Goal: Task Accomplishment & Management: Use online tool/utility

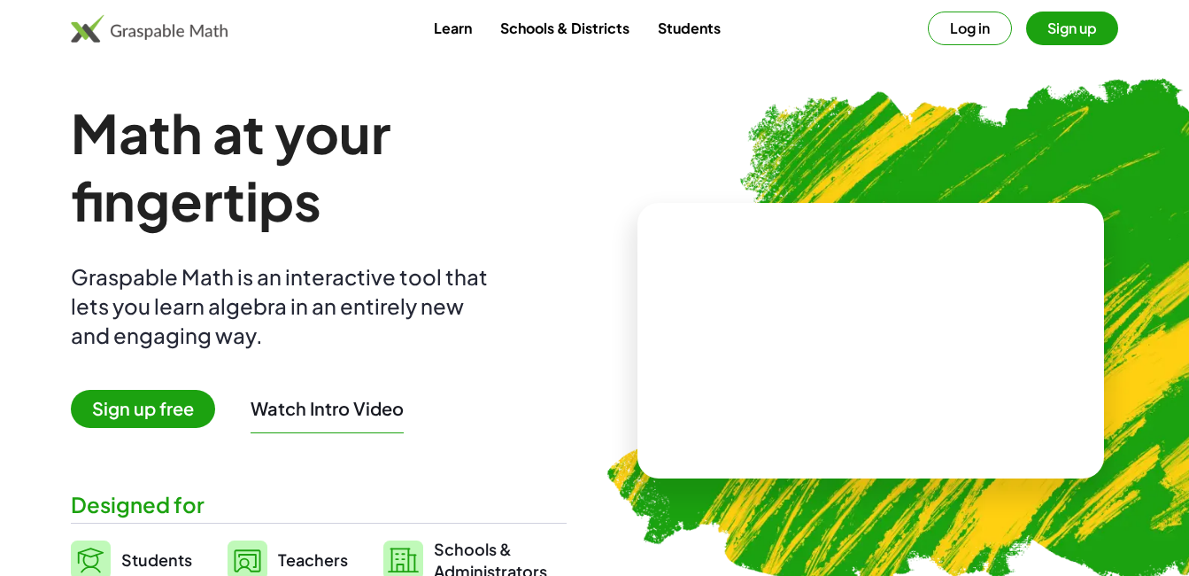
click at [175, 407] on span "Sign up free" at bounding box center [143, 409] width 144 height 38
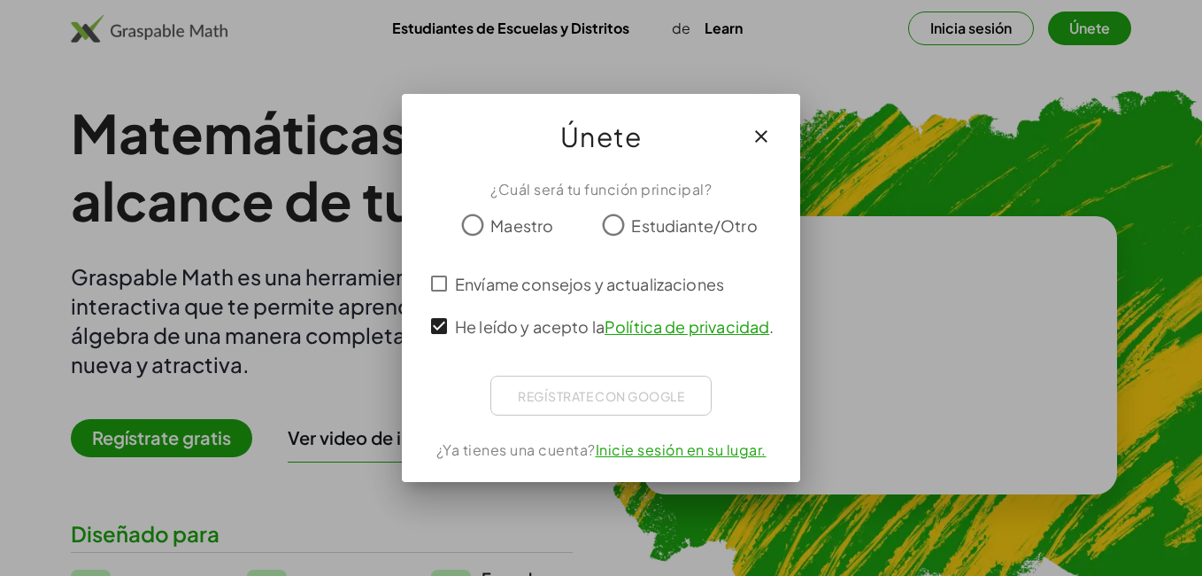
click at [514, 224] on span "Maestro" at bounding box center [522, 225] width 63 height 24
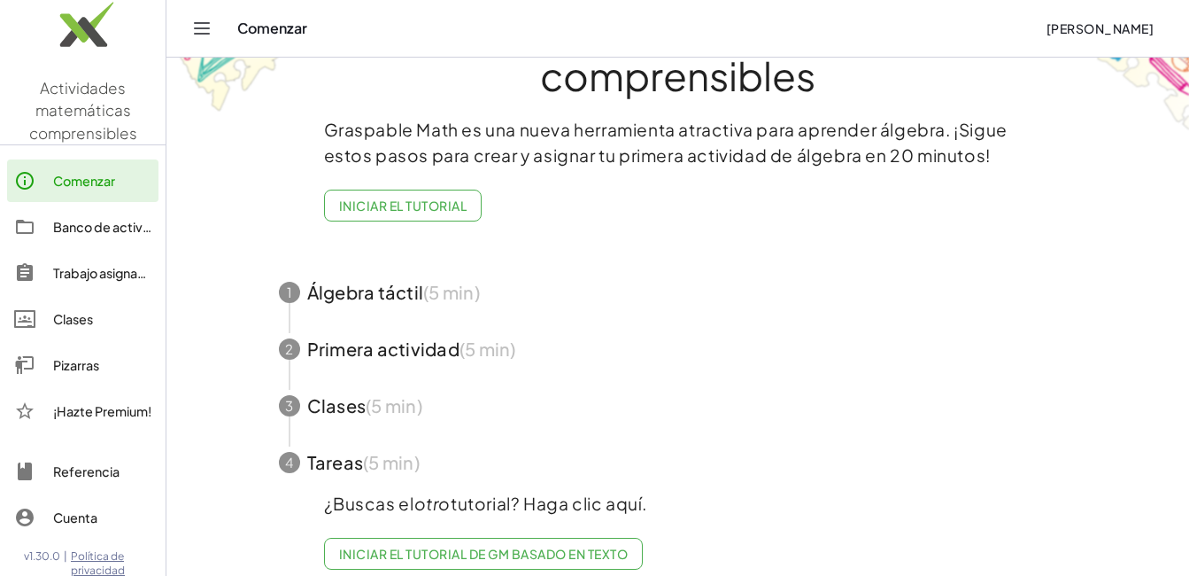
scroll to position [114, 0]
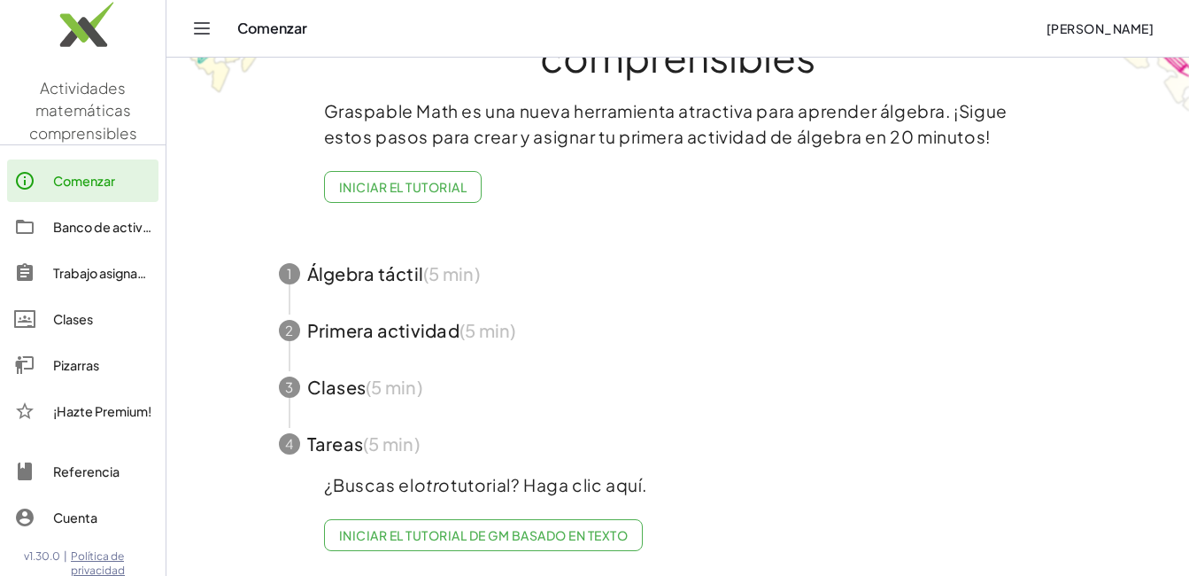
click at [401, 179] on font "Iniciar el tutorial" at bounding box center [403, 187] width 128 height 16
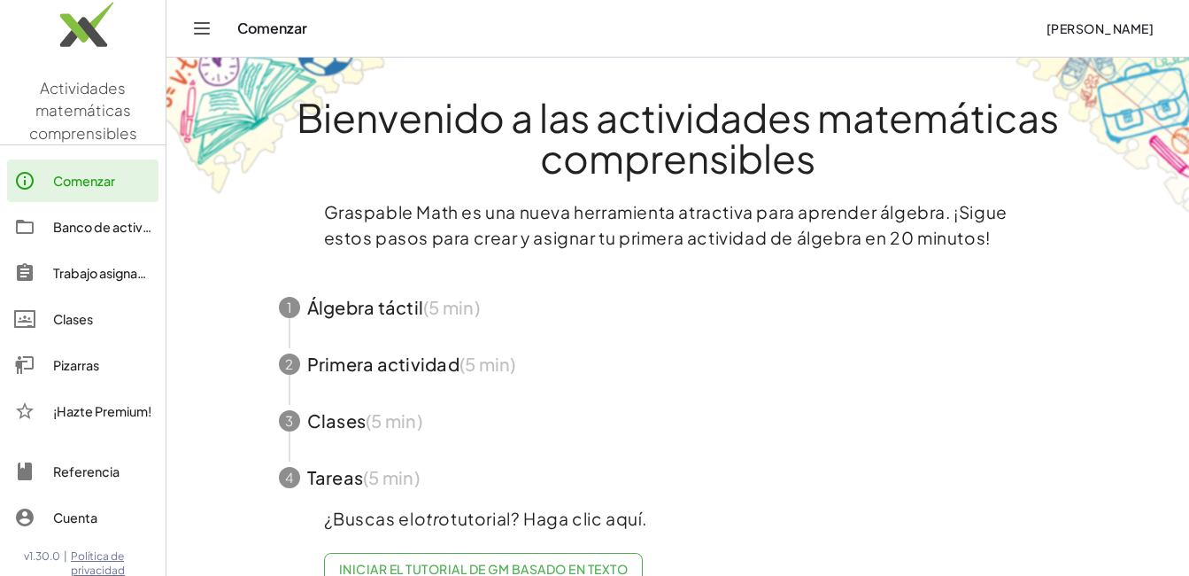
scroll to position [47, 0]
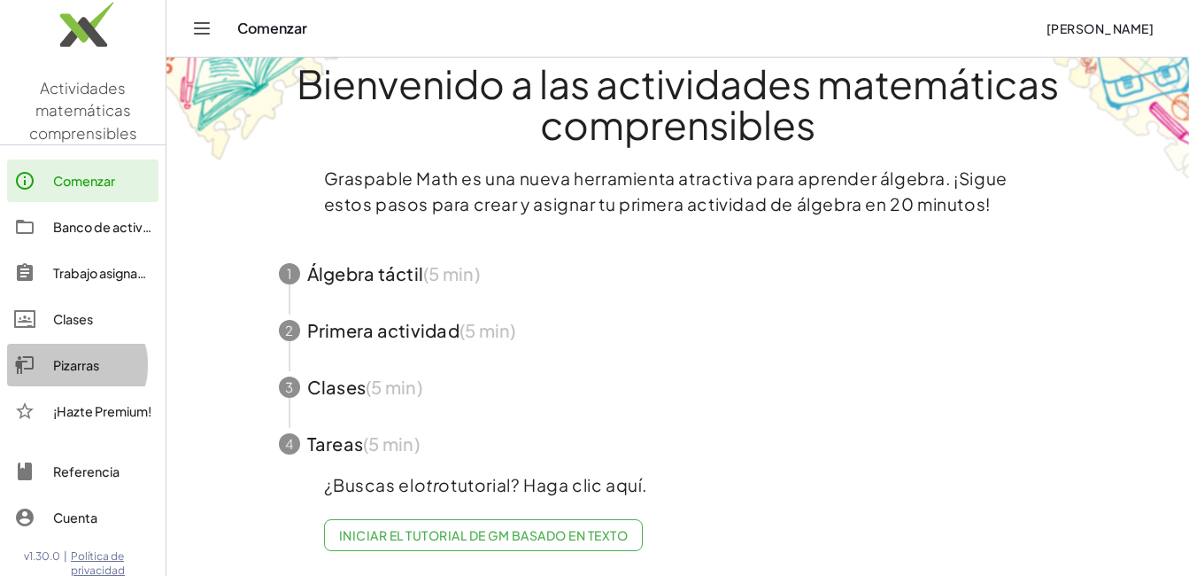
click at [79, 376] on link "Pizarras" at bounding box center [82, 365] width 151 height 43
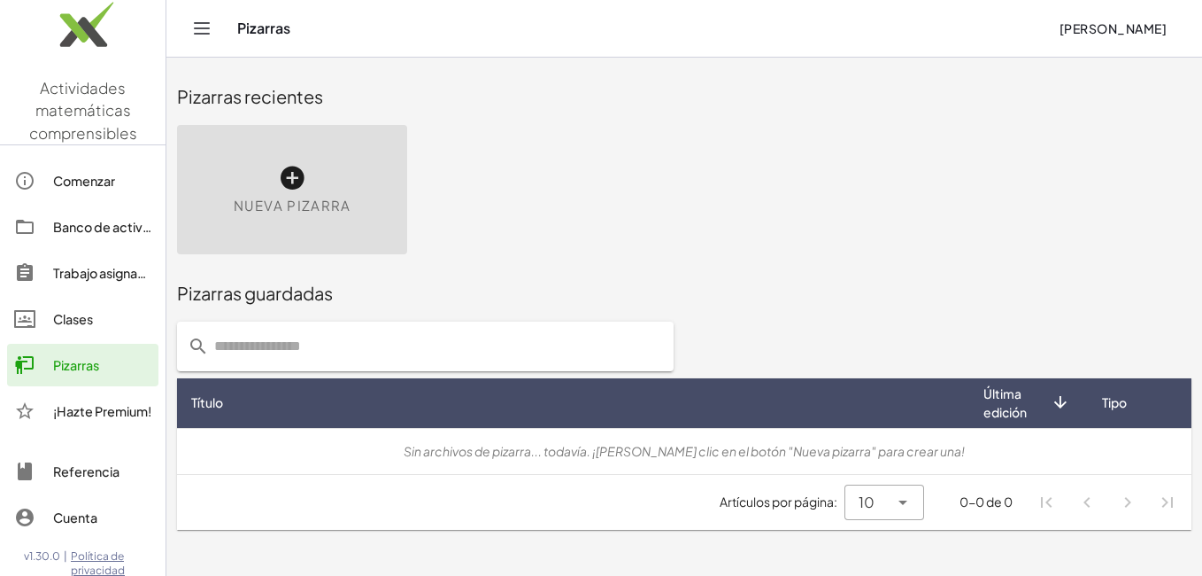
click at [298, 175] on icon at bounding box center [292, 178] width 28 height 28
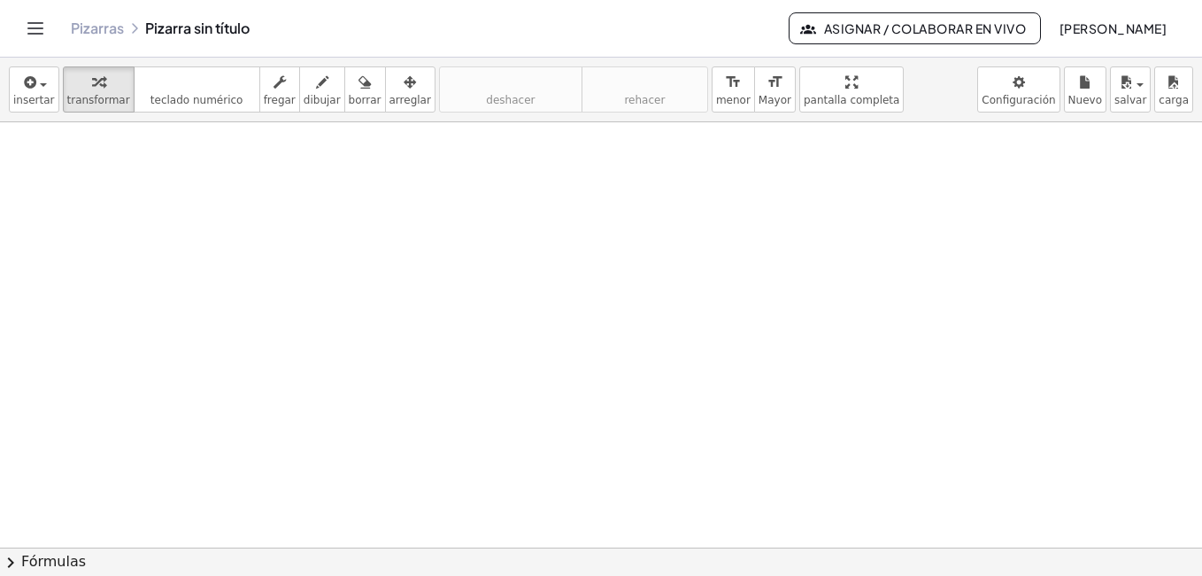
scroll to position [354, 0]
click at [164, 162] on div at bounding box center [601, 193] width 1202 height 850
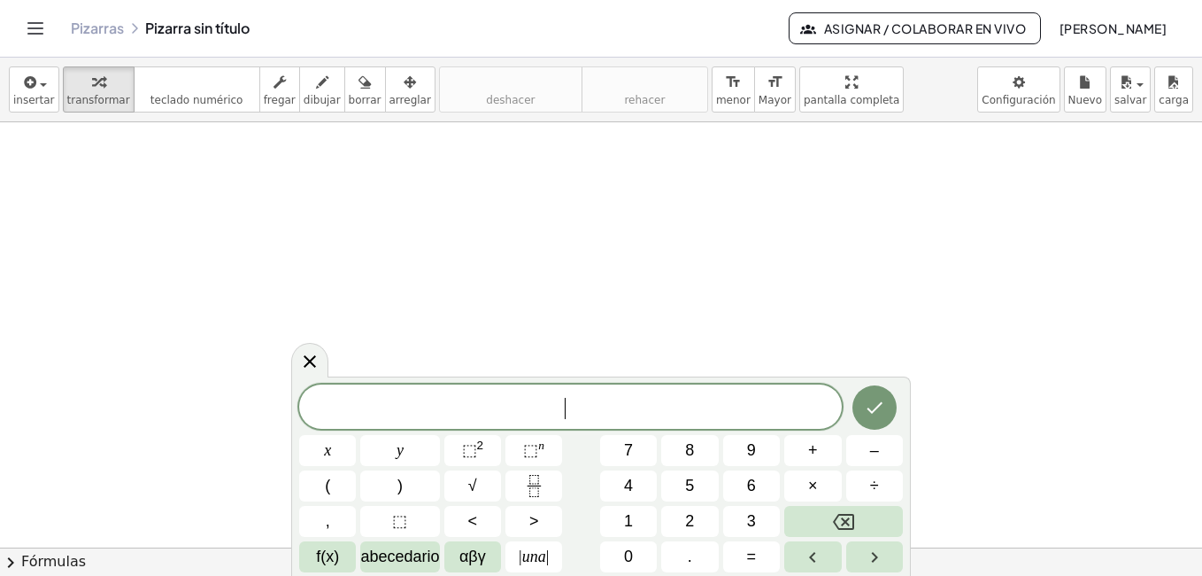
click at [164, 162] on div at bounding box center [601, 193] width 1202 height 850
click at [725, 91] on icon "format_size" at bounding box center [733, 82] width 17 height 21
click at [823, 560] on icon "Flecha izquierda" at bounding box center [812, 556] width 21 height 21
click at [856, 555] on button "Flecha derecha" at bounding box center [875, 556] width 57 height 31
click at [33, 80] on icon "button" at bounding box center [29, 82] width 16 height 21
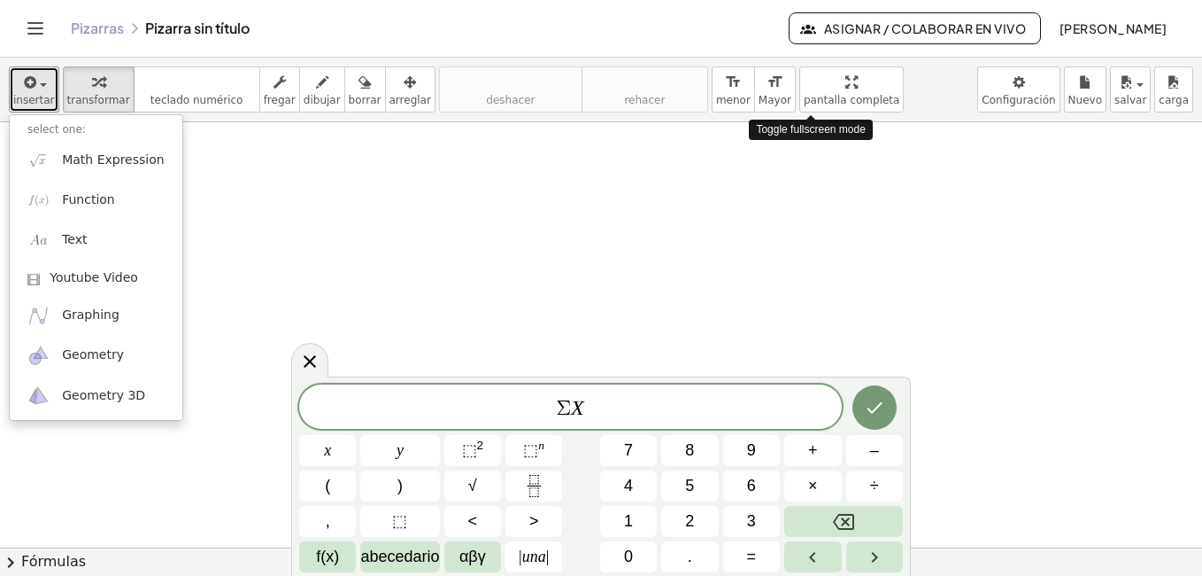
drag, startPoint x: 850, startPoint y: 87, endPoint x: 854, endPoint y: 152, distance: 65.6
click at [854, 152] on div "insertar select one: Math Expression Function Text Youtube Video Graphing Geome…" at bounding box center [601, 317] width 1202 height 518
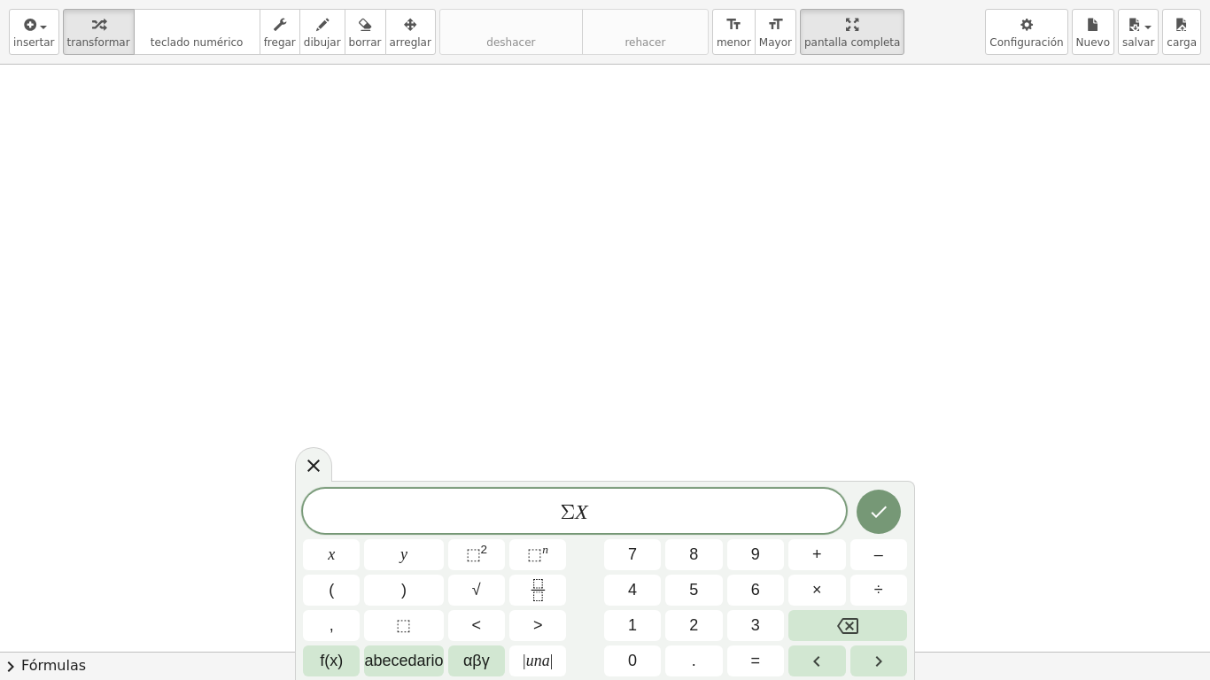
click at [663, 519] on span "Σ X" at bounding box center [574, 512] width 543 height 25
click at [650, 575] on button "1" at bounding box center [632, 625] width 57 height 31
click at [873, 522] on icon "Hecho" at bounding box center [878, 511] width 21 height 21
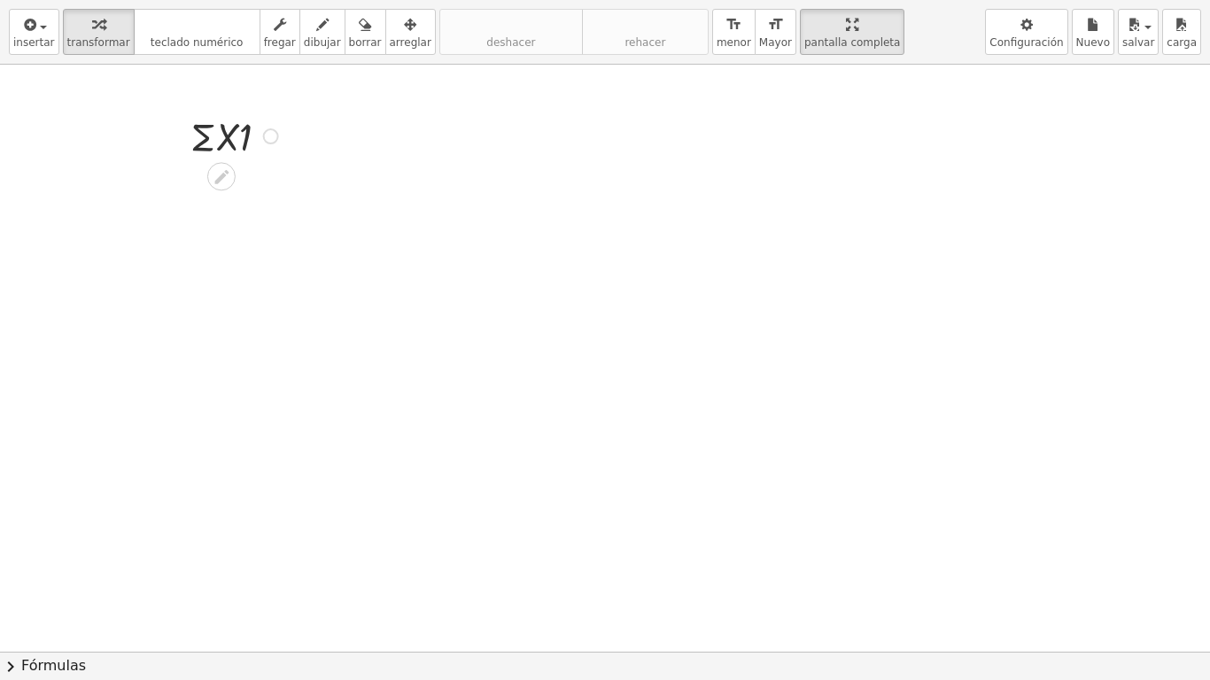
click at [244, 123] on div at bounding box center [237, 135] width 111 height 52
click at [252, 140] on div at bounding box center [237, 135] width 111 height 52
click at [251, 143] on div at bounding box center [237, 135] width 111 height 52
click at [243, 138] on div at bounding box center [237, 135] width 111 height 52
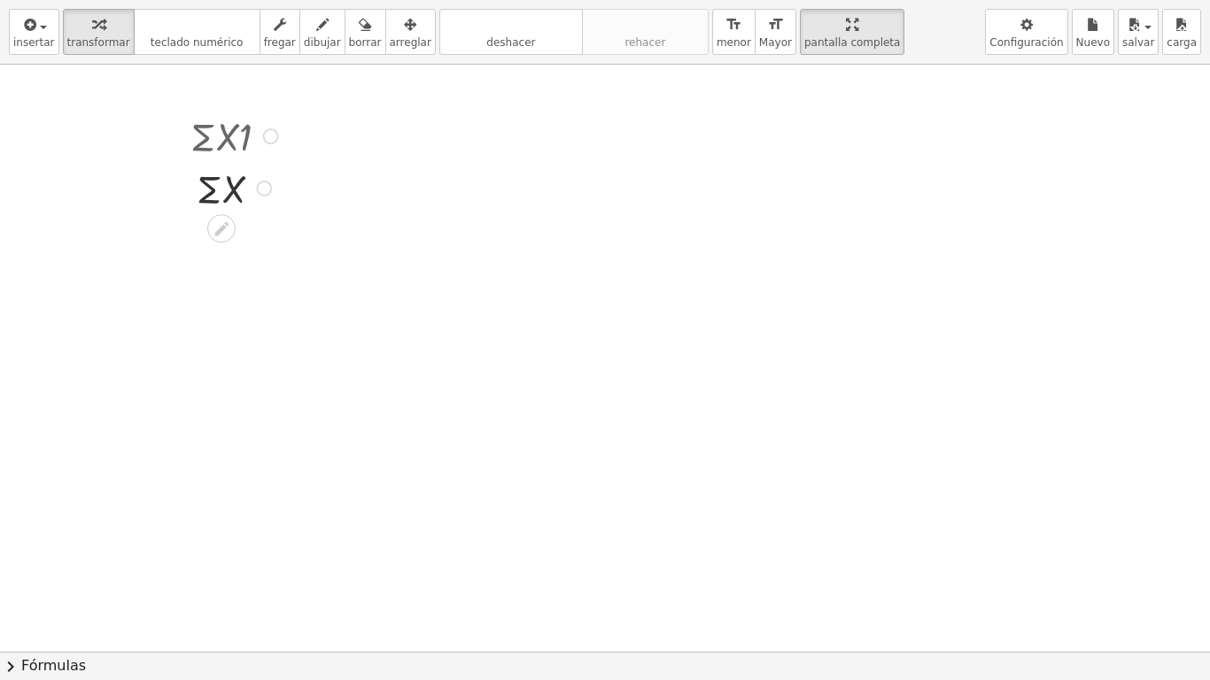
click at [244, 192] on div at bounding box center [237, 187] width 111 height 52
click at [217, 227] on icon at bounding box center [221, 229] width 19 height 19
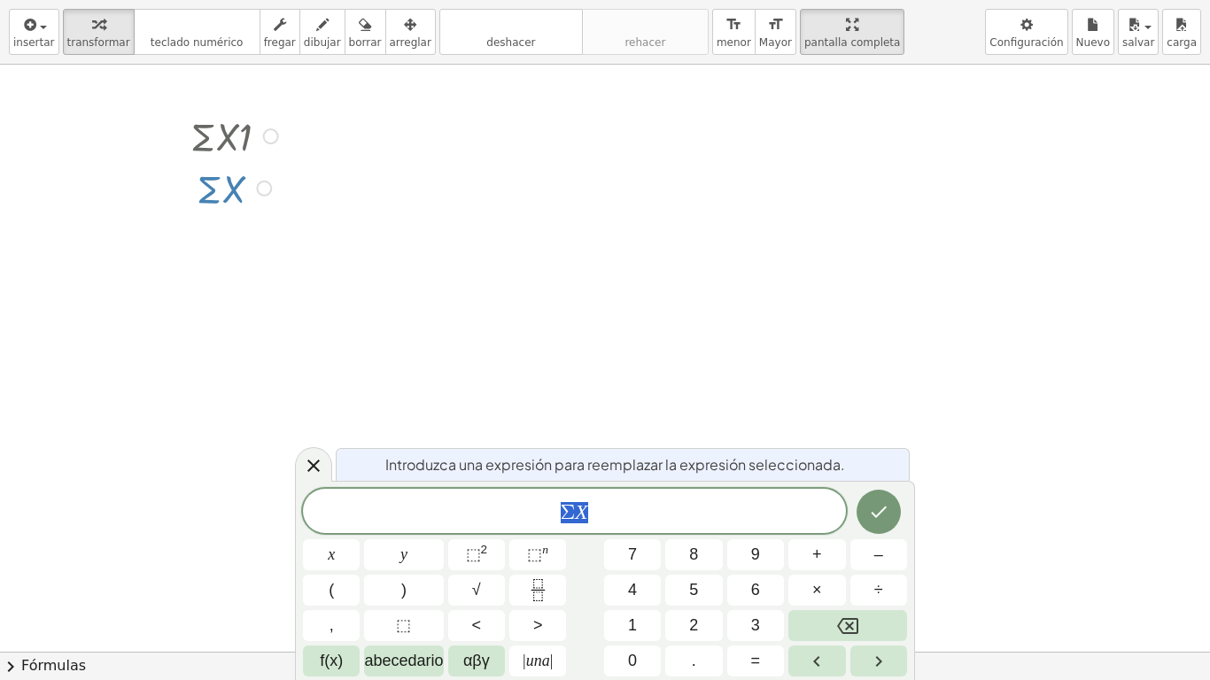
click at [256, 149] on div at bounding box center [237, 135] width 111 height 52
click at [264, 138] on div at bounding box center [271, 136] width 16 height 16
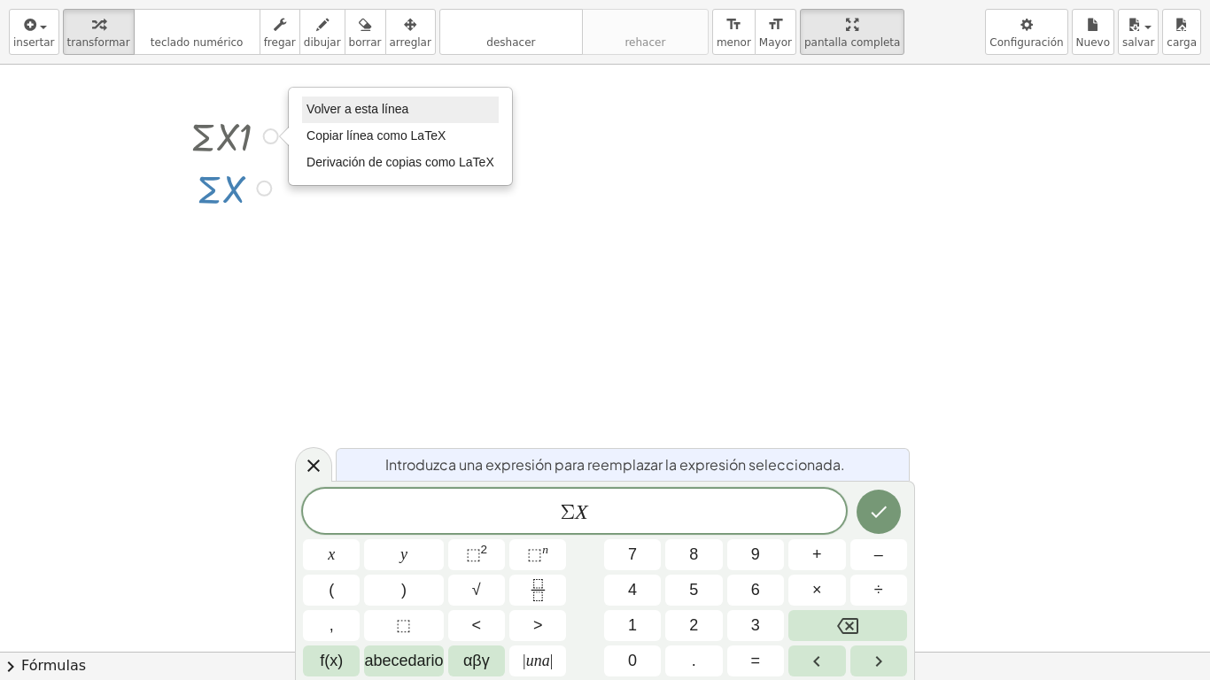
click at [316, 109] on span "Volver a esta línea" at bounding box center [357, 109] width 102 height 14
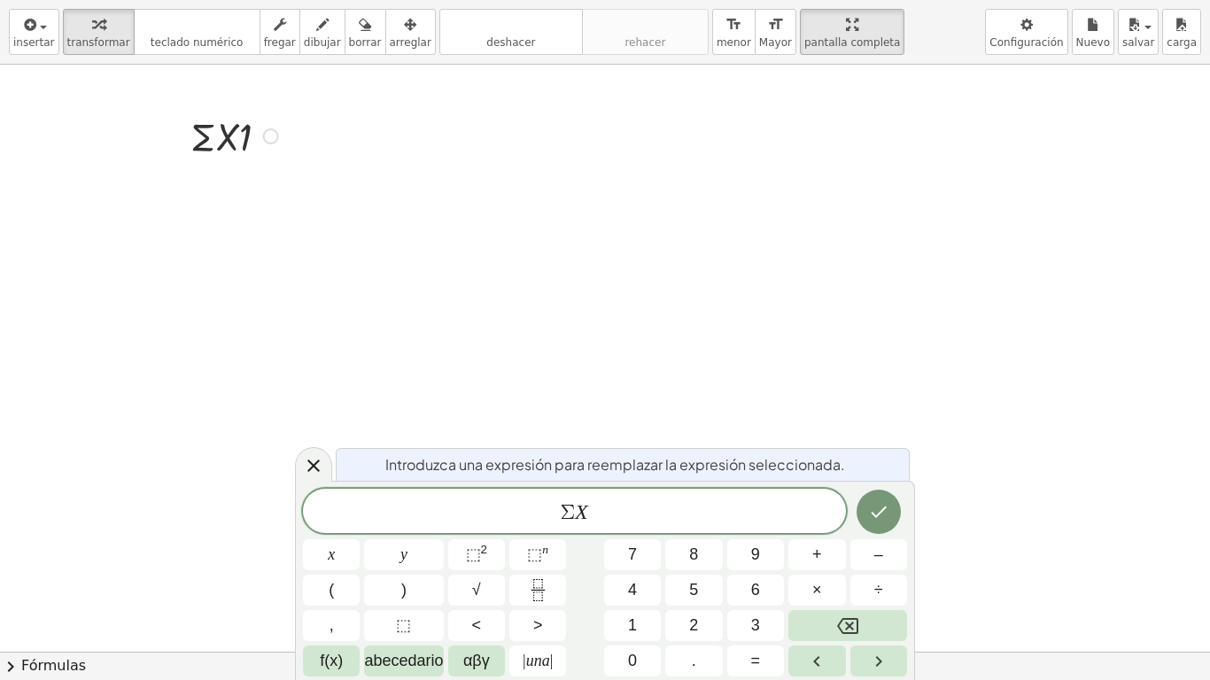
click at [253, 137] on div at bounding box center [237, 135] width 111 height 52
click at [253, 137] on div at bounding box center [236, 135] width 123 height 52
click at [251, 137] on div at bounding box center [236, 135] width 123 height 52
click at [244, 129] on div at bounding box center [236, 135] width 123 height 52
click at [254, 138] on div at bounding box center [236, 135] width 123 height 52
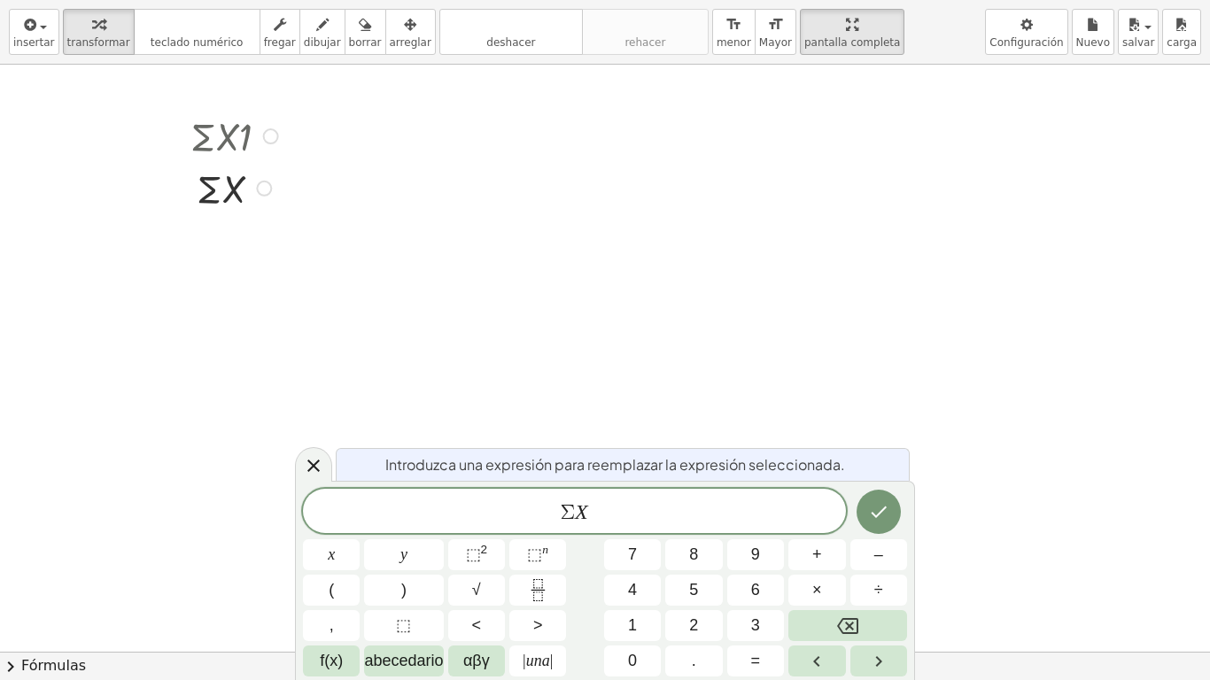
click at [269, 136] on div at bounding box center [271, 136] width 16 height 16
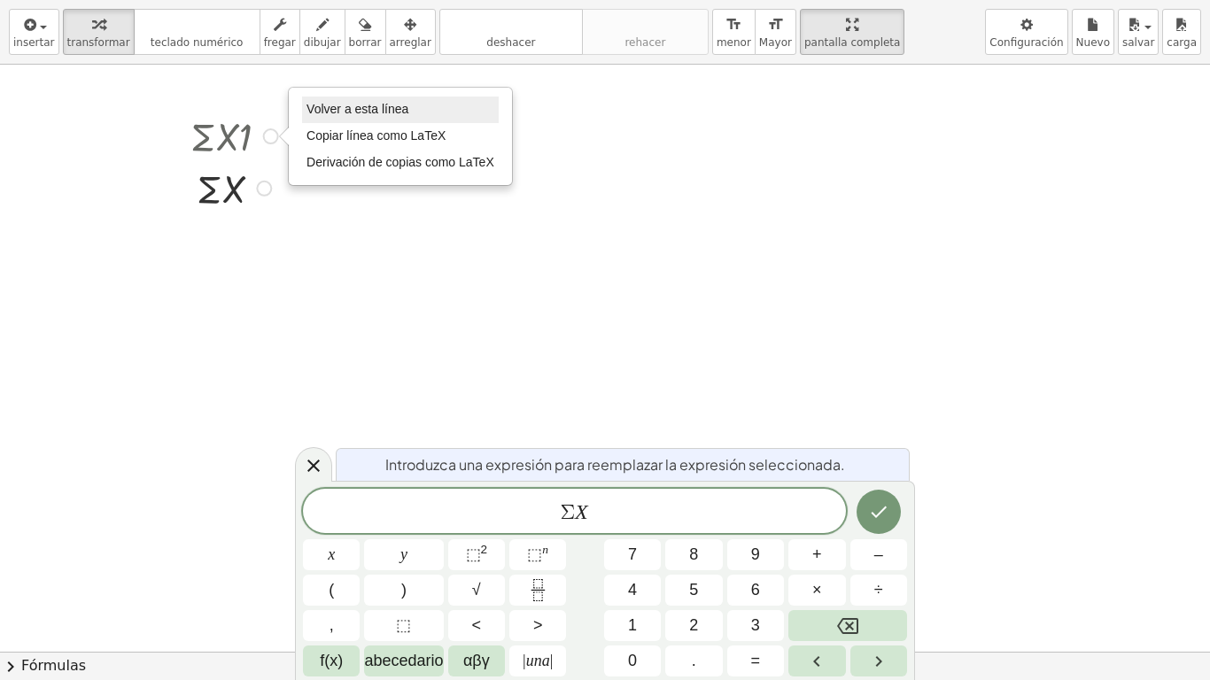
click at [336, 106] on span "Volver a esta línea" at bounding box center [357, 109] width 102 height 14
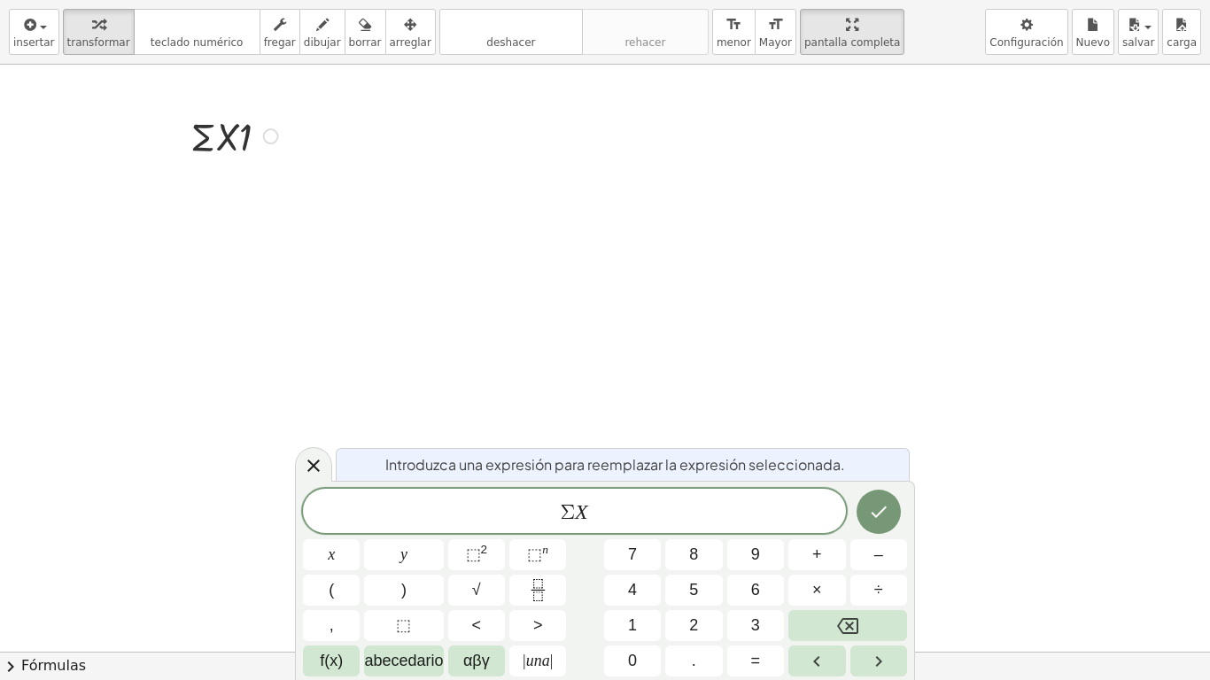
click at [252, 143] on div at bounding box center [237, 135] width 111 height 52
click at [252, 135] on div at bounding box center [236, 135] width 123 height 52
drag, startPoint x: 222, startPoint y: 189, endPoint x: 374, endPoint y: 139, distance: 159.6
click at [374, 139] on div "· Σ · X · 1 · Σ · Σ · X Go back to this line Copy line as LaTeX Copy derivation…" at bounding box center [605, 297] width 1210 height 1174
drag, startPoint x: 268, startPoint y: 189, endPoint x: 403, endPoint y: 134, distance: 145.4
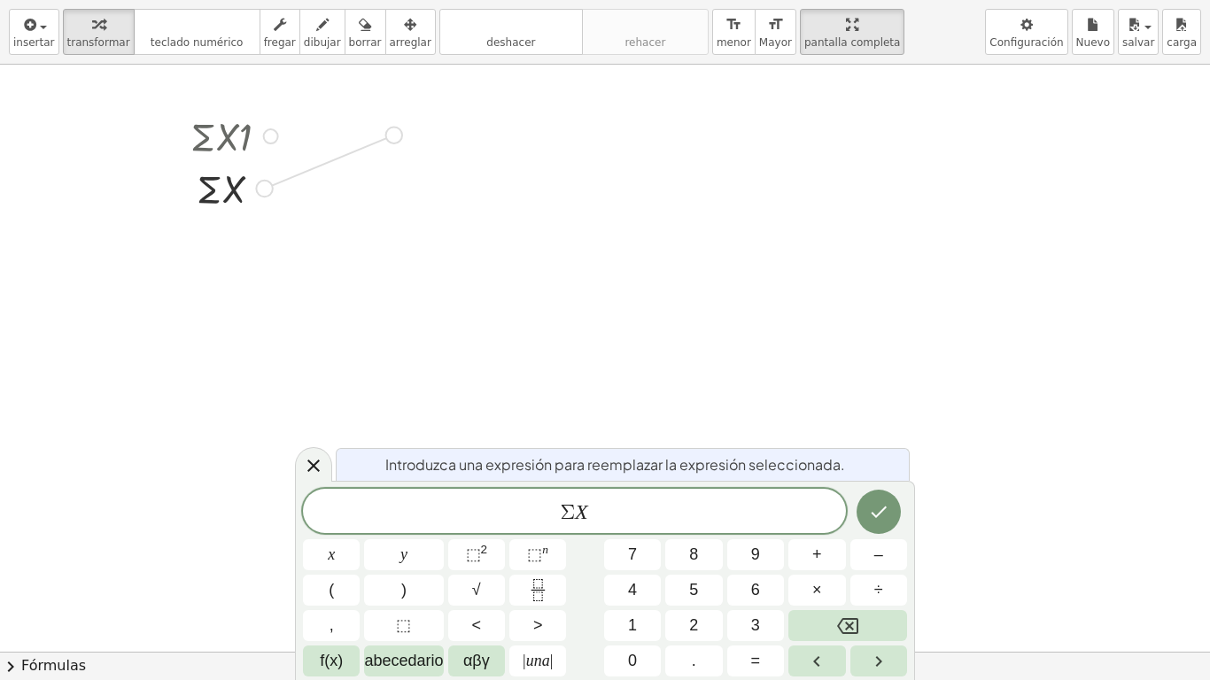
click at [403, 134] on div "· Σ · X · 1 · Σ · X Go back to this line Copy line as LaTeX Copy derivation as …" at bounding box center [605, 297] width 1210 height 1174
click at [223, 190] on div at bounding box center [237, 187] width 111 height 52
click at [296, 185] on div at bounding box center [605, 297] width 1210 height 1174
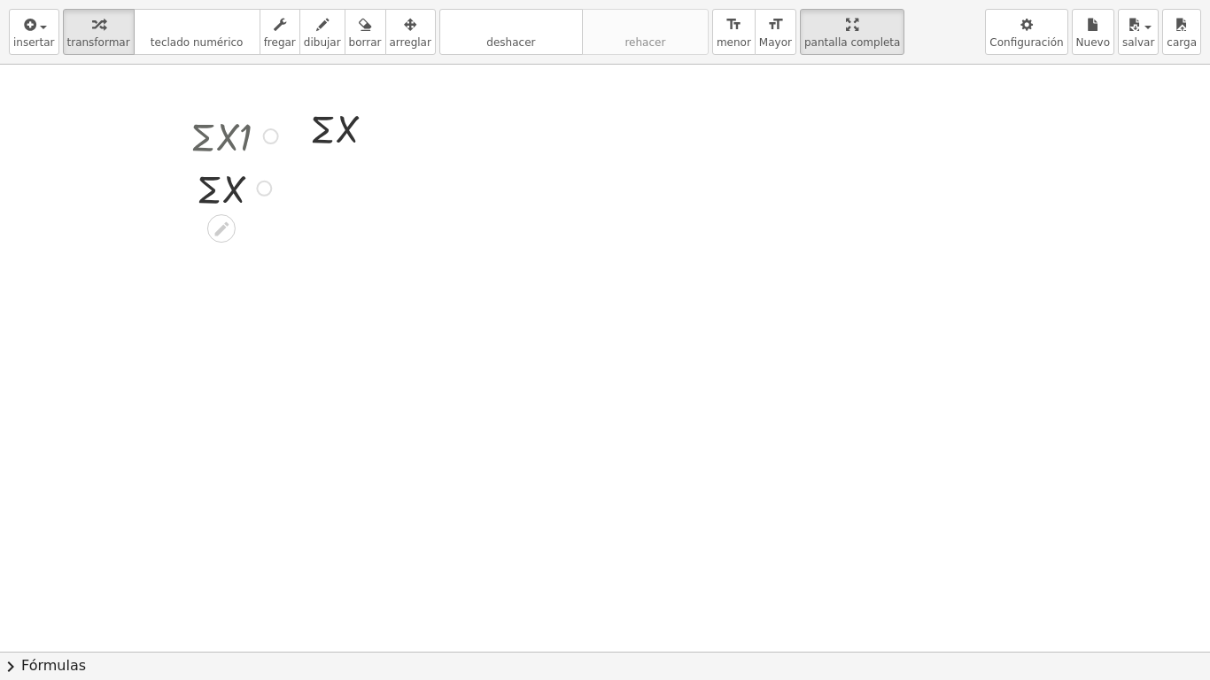
click at [215, 143] on div at bounding box center [237, 135] width 111 height 52
click at [238, 140] on div at bounding box center [237, 135] width 111 height 52
click at [274, 138] on div at bounding box center [271, 136] width 16 height 16
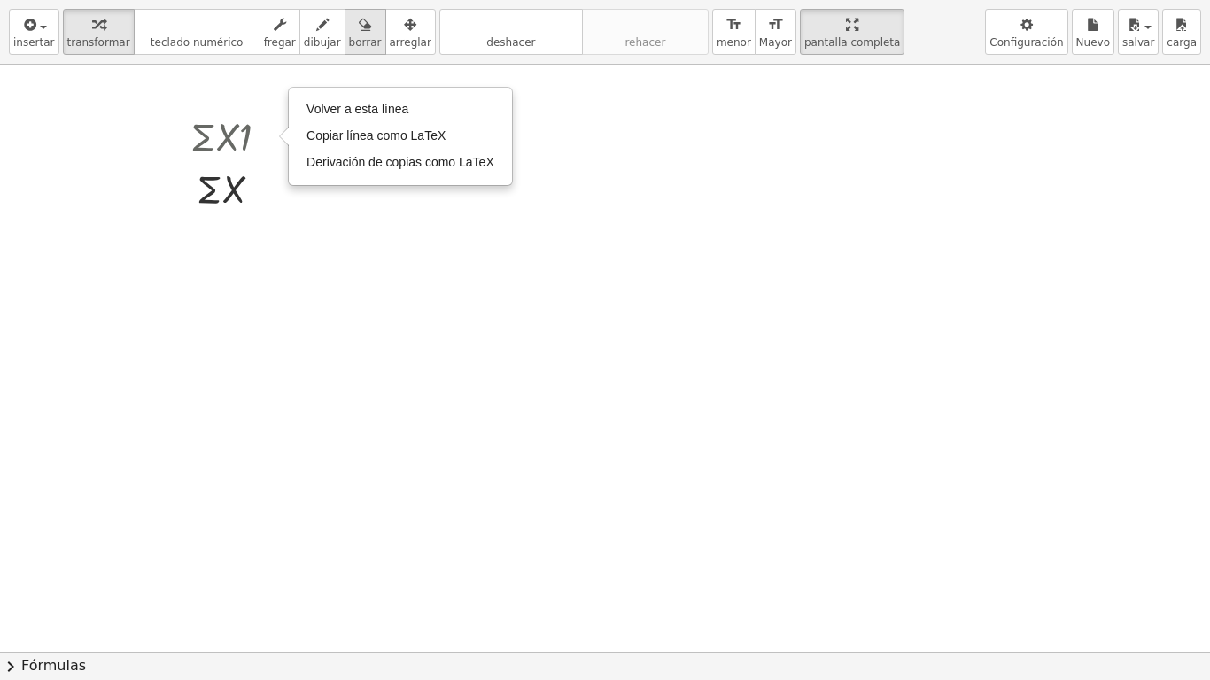
click at [359, 25] on icon "button" at bounding box center [365, 24] width 12 height 21
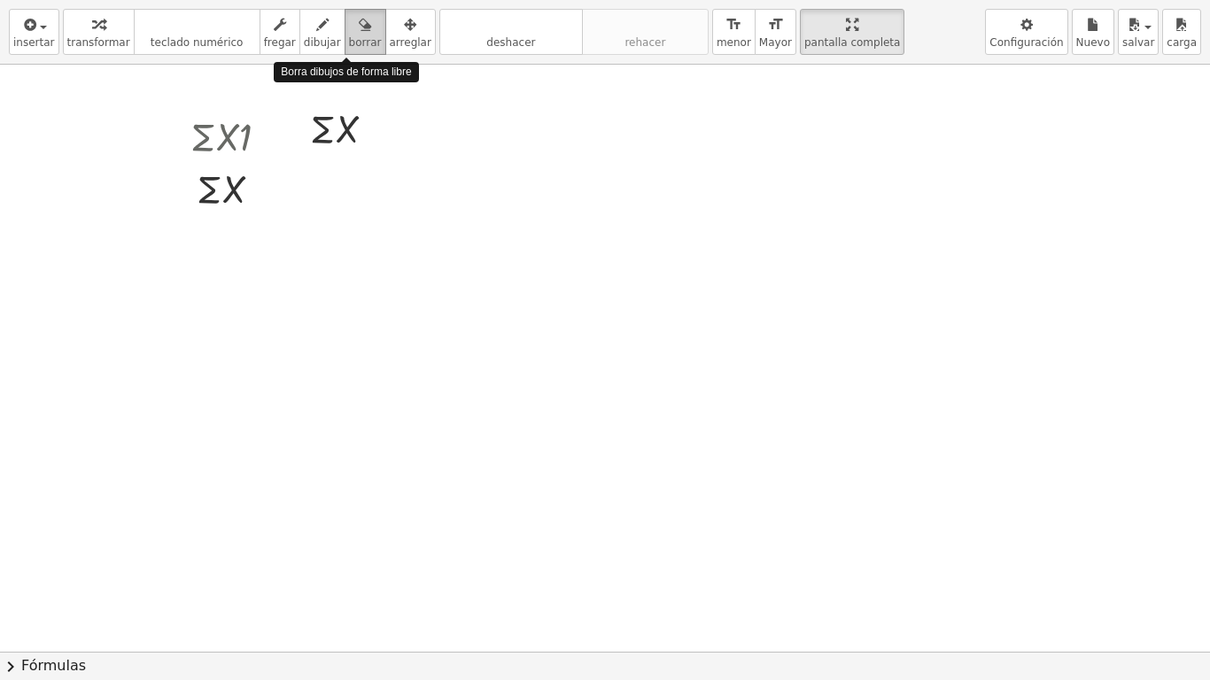
click at [359, 27] on icon "button" at bounding box center [365, 24] width 12 height 21
click at [222, 136] on div at bounding box center [605, 297] width 1210 height 1174
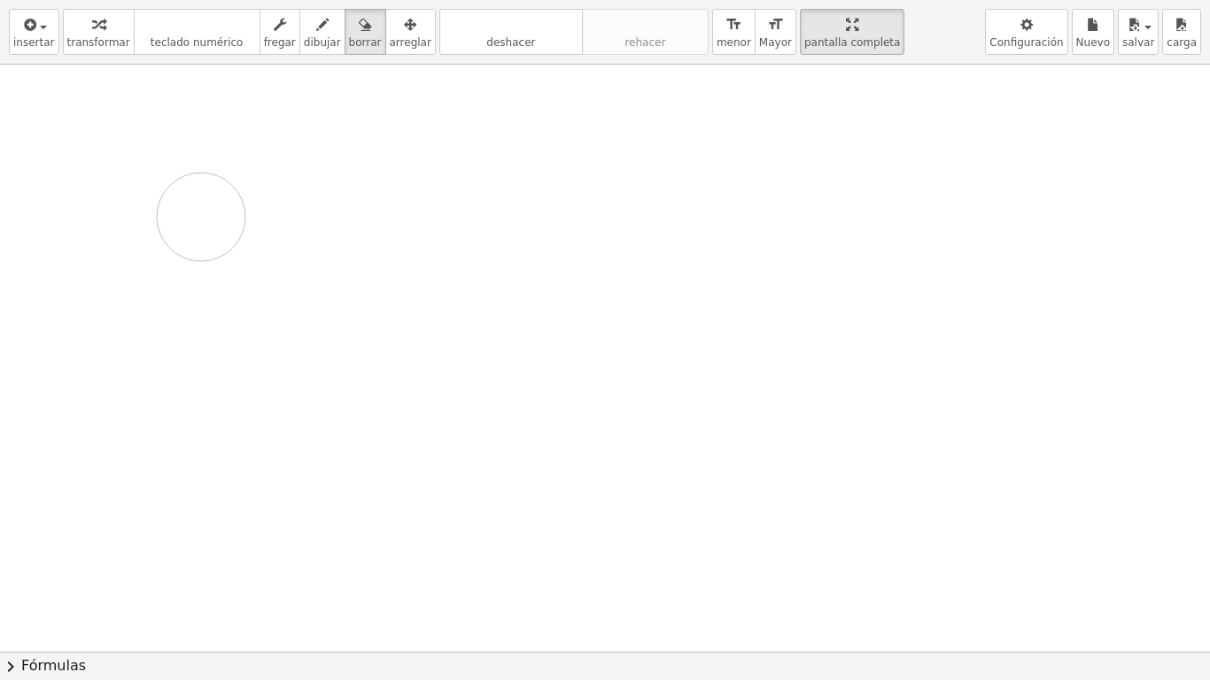
drag, startPoint x: 290, startPoint y: 128, endPoint x: 259, endPoint y: 69, distance: 66.1
click at [216, 204] on div at bounding box center [605, 297] width 1210 height 1174
drag, startPoint x: 208, startPoint y: 141, endPoint x: 210, endPoint y: 93, distance: 47.8
click at [105, 225] on div at bounding box center [605, 297] width 1210 height 1174
click at [390, 41] on span "arreglar" at bounding box center [411, 42] width 42 height 12
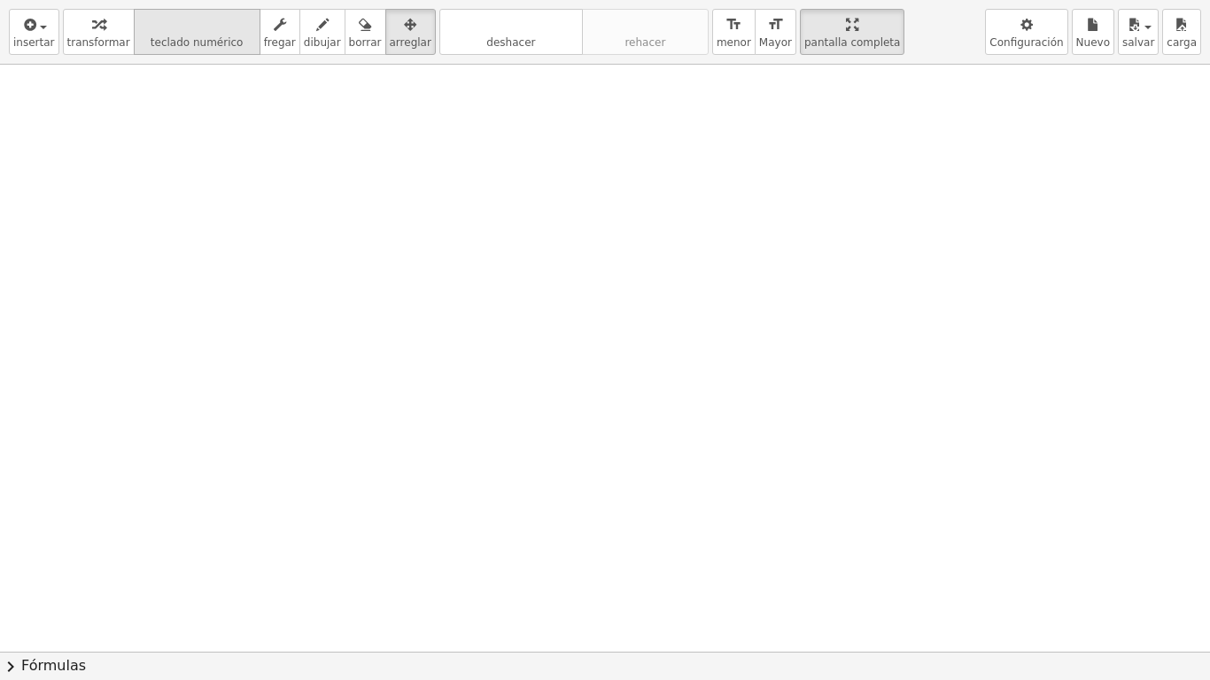
click at [181, 33] on icon "teclado" at bounding box center [197, 24] width 118 height 21
click at [174, 29] on icon "teclado" at bounding box center [197, 24] width 118 height 21
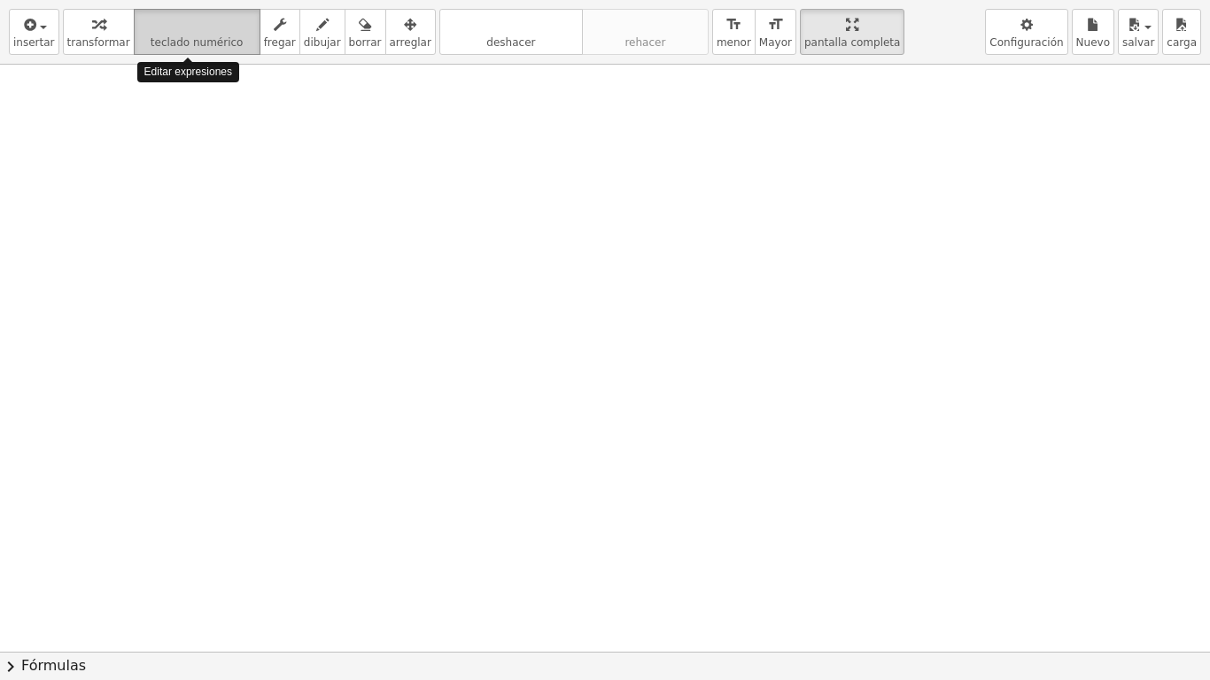
click at [174, 29] on icon "teclado" at bounding box center [197, 24] width 118 height 21
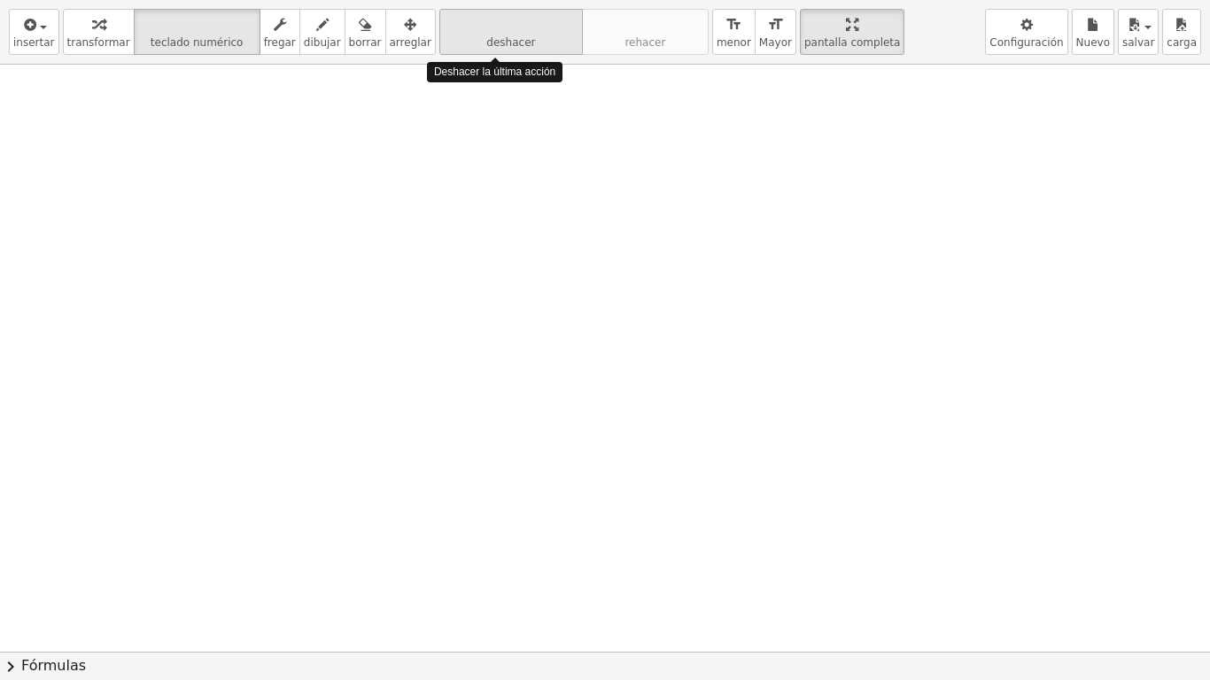
click at [527, 29] on icon "deshacer" at bounding box center [511, 24] width 135 height 21
click at [528, 40] on button "deshacer deshacer" at bounding box center [510, 32] width 143 height 46
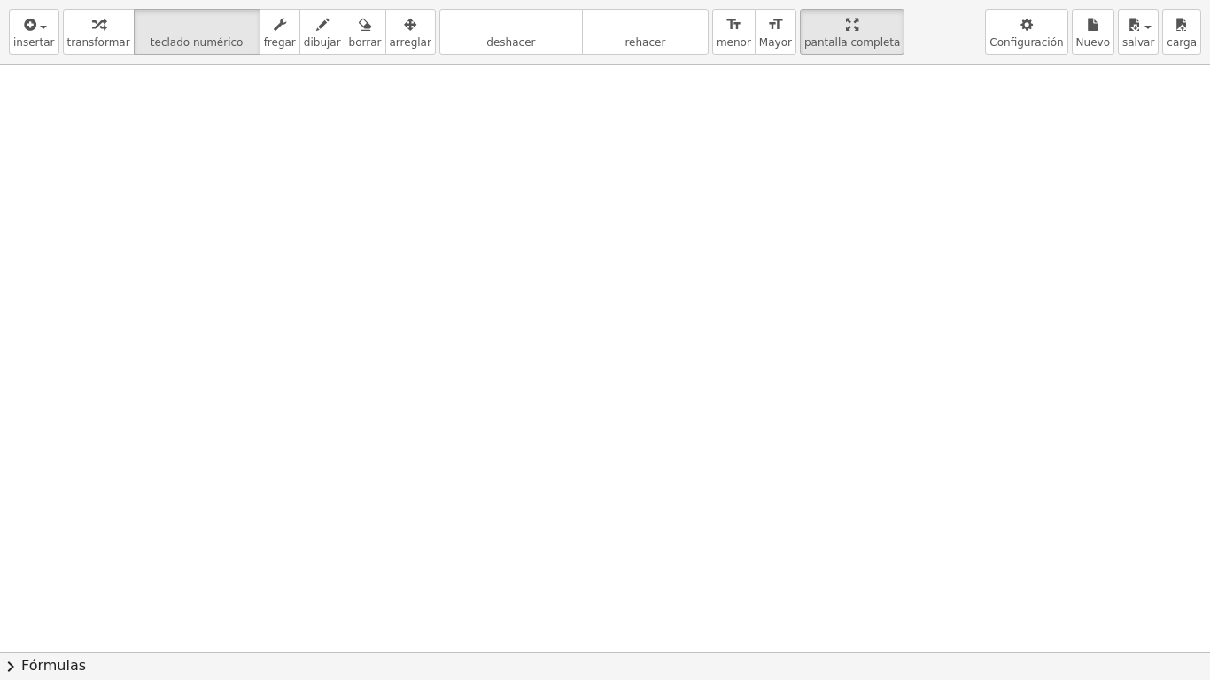
click at [611, 205] on div at bounding box center [605, 297] width 1210 height 1174
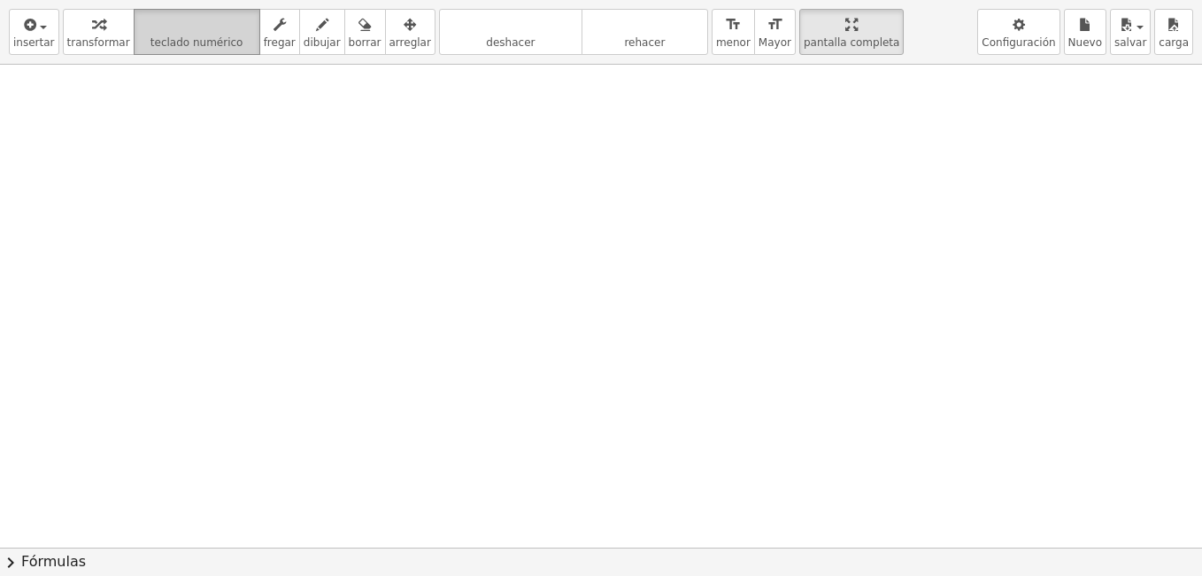
click at [238, 55] on button "teclado teclado numérico" at bounding box center [197, 32] width 127 height 46
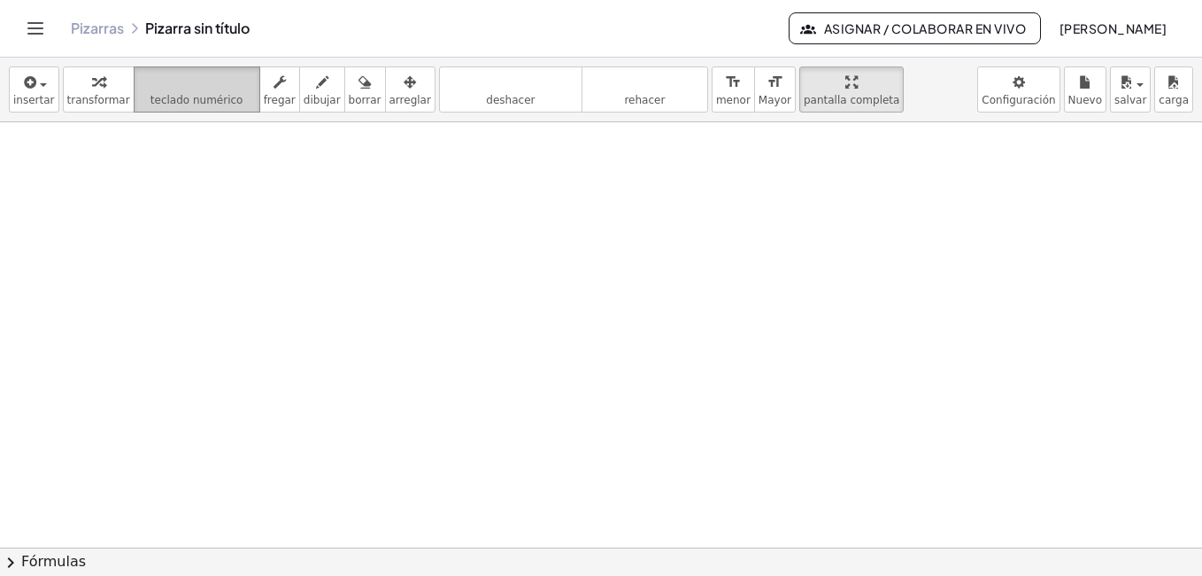
click at [238, 106] on button "teclado teclado numérico" at bounding box center [197, 89] width 127 height 46
click at [689, 459] on div at bounding box center [601, 193] width 1202 height 850
click at [40, 553] on font "Fórmulas" at bounding box center [53, 562] width 65 height 20
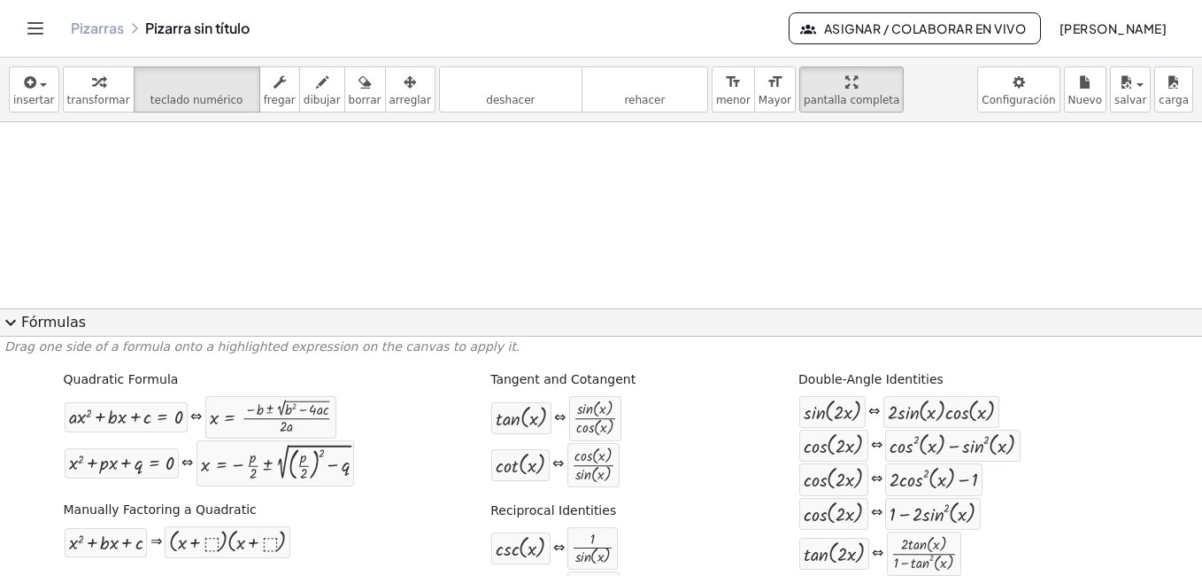
scroll to position [0, 0]
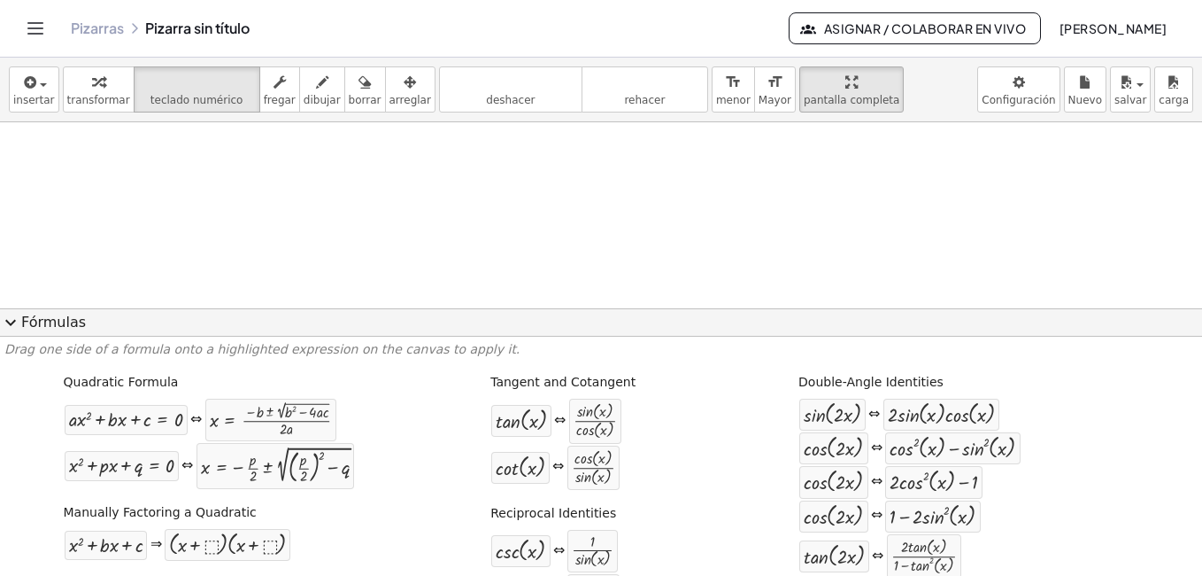
click at [509, 223] on div at bounding box center [601, 191] width 1202 height 847
click at [35, 325] on font "Fórmulas" at bounding box center [53, 323] width 65 height 20
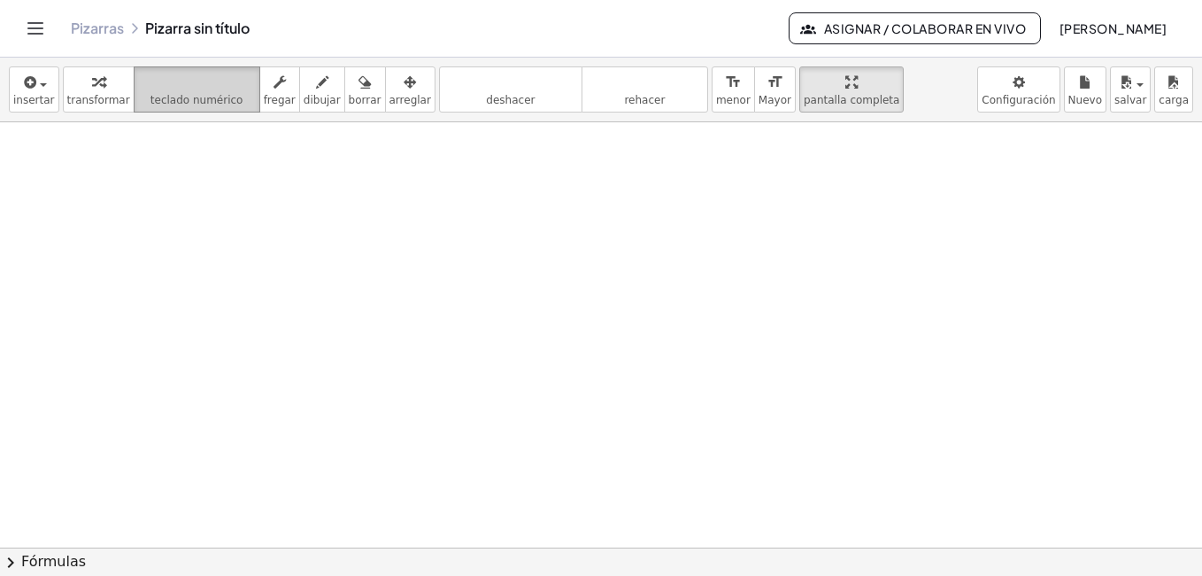
click at [199, 85] on icon "teclado" at bounding box center [197, 82] width 118 height 21
click at [0, 547] on button "chevron_right Fórmulas" at bounding box center [601, 561] width 1202 height 28
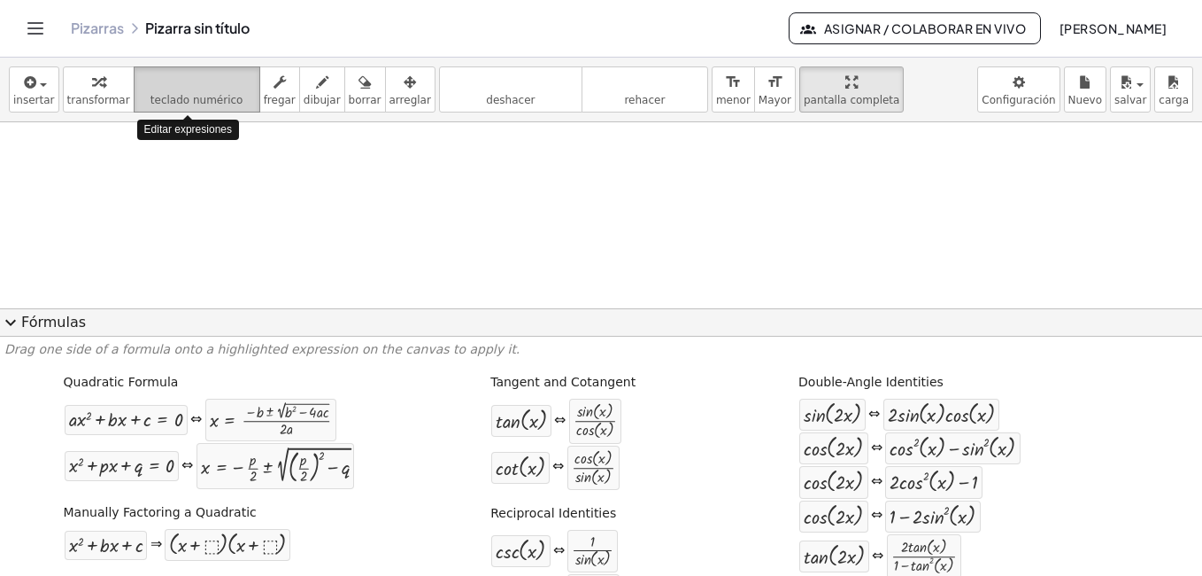
click at [0, 308] on button "expand_more Fórmulas" at bounding box center [601, 322] width 1202 height 28
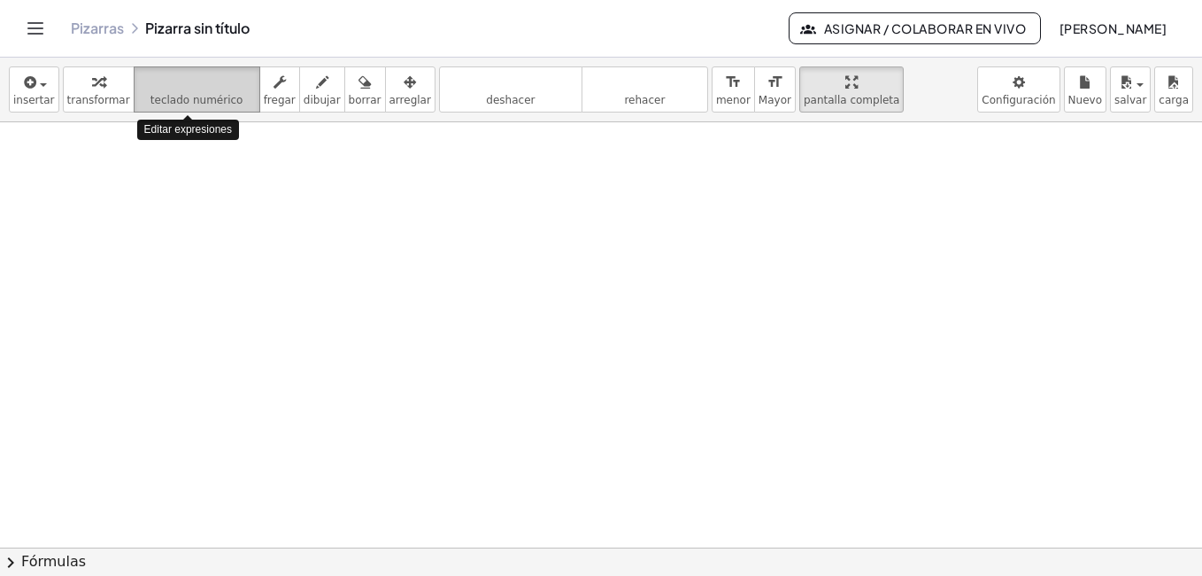
click at [0, 547] on button "chevron_right Fórmulas" at bounding box center [601, 561] width 1202 height 28
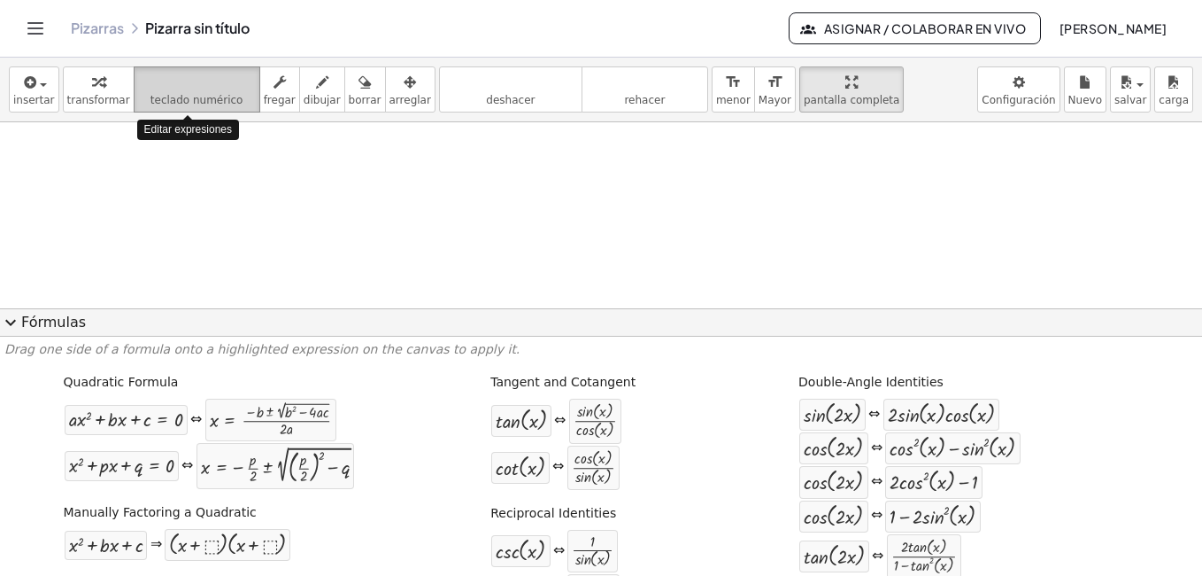
click at [0, 308] on button "expand_more Fórmulas" at bounding box center [601, 322] width 1202 height 28
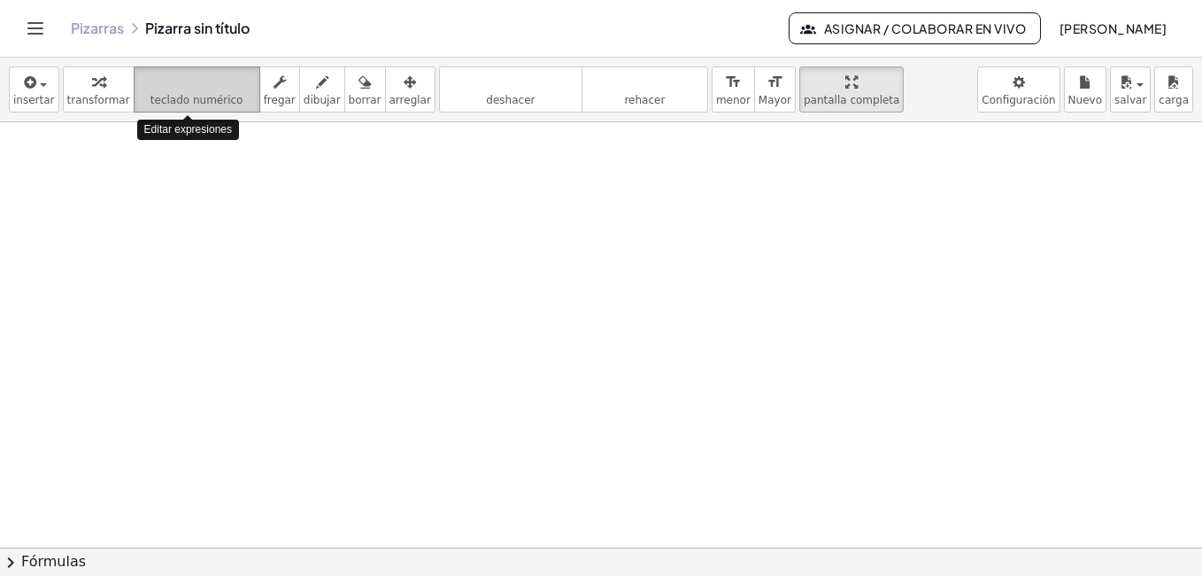
click at [199, 85] on icon "teclado" at bounding box center [197, 82] width 118 height 21
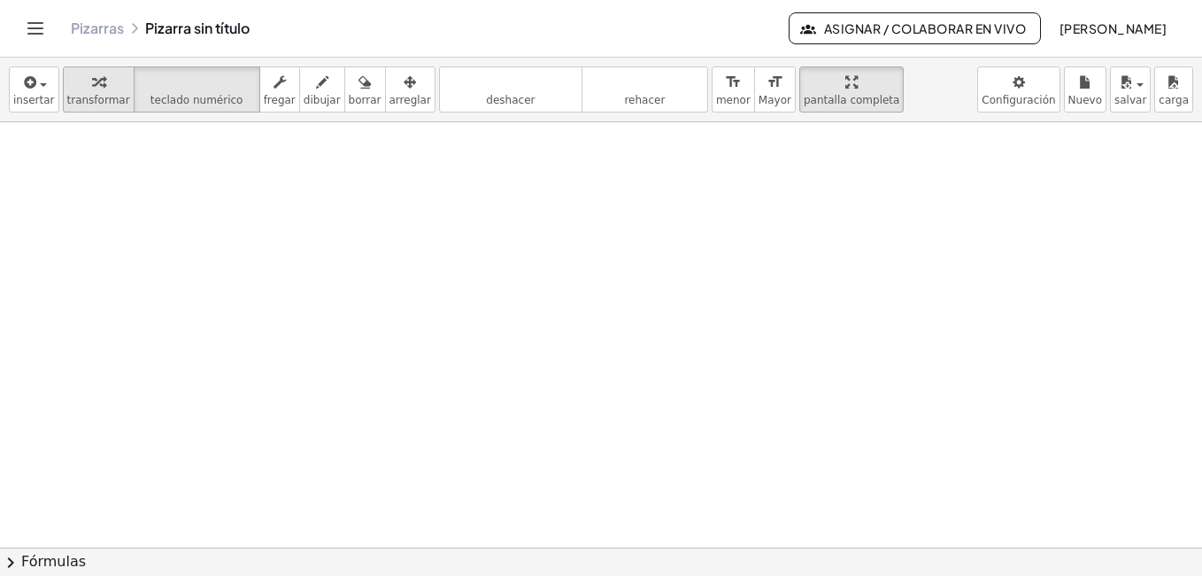
click at [92, 89] on icon "button" at bounding box center [98, 82] width 12 height 21
click at [176, 87] on icon "teclado" at bounding box center [197, 82] width 118 height 21
click at [308, 367] on div at bounding box center [601, 193] width 1202 height 850
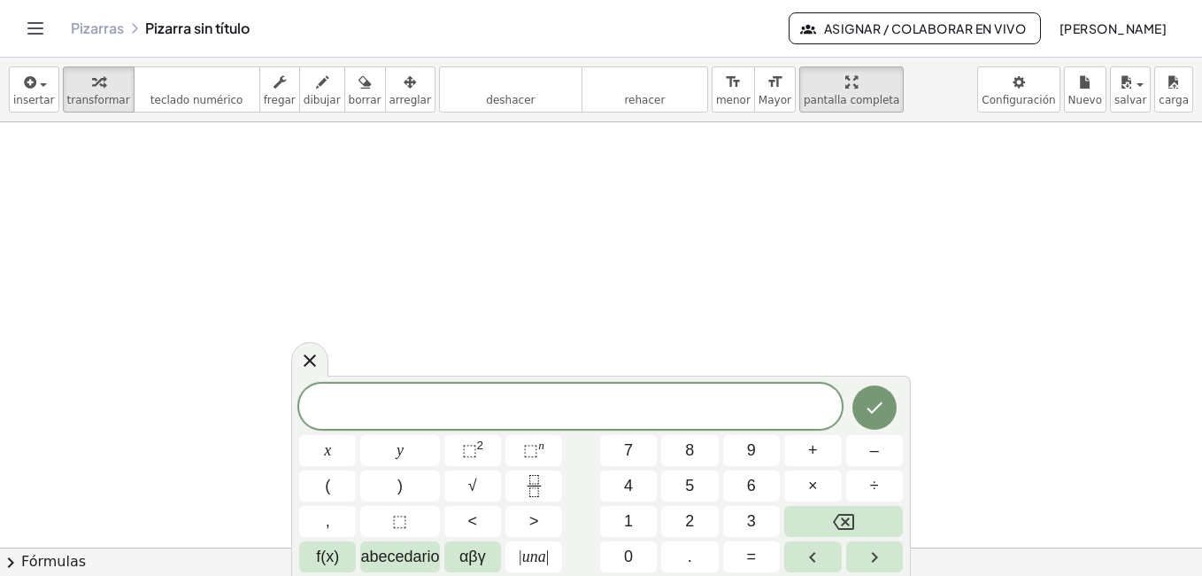
click at [308, 367] on icon at bounding box center [309, 360] width 21 height 21
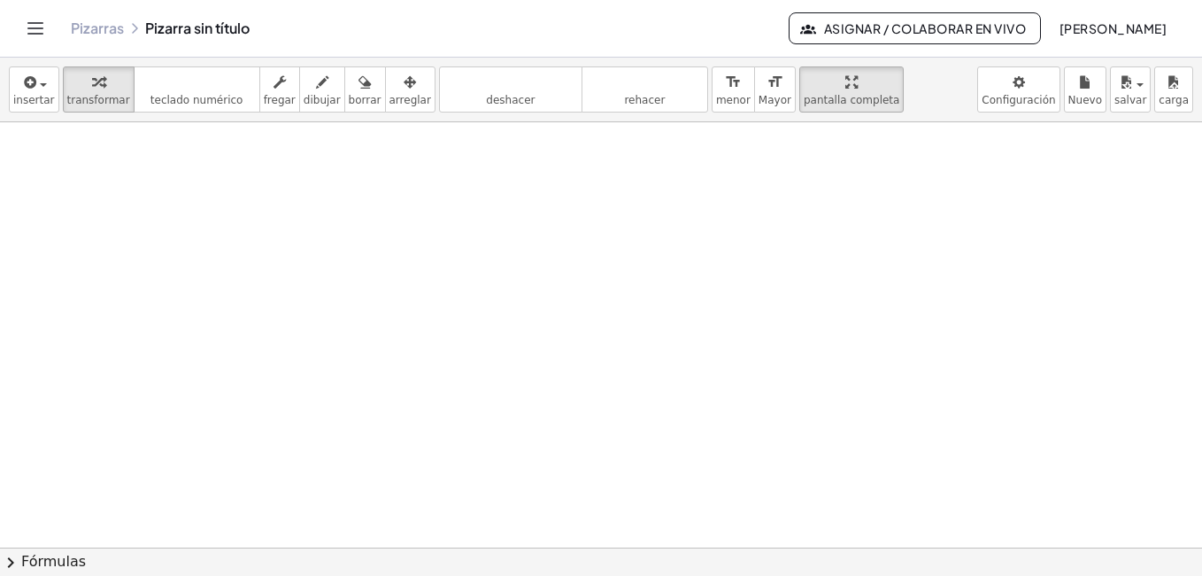
click at [308, 367] on div at bounding box center [601, 193] width 1202 height 850
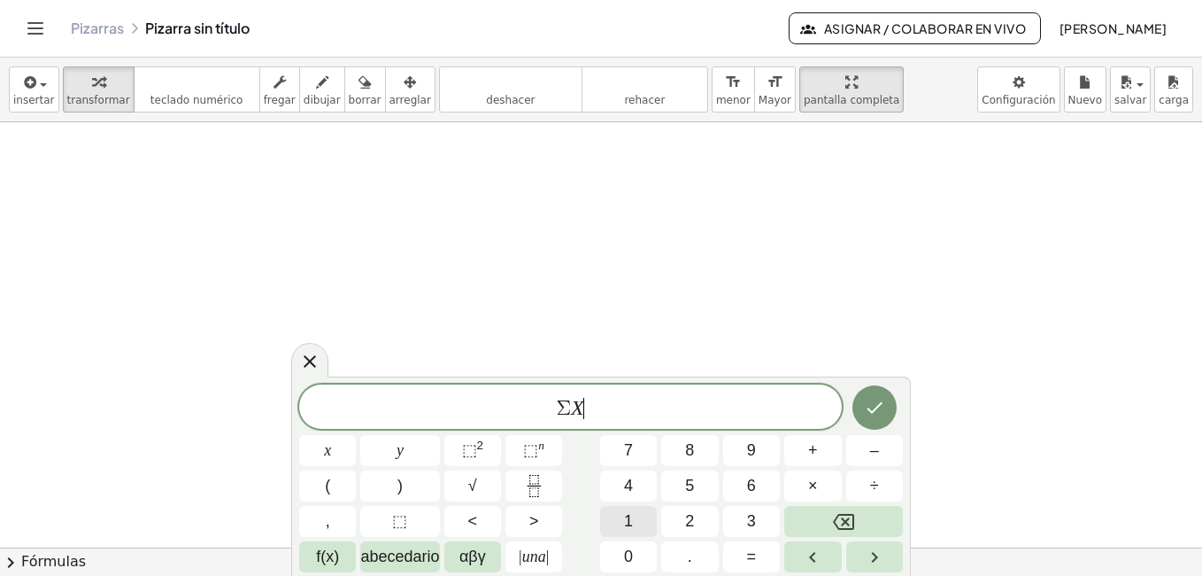
click at [641, 520] on button "1" at bounding box center [628, 521] width 57 height 31
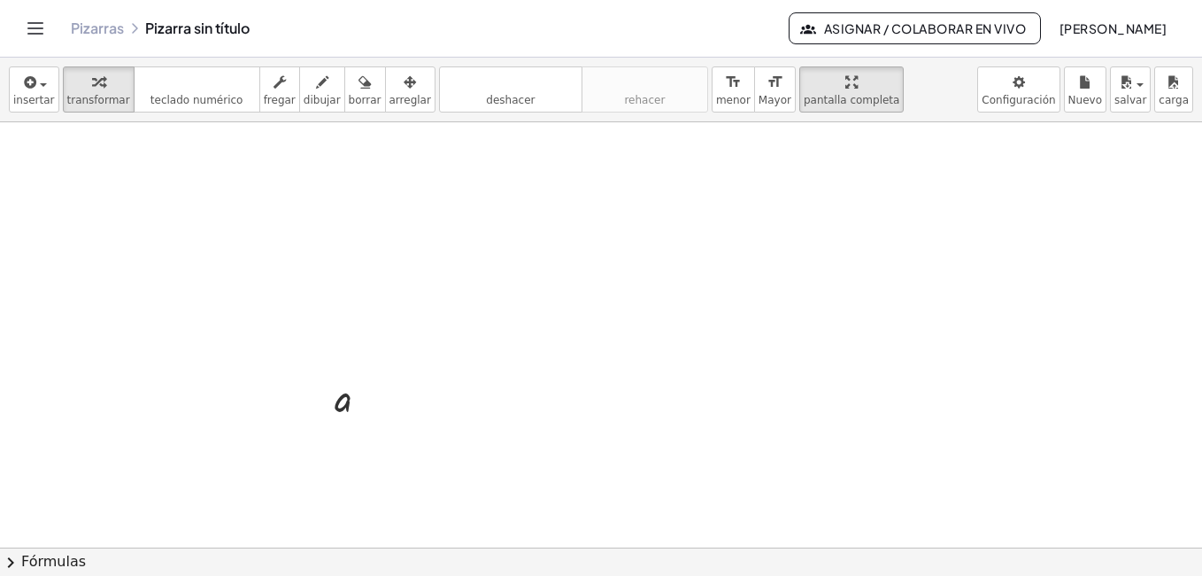
click at [651, 443] on div at bounding box center [601, 193] width 1202 height 850
click at [0, 0] on button "7" at bounding box center [0, 0] width 0 height 0
drag, startPoint x: 684, startPoint y: 475, endPoint x: 352, endPoint y: 459, distance: 333.4
click at [723, 478] on div at bounding box center [728, 475] width 16 height 16
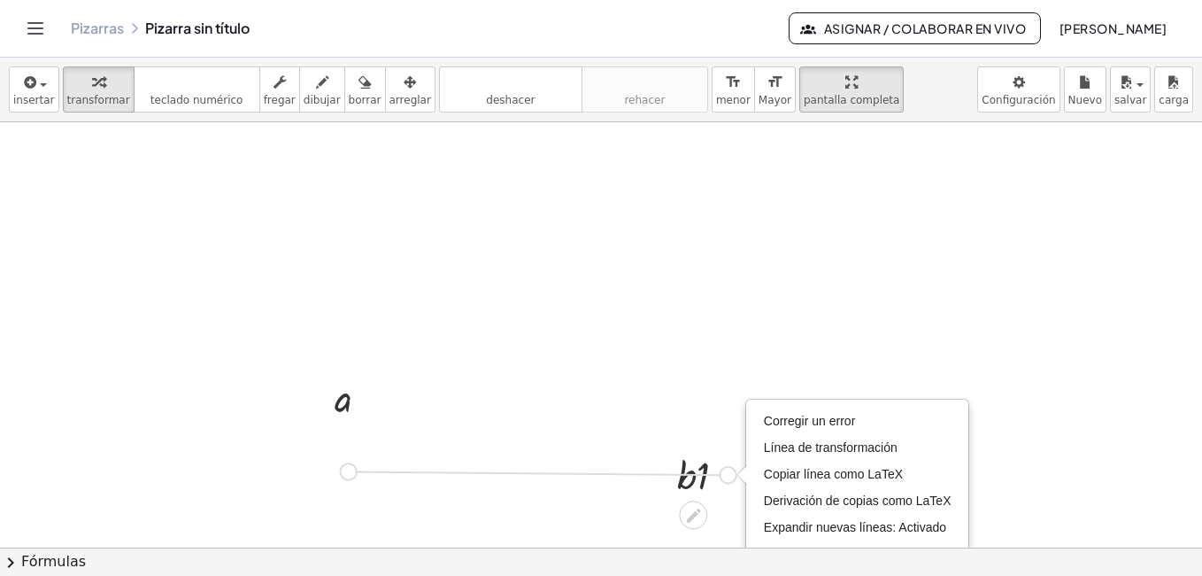
drag, startPoint x: 725, startPoint y: 476, endPoint x: 331, endPoint y: 473, distance: 394.0
click at [331, 473] on div "a · b · 1 Fix a mistake Transform line Copy line as LaTeX Copy derivation as La…" at bounding box center [601, 193] width 1202 height 850
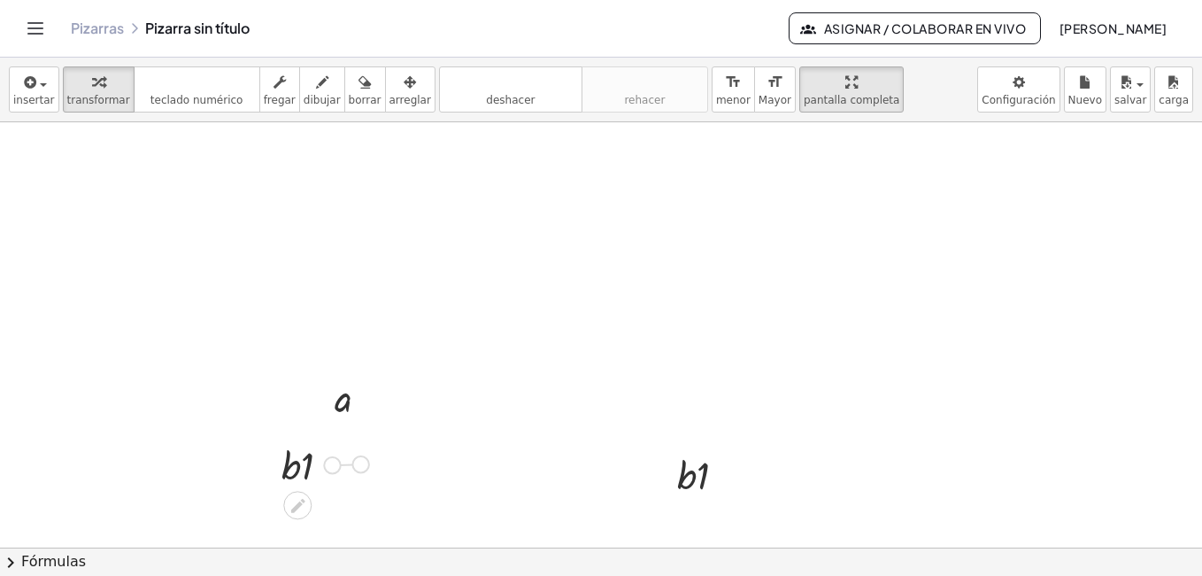
drag, startPoint x: 329, startPoint y: 465, endPoint x: 367, endPoint y: 464, distance: 38.1
click at [367, 464] on div "a · b · 1 Fix a mistake Transform line Copy line as LaTeX Copy derivation as La…" at bounding box center [601, 193] width 1202 height 850
drag, startPoint x: 345, startPoint y: 458, endPoint x: 385, endPoint y: 452, distance: 40.2
click at [385, 452] on div "a · b · 1 Fix a mistake Transform line Copy line as LaTeX Copy derivation as La…" at bounding box center [601, 193] width 1202 height 850
click at [345, 437] on icon at bounding box center [343, 438] width 14 height 14
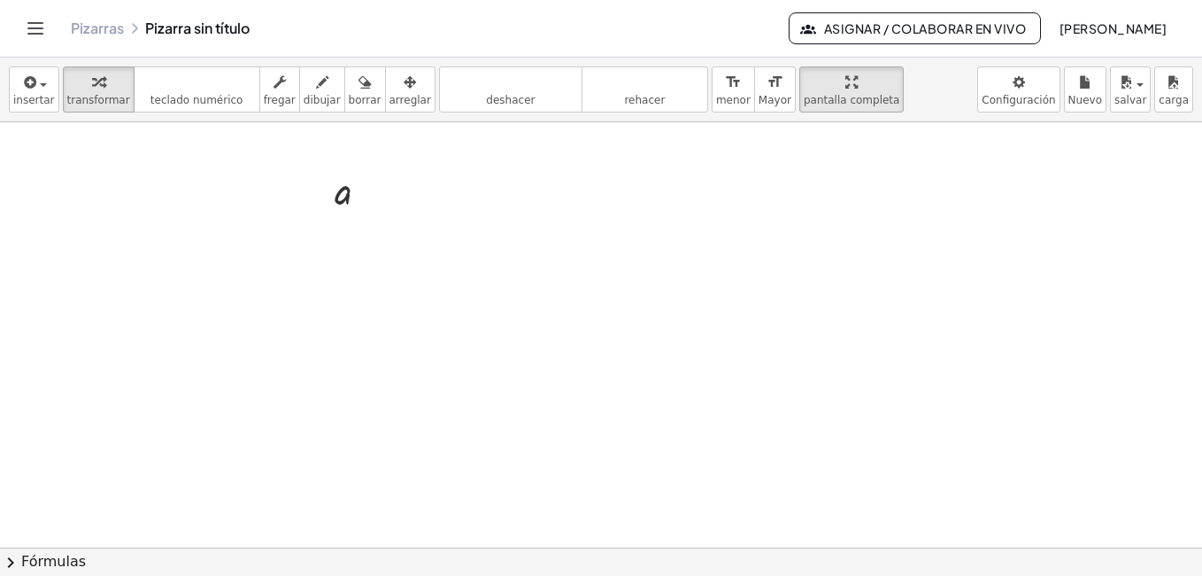
scroll to position [531, 0]
click at [316, 76] on icon "button" at bounding box center [322, 82] width 12 height 21
drag, startPoint x: 367, startPoint y: 244, endPoint x: 368, endPoint y: 271, distance: 26.6
click at [368, 271] on div at bounding box center [601, 228] width 1202 height 1275
drag, startPoint x: 408, startPoint y: 267, endPoint x: 417, endPoint y: 282, distance: 18.2
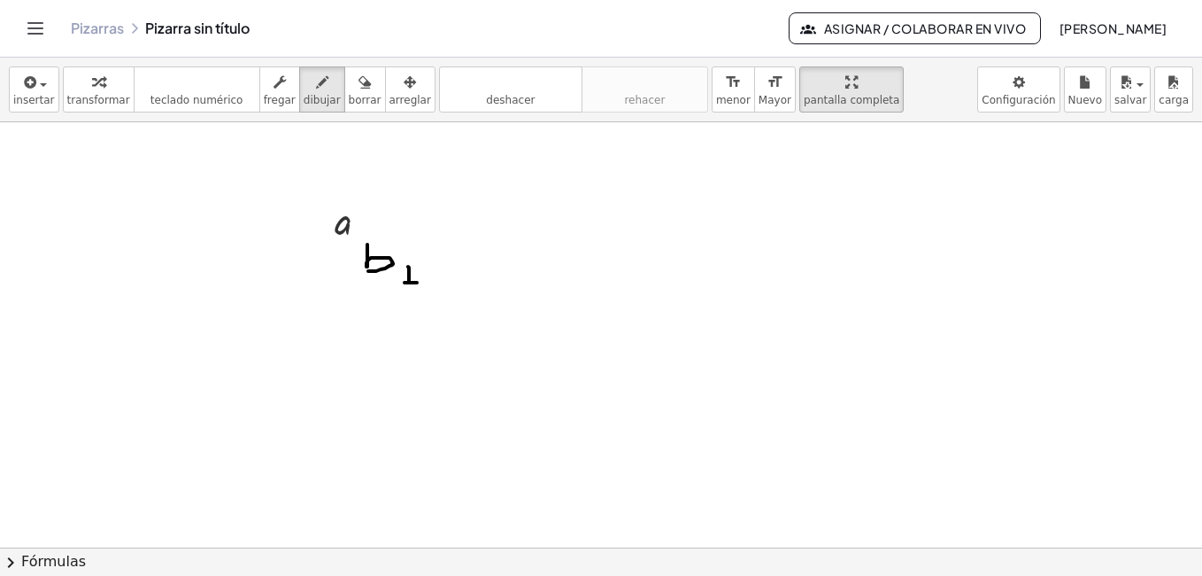
click at [417, 282] on div at bounding box center [601, 228] width 1202 height 1275
drag, startPoint x: 334, startPoint y: 248, endPoint x: 347, endPoint y: 274, distance: 29.7
click at [347, 274] on div at bounding box center [601, 228] width 1202 height 1275
drag, startPoint x: 343, startPoint y: 306, endPoint x: 344, endPoint y: 341, distance: 34.6
click at [344, 341] on div at bounding box center [601, 228] width 1202 height 1275
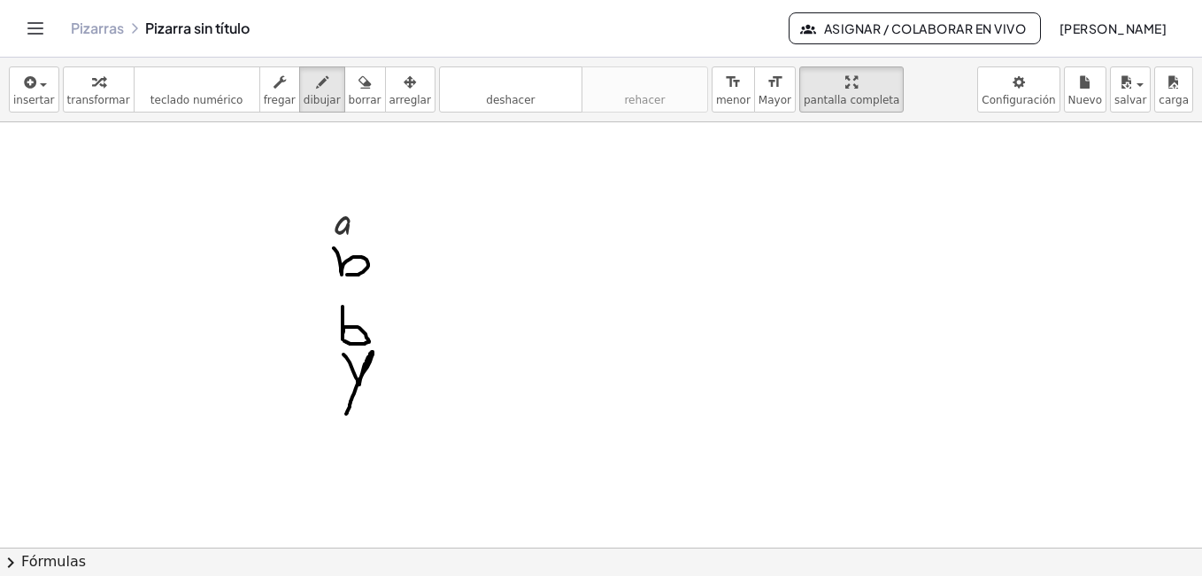
drag, startPoint x: 344, startPoint y: 354, endPoint x: 346, endPoint y: 414, distance: 59.4
click at [346, 414] on div at bounding box center [601, 228] width 1202 height 1275
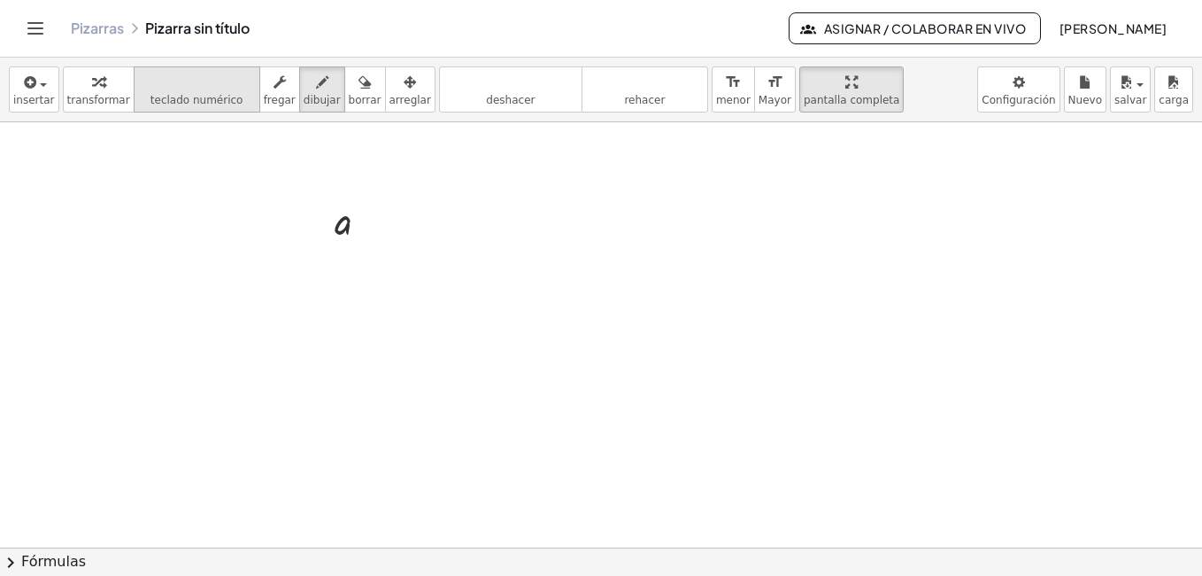
click at [336, 330] on div at bounding box center [601, 228] width 1202 height 1275
click at [336, 327] on div at bounding box center [601, 228] width 1202 height 1275
click at [369, 314] on div at bounding box center [601, 228] width 1202 height 1275
click at [201, 94] on span "teclado numérico" at bounding box center [197, 100] width 93 height 12
click at [452, 336] on div at bounding box center [601, 228] width 1202 height 1275
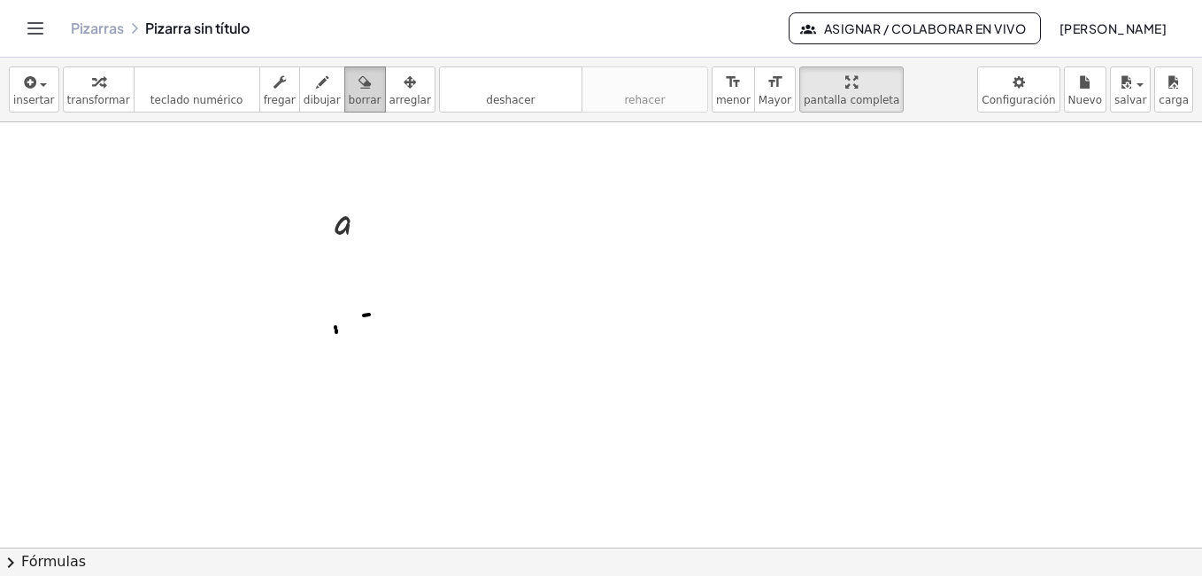
click at [359, 89] on icon "button" at bounding box center [365, 82] width 12 height 21
drag, startPoint x: 384, startPoint y: 327, endPoint x: 348, endPoint y: 75, distance: 254.1
click at [197, 367] on div at bounding box center [601, 228] width 1202 height 1275
click at [349, 75] on div "button" at bounding box center [365, 81] width 33 height 21
click at [213, 95] on span "teclado numérico" at bounding box center [197, 100] width 93 height 12
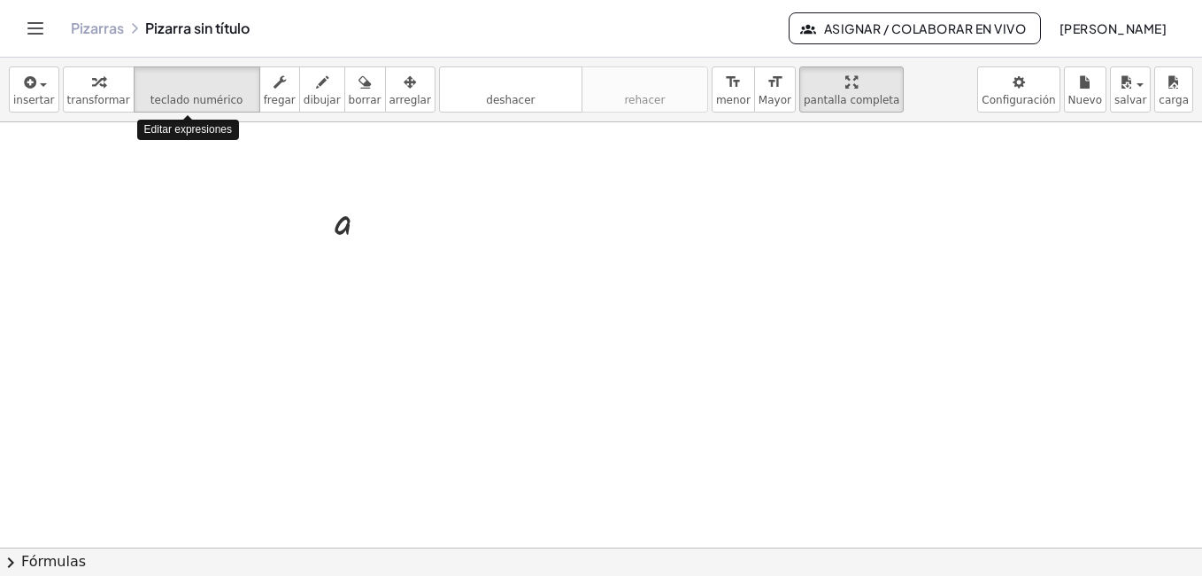
click at [377, 379] on div at bounding box center [601, 228] width 1202 height 1275
click at [344, 390] on div at bounding box center [601, 352] width 1202 height 1275
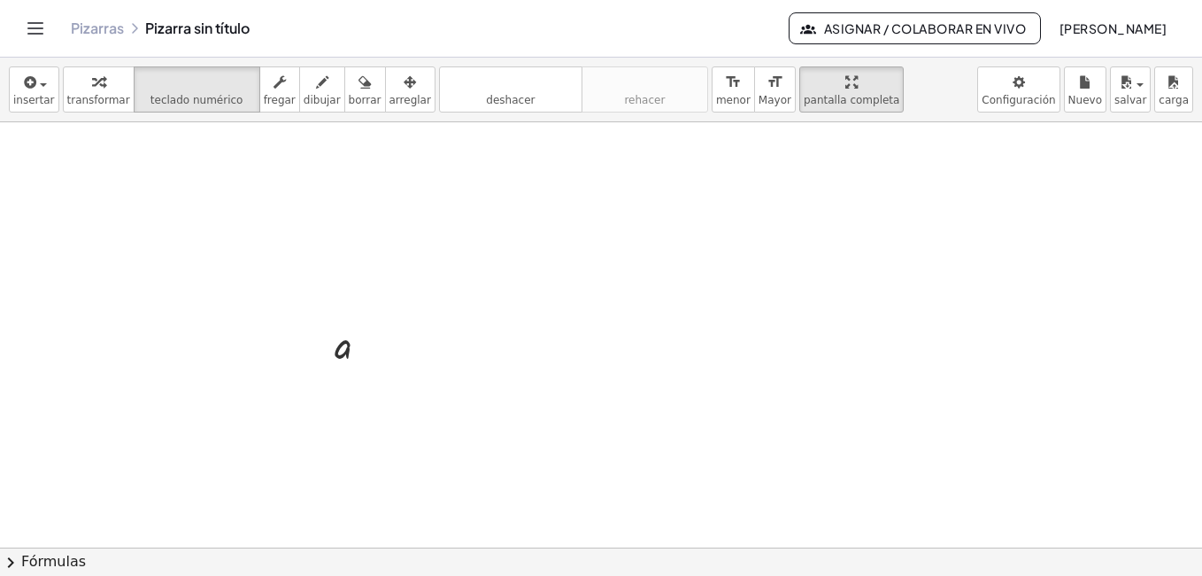
click at [344, 390] on div at bounding box center [601, 352] width 1202 height 1275
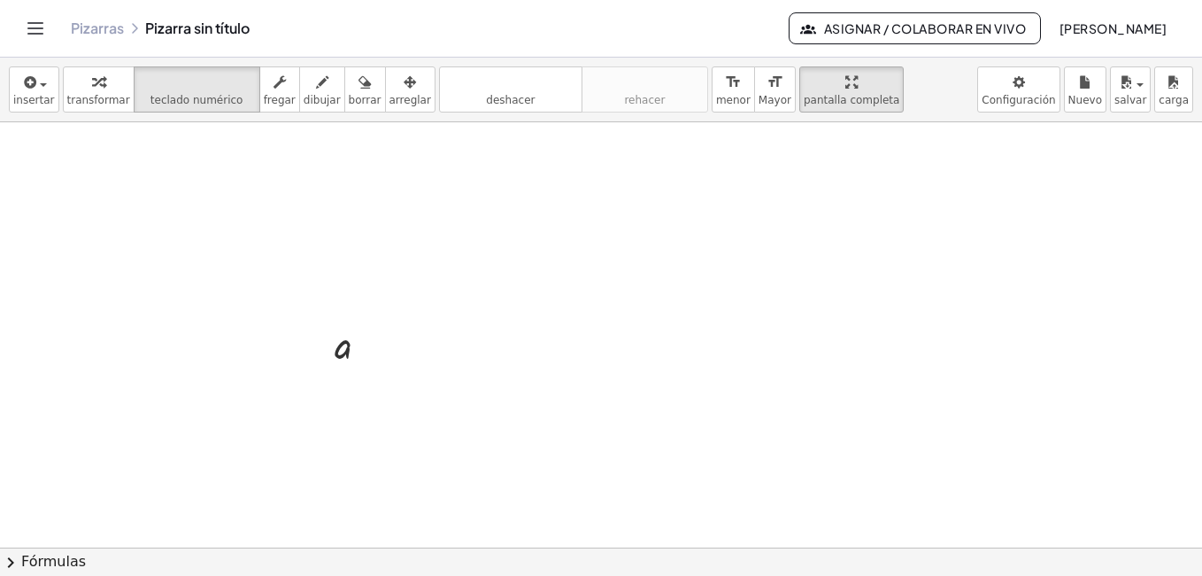
click at [344, 390] on div at bounding box center [601, 352] width 1202 height 1275
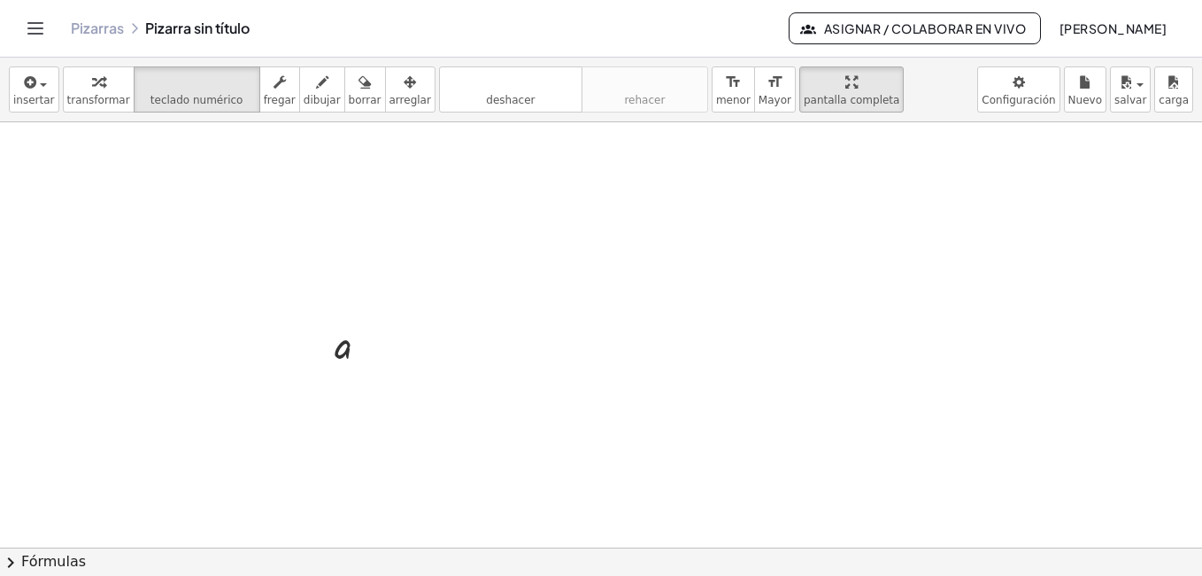
click at [344, 390] on div at bounding box center [601, 352] width 1202 height 1275
click at [1052, 88] on body "Actividades matemáticas comprensibles Comenzar Banco de actividades Trabajo asi…" at bounding box center [601, 288] width 1202 height 576
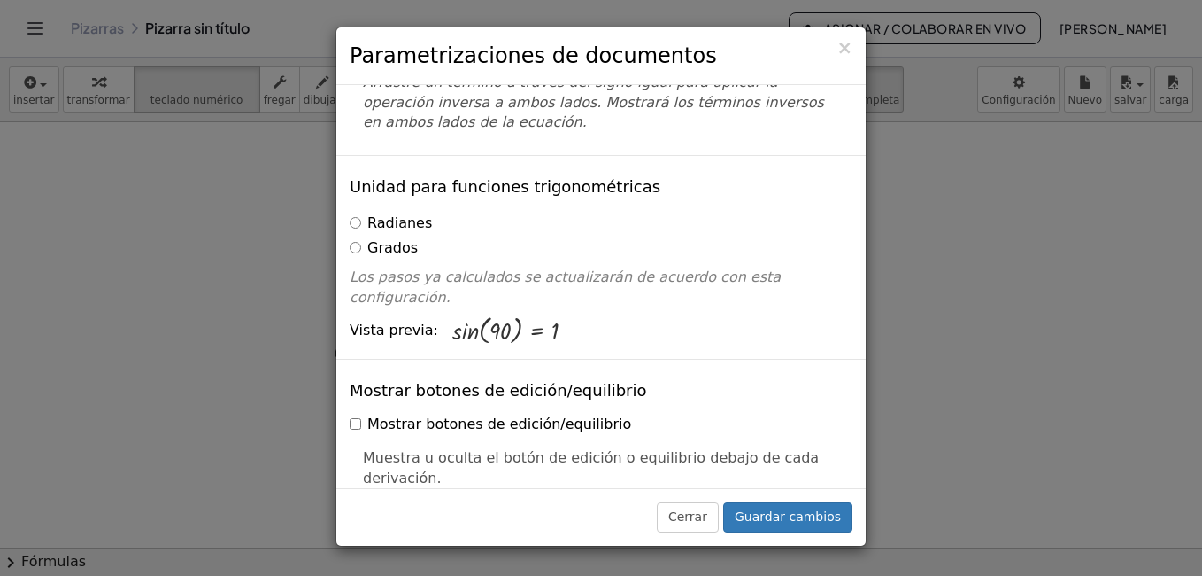
scroll to position [177, 0]
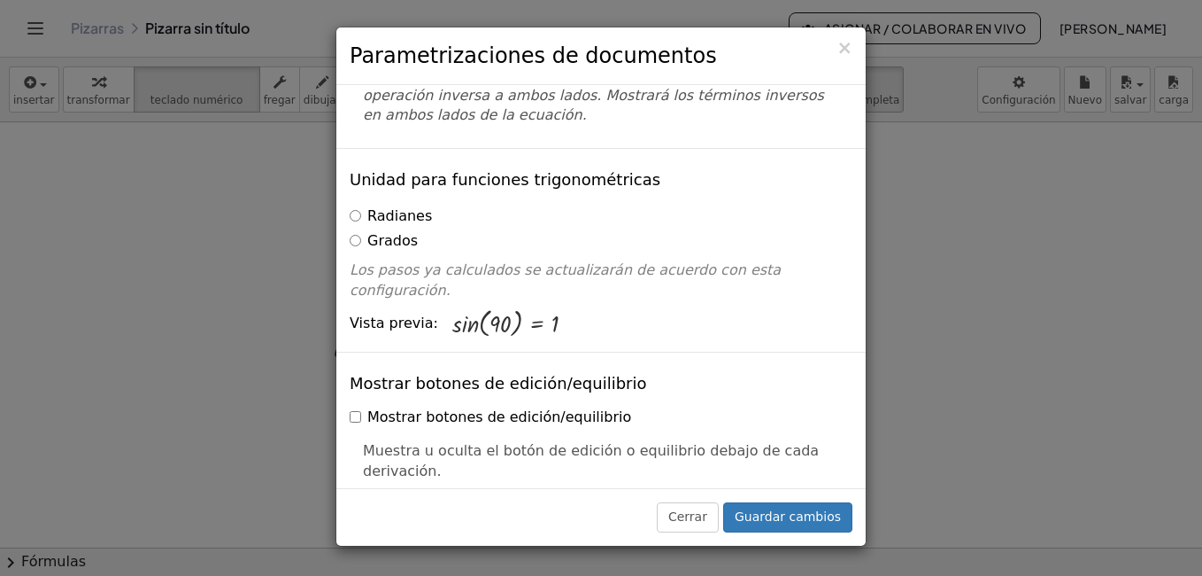
click at [390, 217] on font "Radianes" at bounding box center [399, 215] width 65 height 17
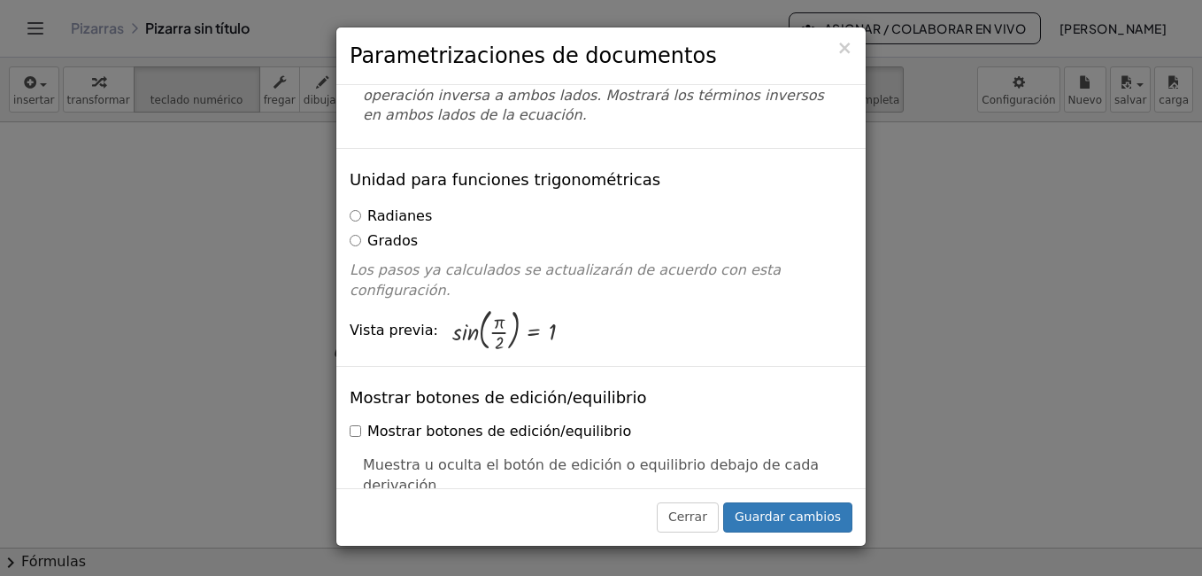
click at [404, 239] on font "Grados" at bounding box center [392, 240] width 50 height 17
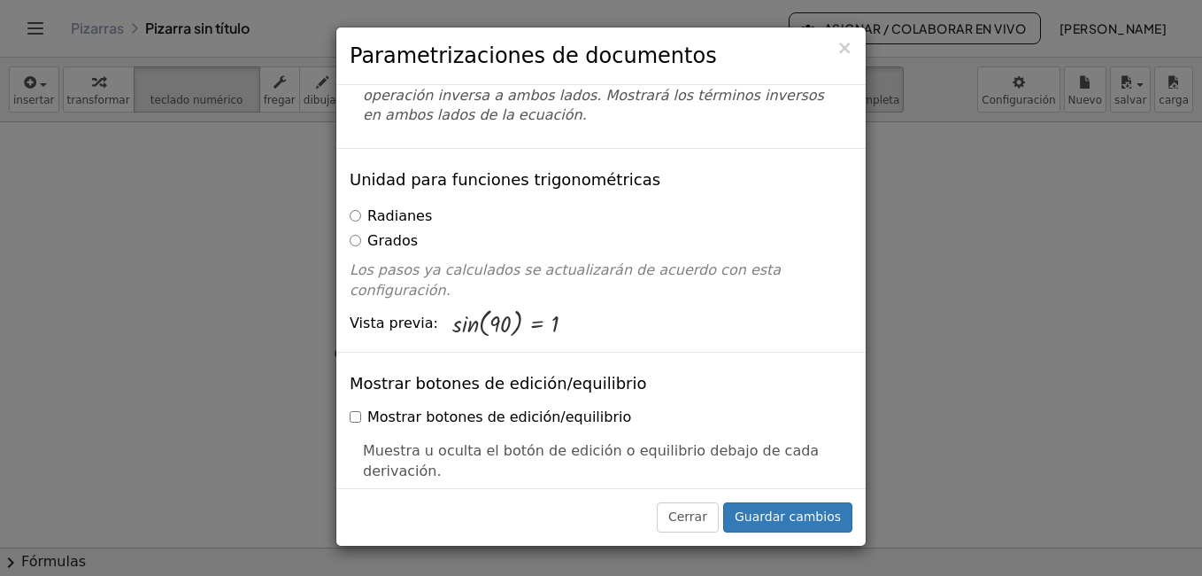
click at [414, 224] on font "Radianes" at bounding box center [399, 215] width 65 height 17
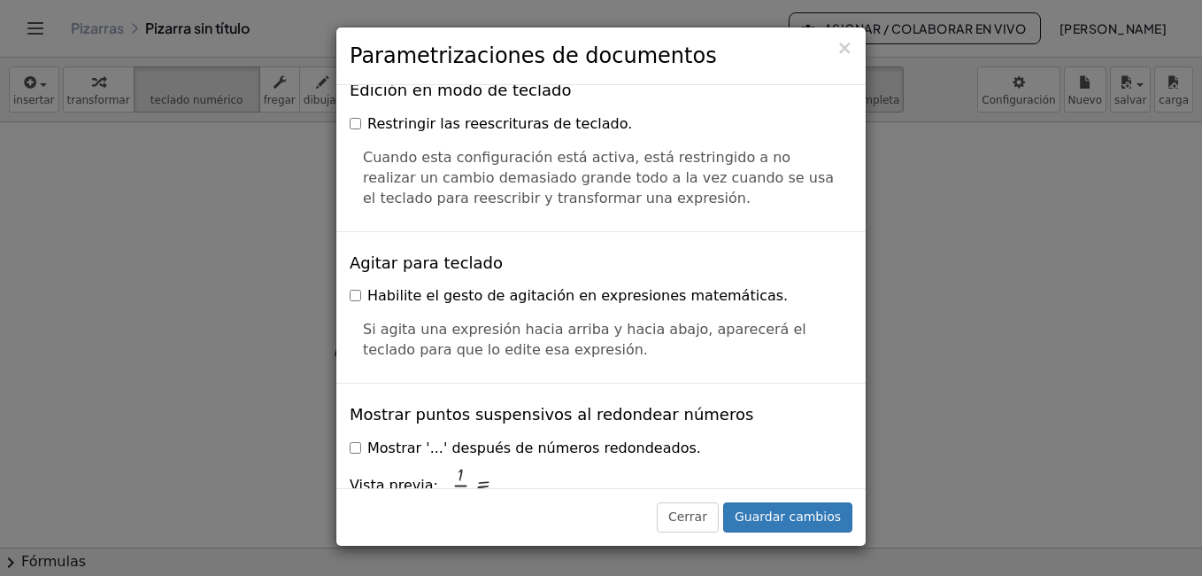
scroll to position [4418, 0]
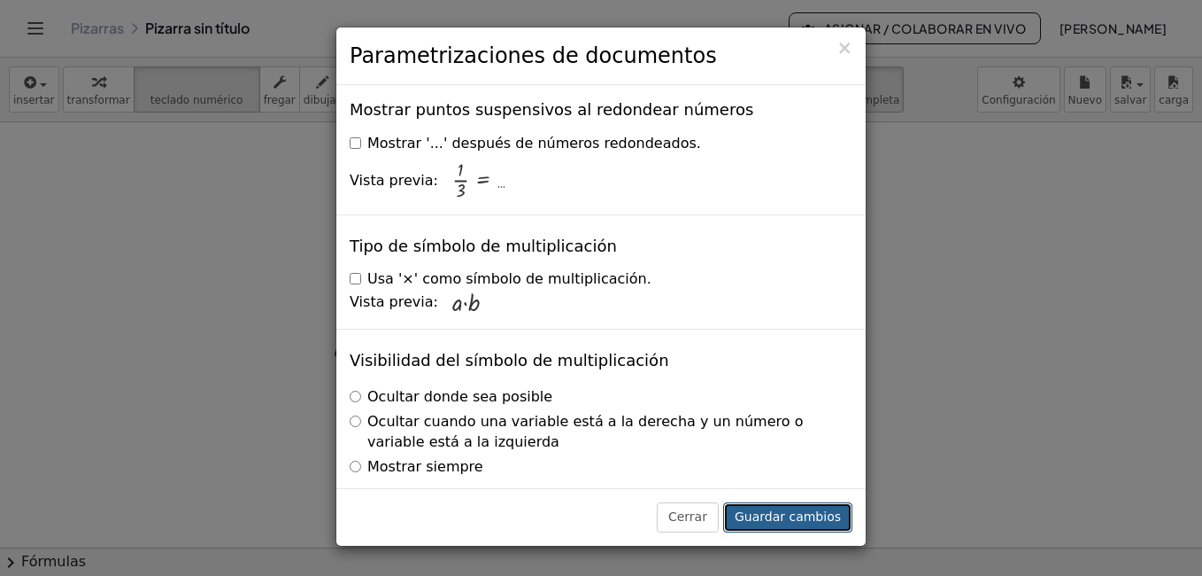
click at [800, 524] on button "Guardar cambios" at bounding box center [787, 517] width 129 height 30
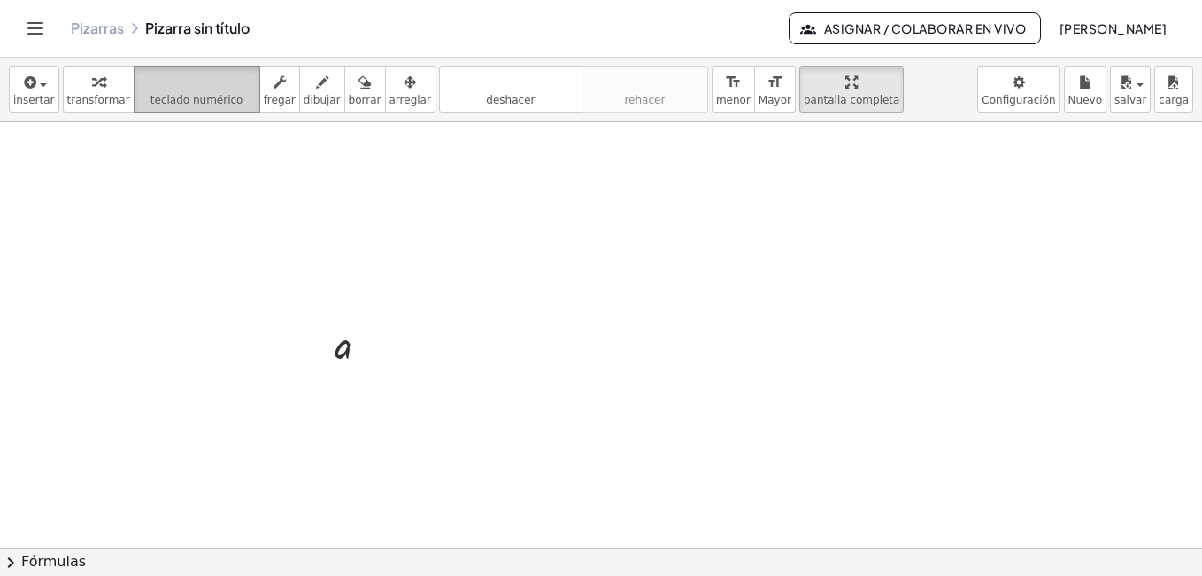
click at [243, 76] on button "teclado teclado numérico" at bounding box center [197, 89] width 127 height 46
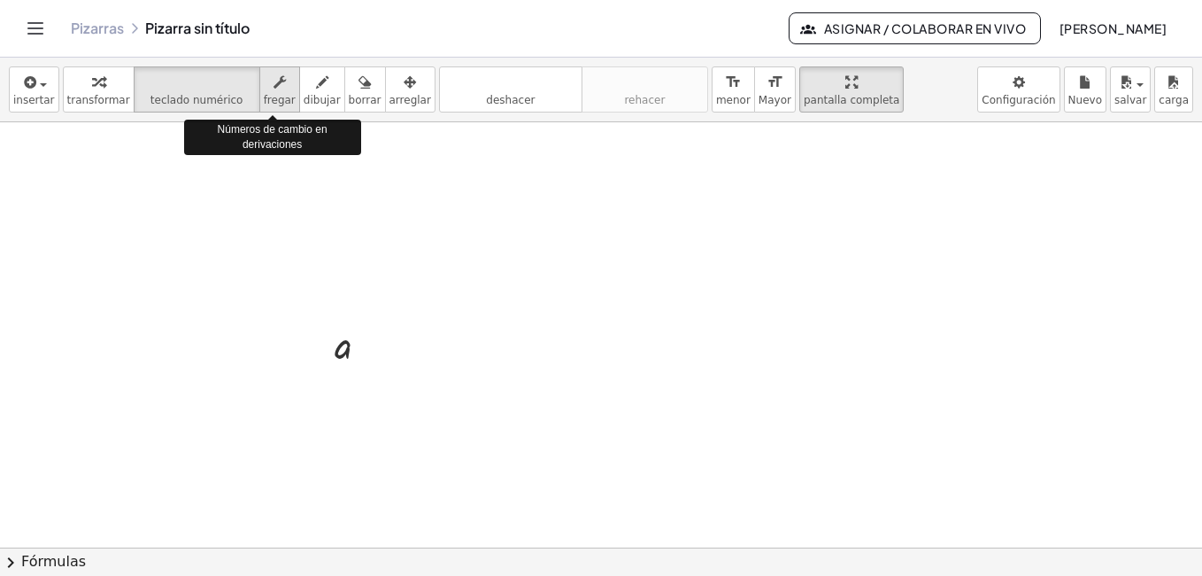
click at [274, 83] on icon "button" at bounding box center [280, 82] width 12 height 21
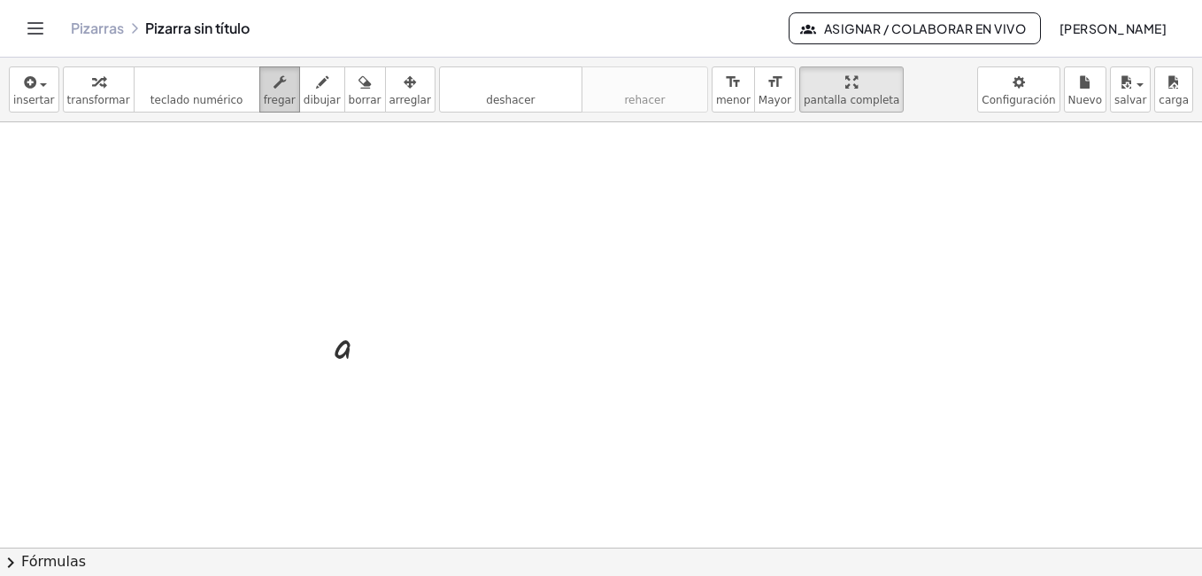
click at [274, 92] on icon "button" at bounding box center [280, 82] width 12 height 21
click at [202, 88] on icon "teclado" at bounding box center [197, 82] width 118 height 21
drag, startPoint x: 305, startPoint y: 333, endPoint x: 376, endPoint y: 355, distance: 75.1
click at [376, 355] on div "a" at bounding box center [601, 352] width 1202 height 1275
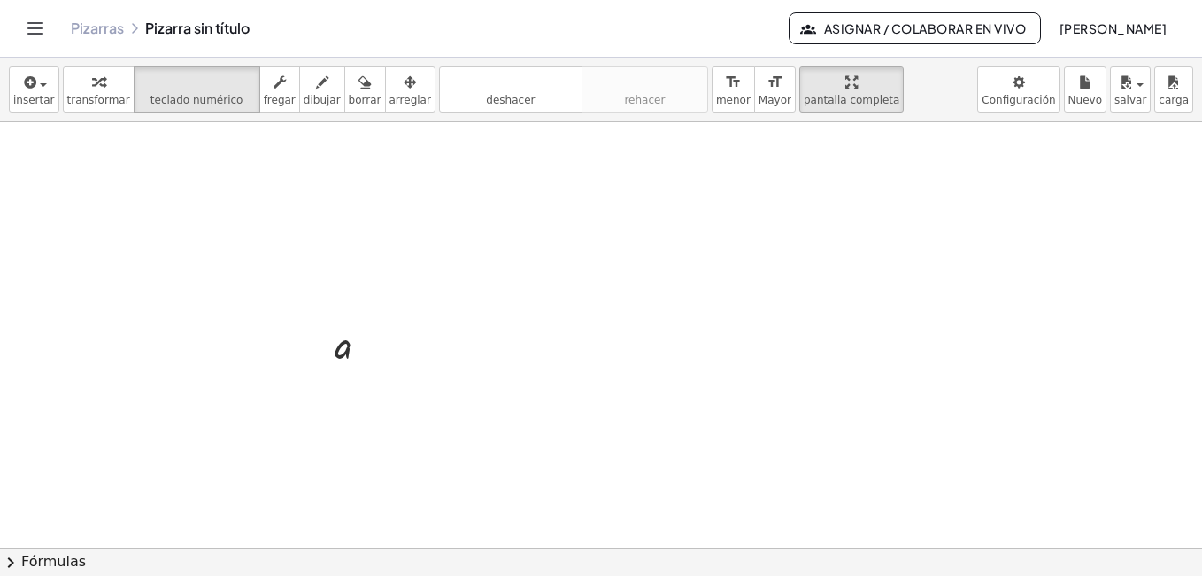
click at [447, 355] on div at bounding box center [601, 352] width 1202 height 1275
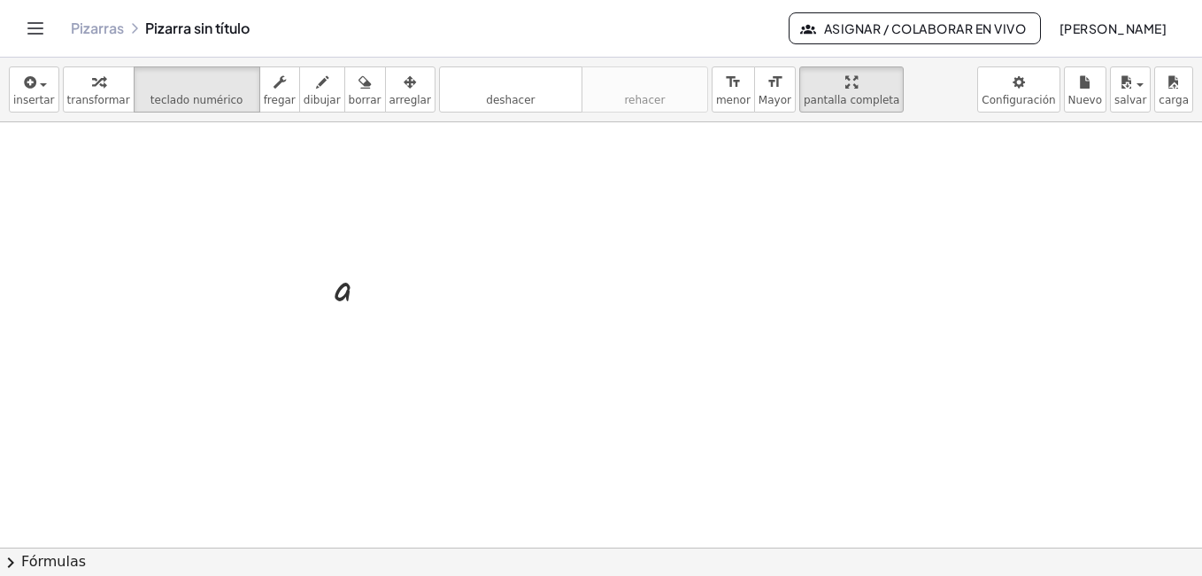
scroll to position [496, 0]
click at [452, 338] on div at bounding box center [601, 263] width 1202 height 1275
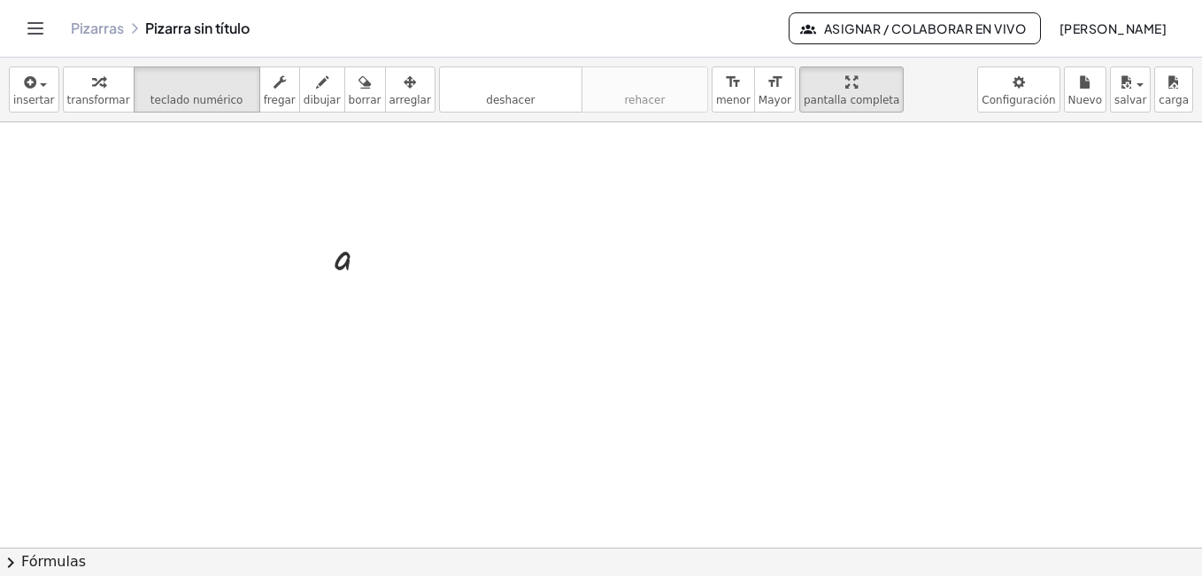
click at [452, 338] on div at bounding box center [601, 263] width 1202 height 1275
click at [223, 66] on button "teclado teclado numérico" at bounding box center [197, 89] width 127 height 46
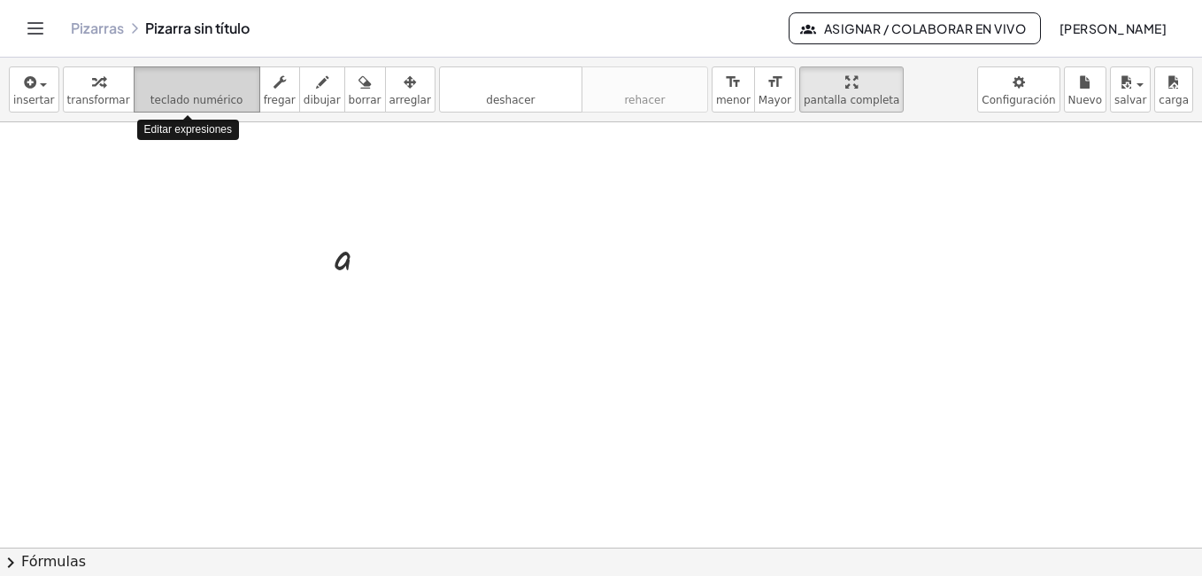
click at [223, 66] on button "teclado teclado numérico" at bounding box center [197, 89] width 127 height 46
drag, startPoint x: 207, startPoint y: 76, endPoint x: 184, endPoint y: 91, distance: 27.5
click at [184, 91] on icon "teclado" at bounding box center [197, 82] width 118 height 21
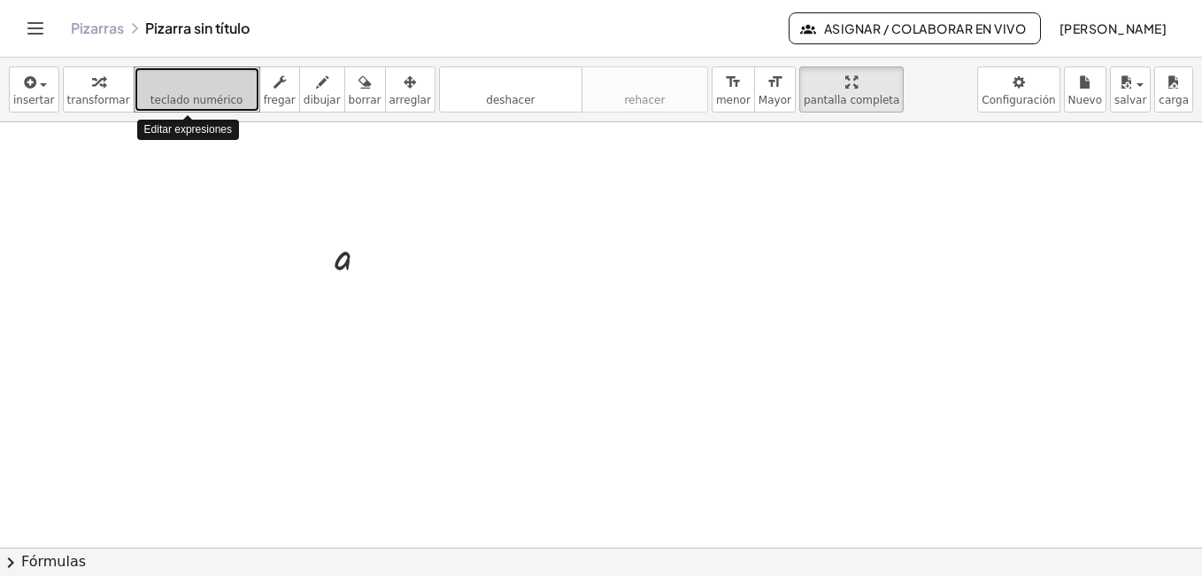
click at [184, 91] on icon "teclado" at bounding box center [197, 82] width 118 height 21
drag, startPoint x: 325, startPoint y: 277, endPoint x: 349, endPoint y: 294, distance: 29.2
click at [333, 285] on div at bounding box center [321, 255] width 27 height 59
click at [373, 328] on div at bounding box center [601, 263] width 1202 height 1275
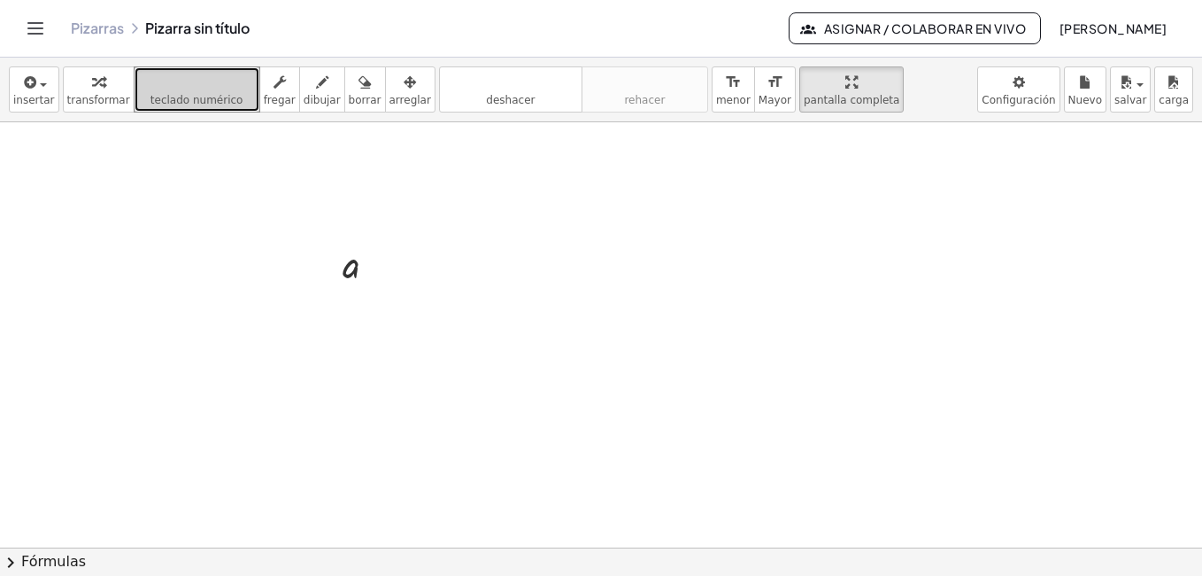
click at [373, 328] on div at bounding box center [601, 263] width 1202 height 1275
drag, startPoint x: 358, startPoint y: 270, endPoint x: 295, endPoint y: 246, distance: 67.3
drag, startPoint x: 295, startPoint y: 246, endPoint x: 357, endPoint y: 271, distance: 66.8
click at [352, 265] on div "a" at bounding box center [352, 265] width 0 height 0
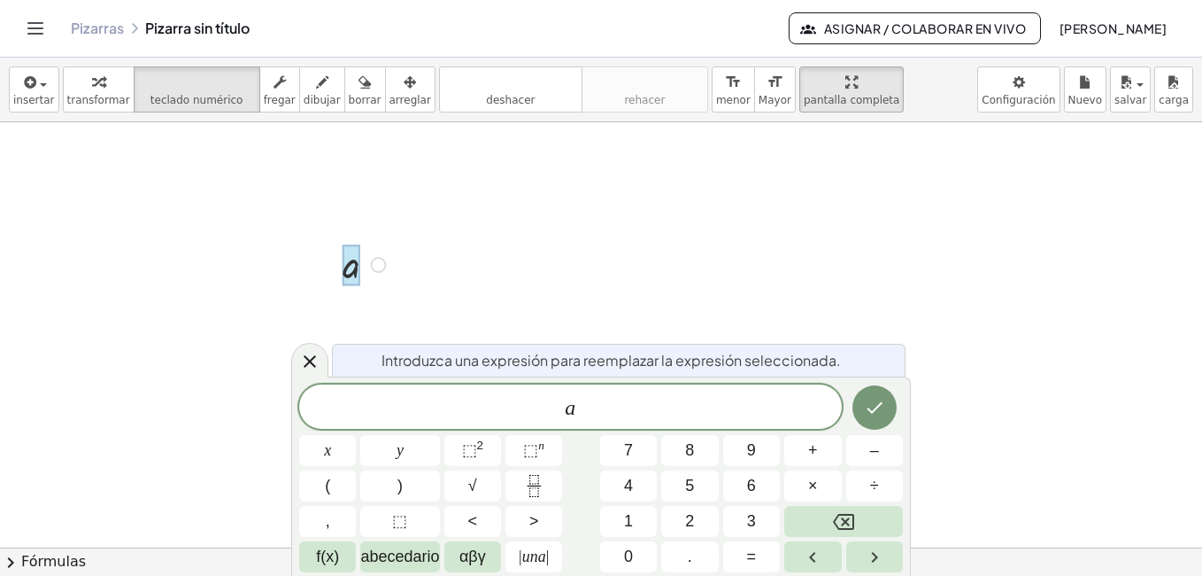
click at [367, 275] on div at bounding box center [367, 263] width 66 height 50
drag, startPoint x: 368, startPoint y: 275, endPoint x: 205, endPoint y: 210, distance: 176.4
click at [205, 210] on div "a" at bounding box center [601, 263] width 1202 height 1275
click at [205, 210] on div at bounding box center [601, 263] width 1202 height 1275
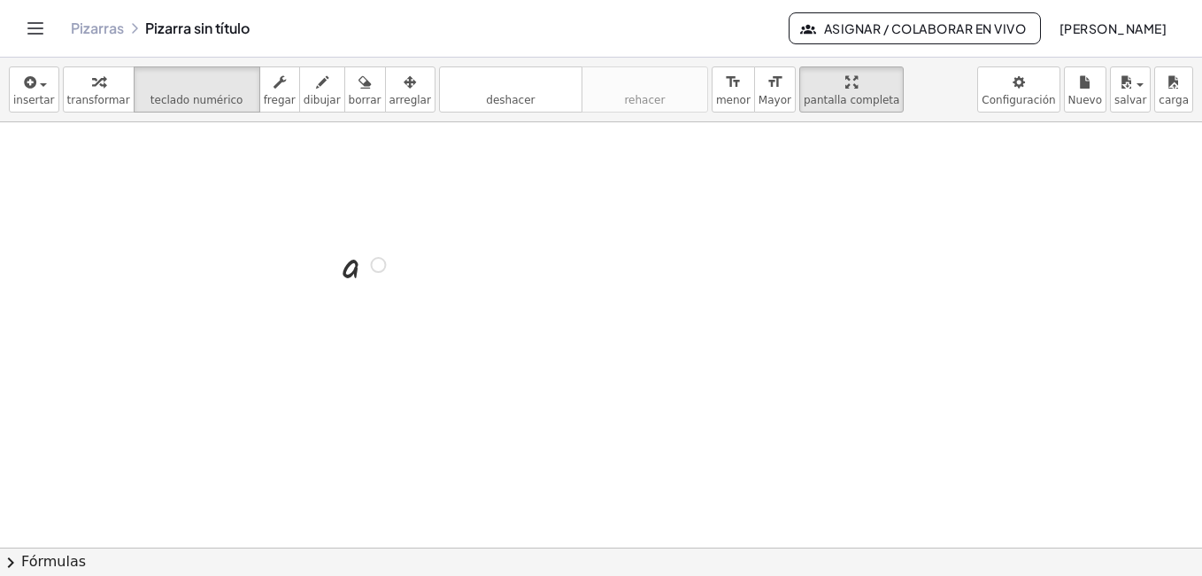
click at [246, 228] on div at bounding box center [601, 263] width 1202 height 1275
drag, startPoint x: 333, startPoint y: 274, endPoint x: 136, endPoint y: 175, distance: 219.8
click at [136, 175] on div at bounding box center [133, 164] width 27 height 59
click at [161, 210] on div at bounding box center [601, 263] width 1202 height 1275
click at [204, 75] on icon "teclado" at bounding box center [197, 82] width 118 height 21
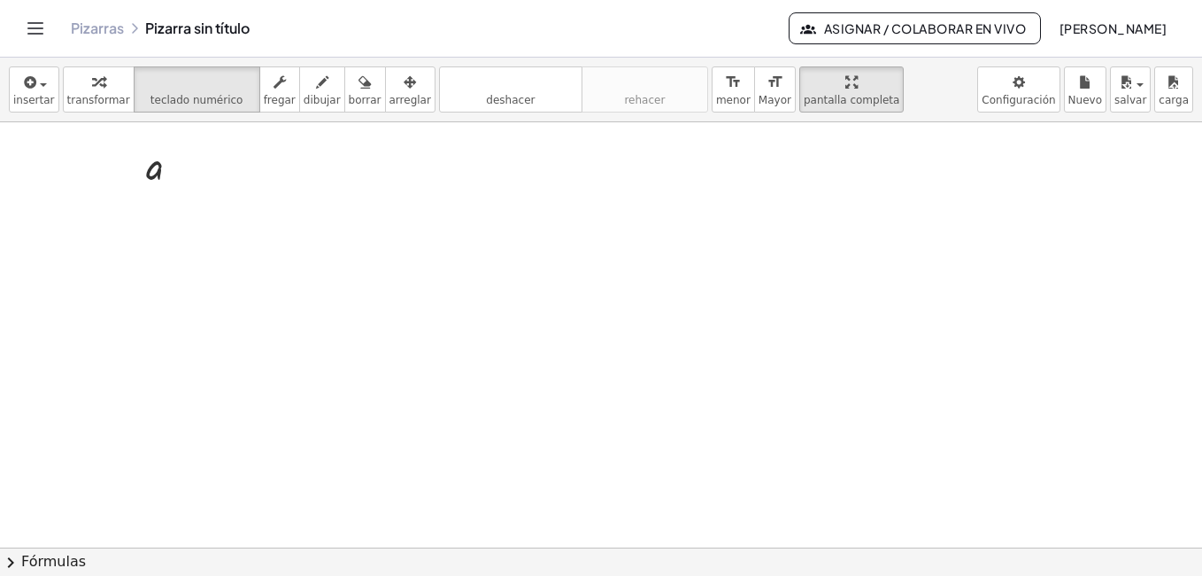
click at [329, 221] on div at bounding box center [601, 263] width 1202 height 1275
drag, startPoint x: 329, startPoint y: 215, endPoint x: 348, endPoint y: 194, distance: 28.2
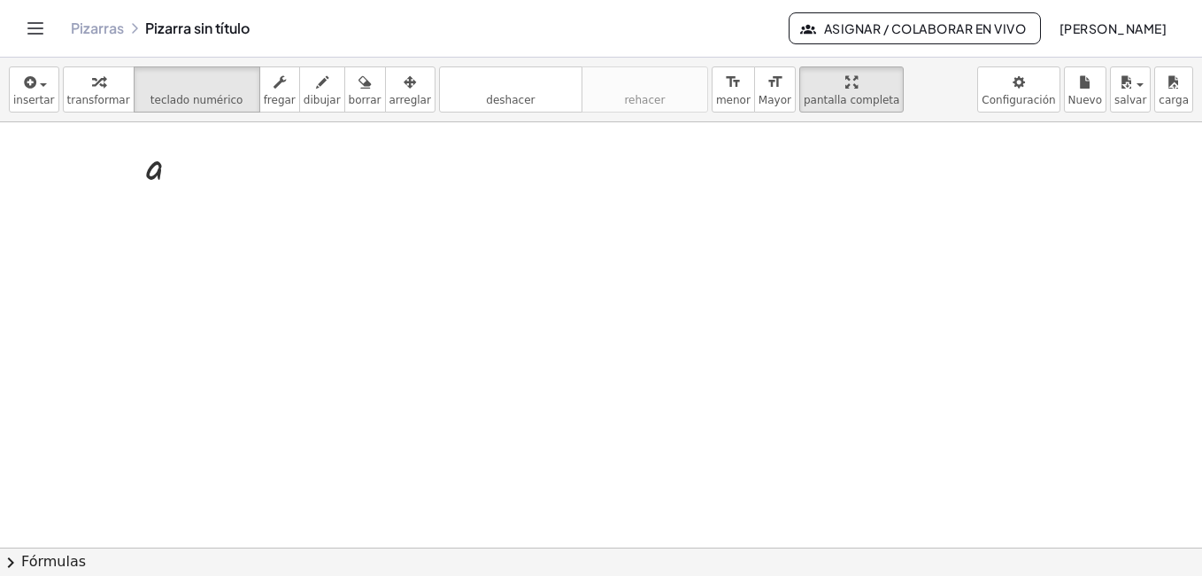
click at [336, 209] on div at bounding box center [601, 263] width 1202 height 1275
drag, startPoint x: 349, startPoint y: 192, endPoint x: 325, endPoint y: 161, distance: 39.1
click at [349, 189] on div at bounding box center [601, 263] width 1202 height 1275
click at [313, 146] on div at bounding box center [601, 263] width 1202 height 1275
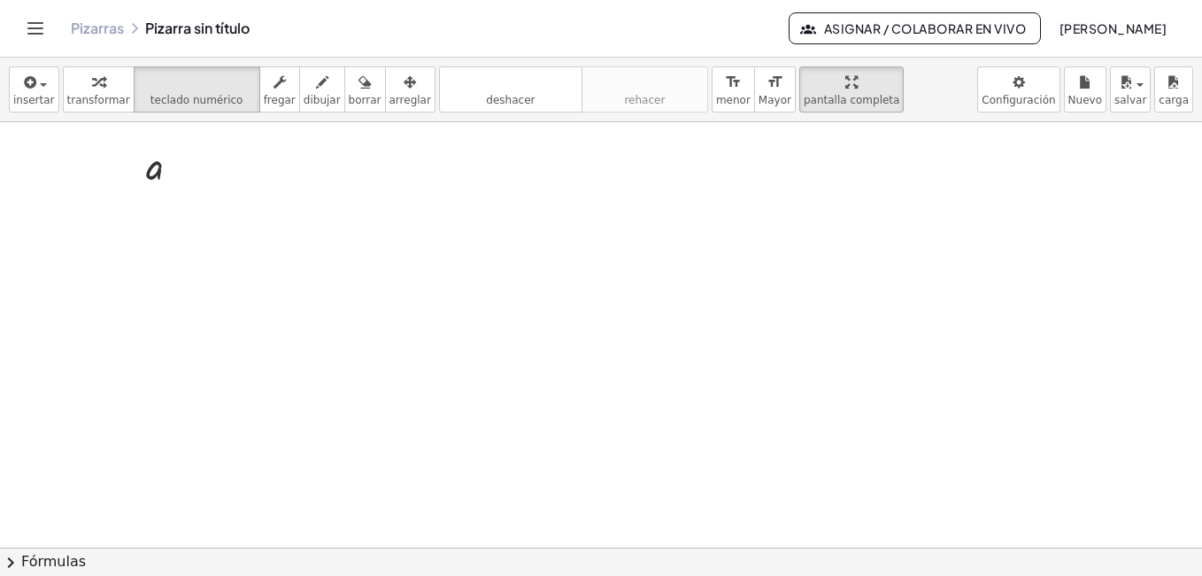
click at [313, 146] on div at bounding box center [601, 263] width 1202 height 1275
click at [300, 230] on div at bounding box center [601, 263] width 1202 height 1275
drag, startPoint x: 300, startPoint y: 230, endPoint x: 219, endPoint y: 237, distance: 81.8
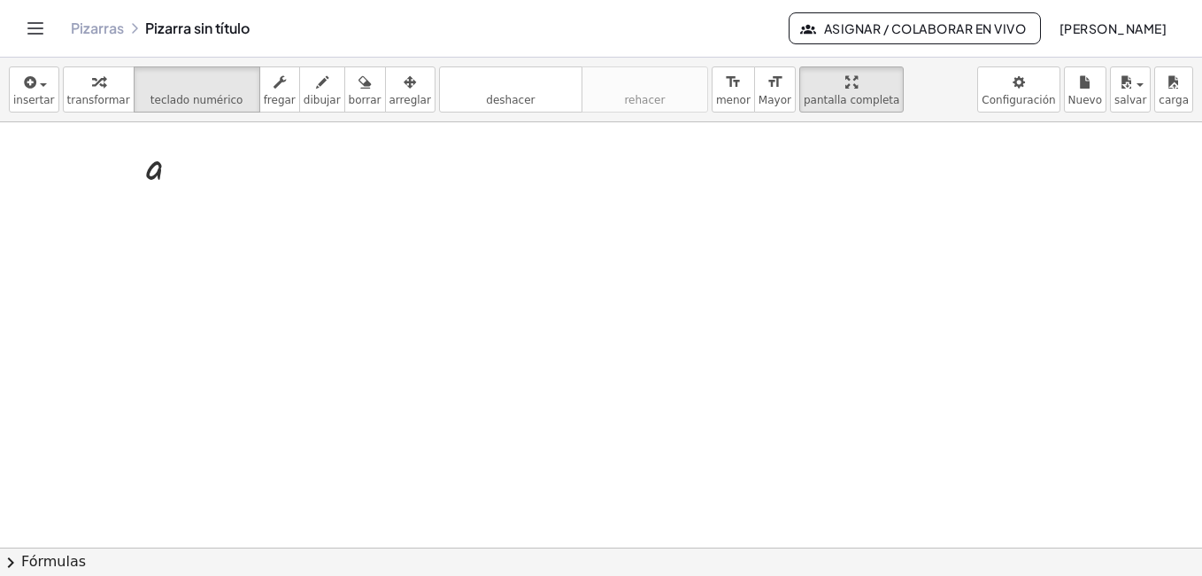
click at [219, 237] on div at bounding box center [601, 263] width 1202 height 1275
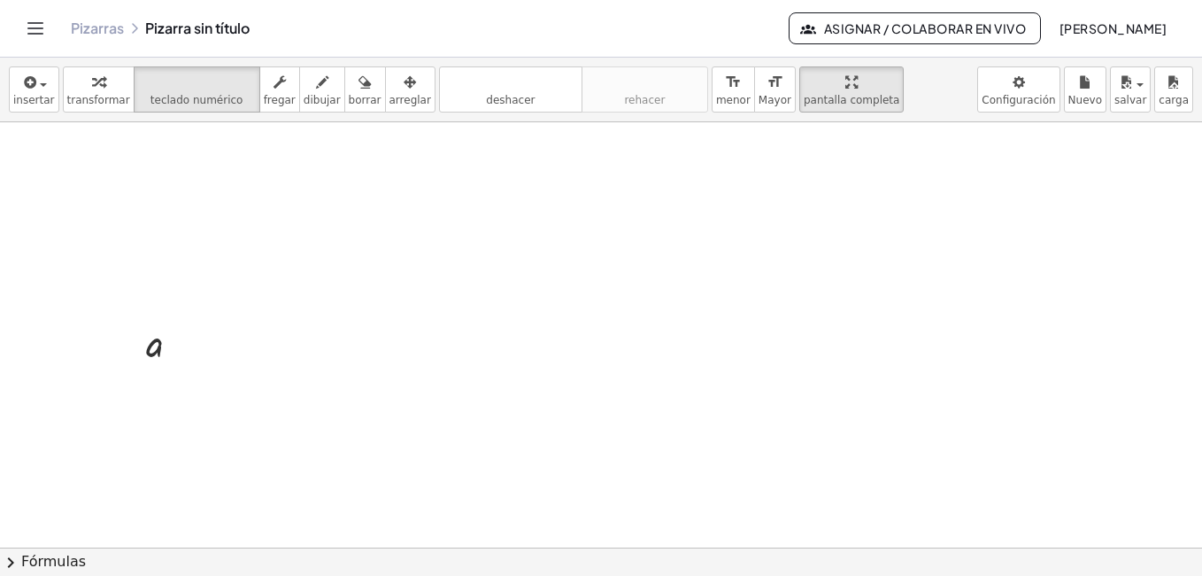
click at [107, 248] on div at bounding box center [601, 440] width 1202 height 1275
click at [112, 248] on div at bounding box center [601, 440] width 1202 height 1275
click at [120, 248] on div at bounding box center [601, 440] width 1202 height 1275
drag, startPoint x: 132, startPoint y: 332, endPoint x: 125, endPoint y: 158, distance: 173.7
click at [125, 158] on div at bounding box center [127, 168] width 27 height 59
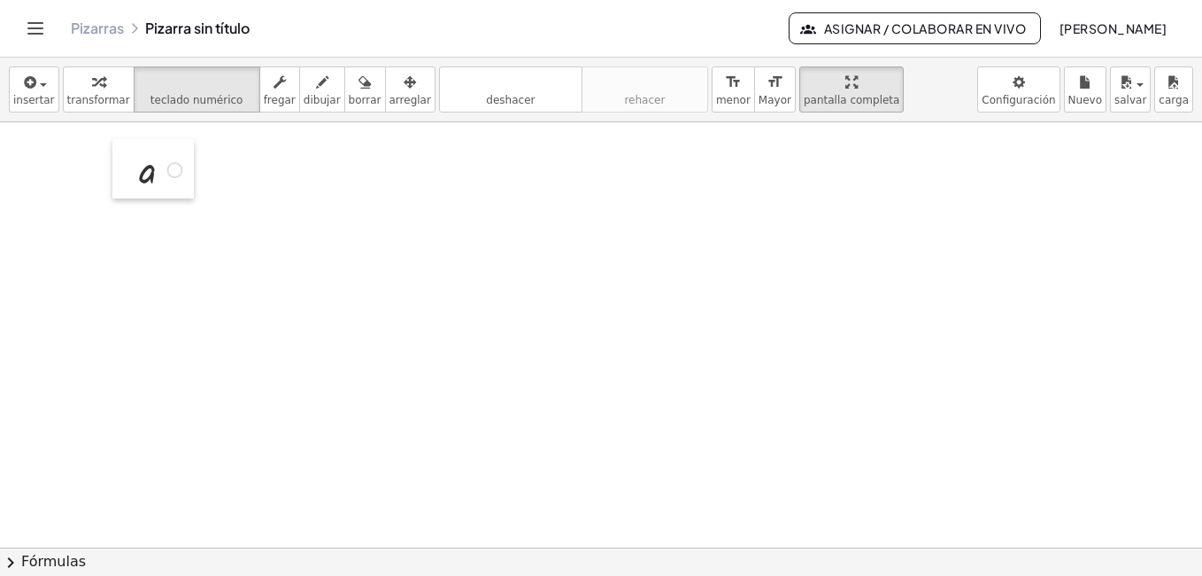
click at [125, 158] on div at bounding box center [125, 168] width 27 height 59
click at [155, 166] on div at bounding box center [148, 171] width 18 height 42
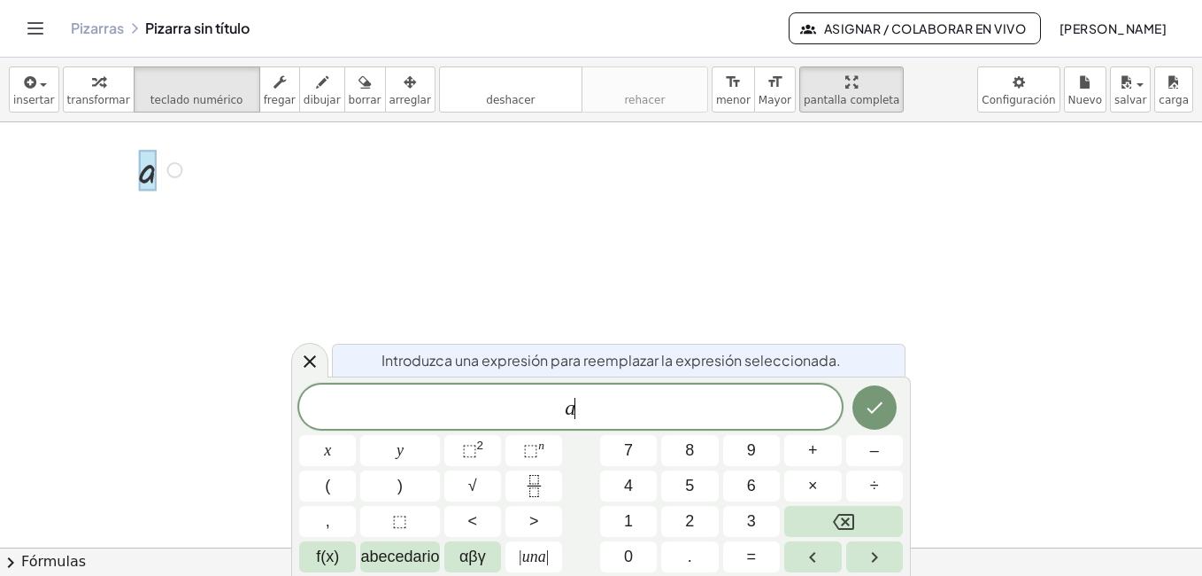
click at [601, 414] on span "a ​" at bounding box center [570, 408] width 543 height 25
click at [869, 406] on icon "Hecho" at bounding box center [874, 407] width 21 height 21
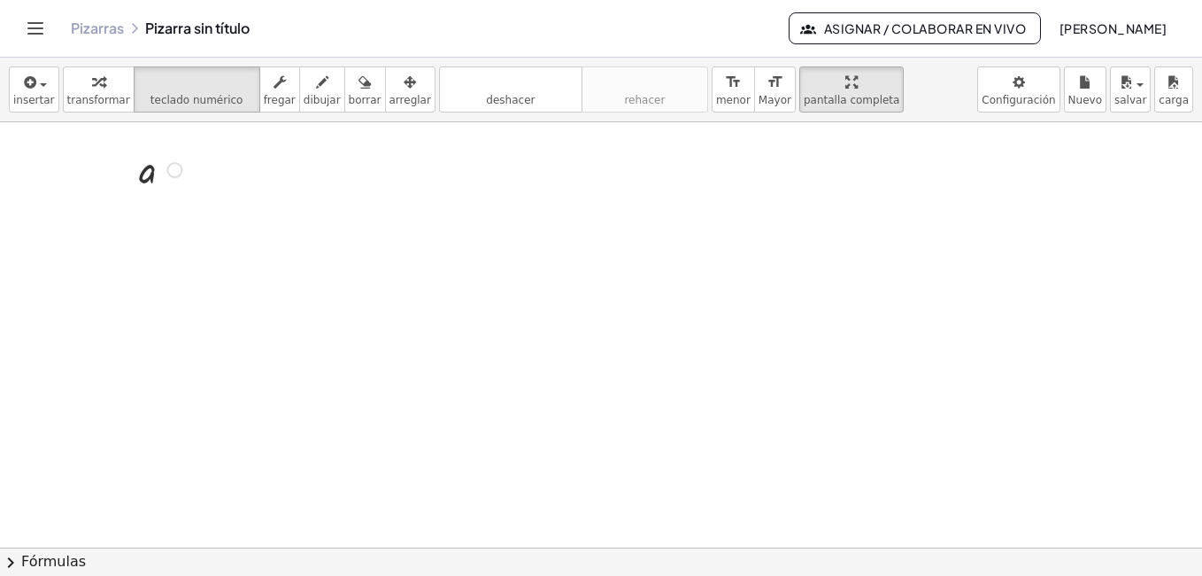
click at [206, 256] on div at bounding box center [208, 241] width 89 height 89
click at [140, 253] on div at bounding box center [601, 440] width 1202 height 1275
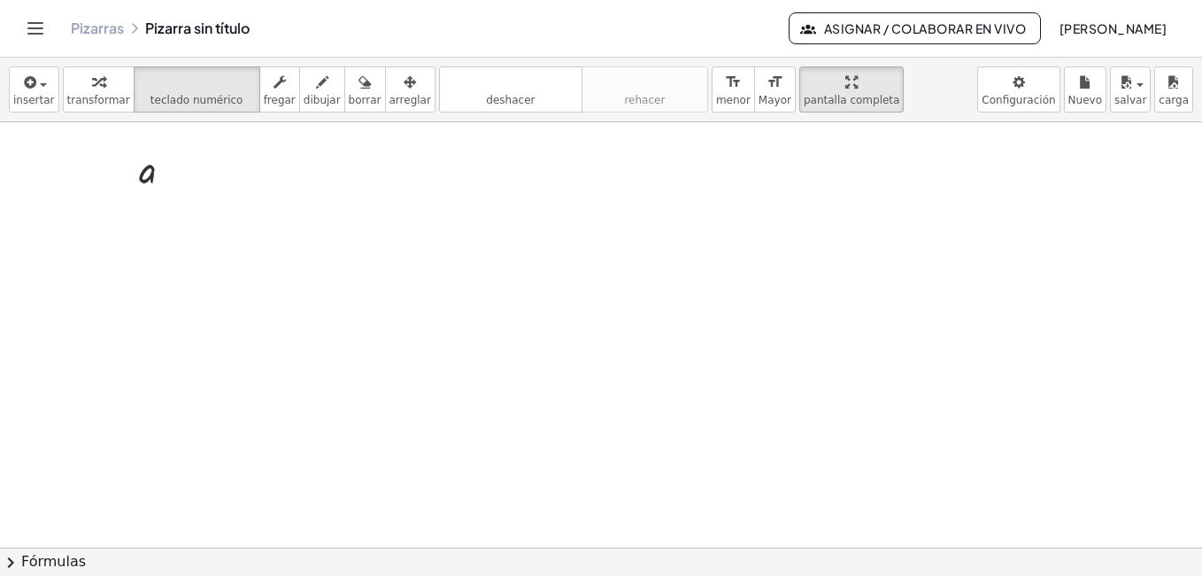
click at [140, 253] on div at bounding box center [601, 440] width 1202 height 1275
click at [186, 112] on div "insertar select one: Math Expression Function Text Youtube Video Graphing Geome…" at bounding box center [601, 90] width 1202 height 65
click at [191, 96] on span "teclado numérico" at bounding box center [197, 100] width 93 height 12
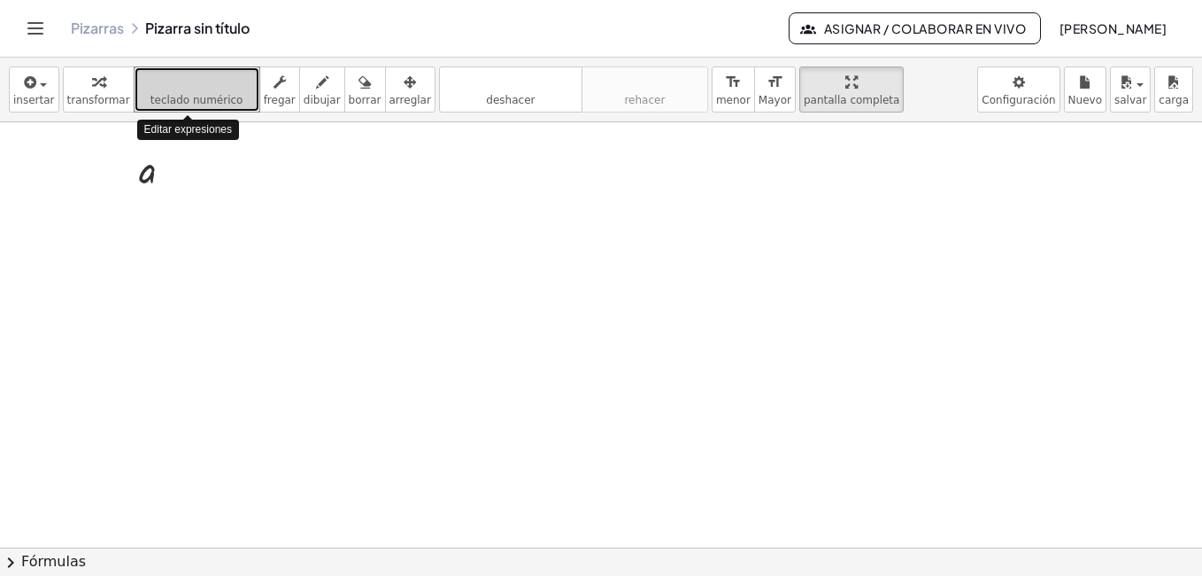
drag, startPoint x: 191, startPoint y: 96, endPoint x: 151, endPoint y: 81, distance: 42.3
click at [151, 81] on icon "teclado" at bounding box center [197, 82] width 118 height 21
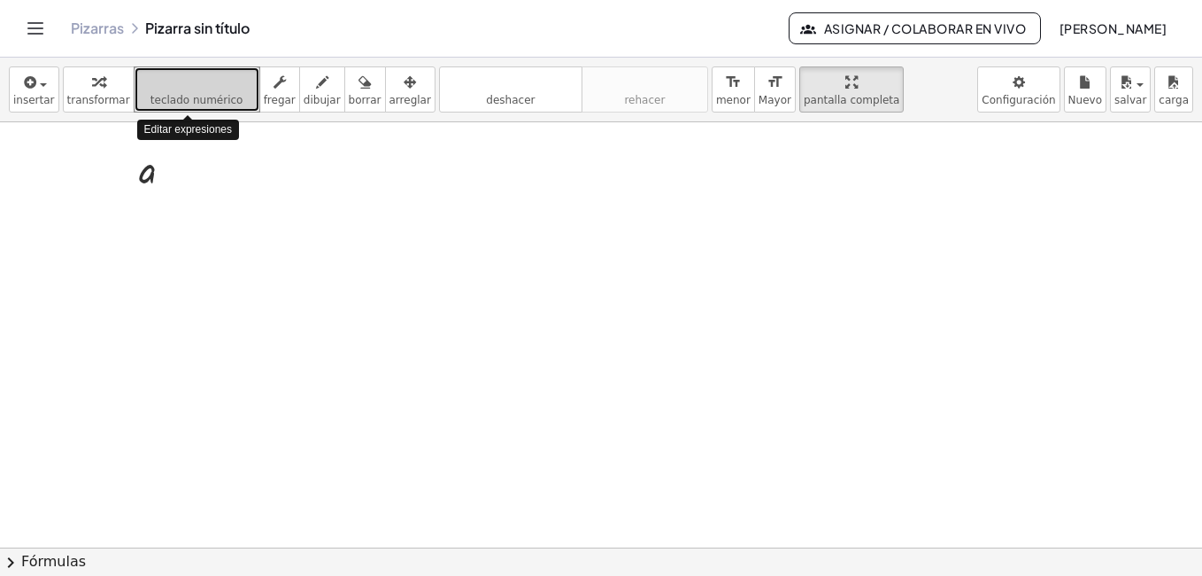
click at [151, 81] on icon "teclado" at bounding box center [197, 82] width 118 height 21
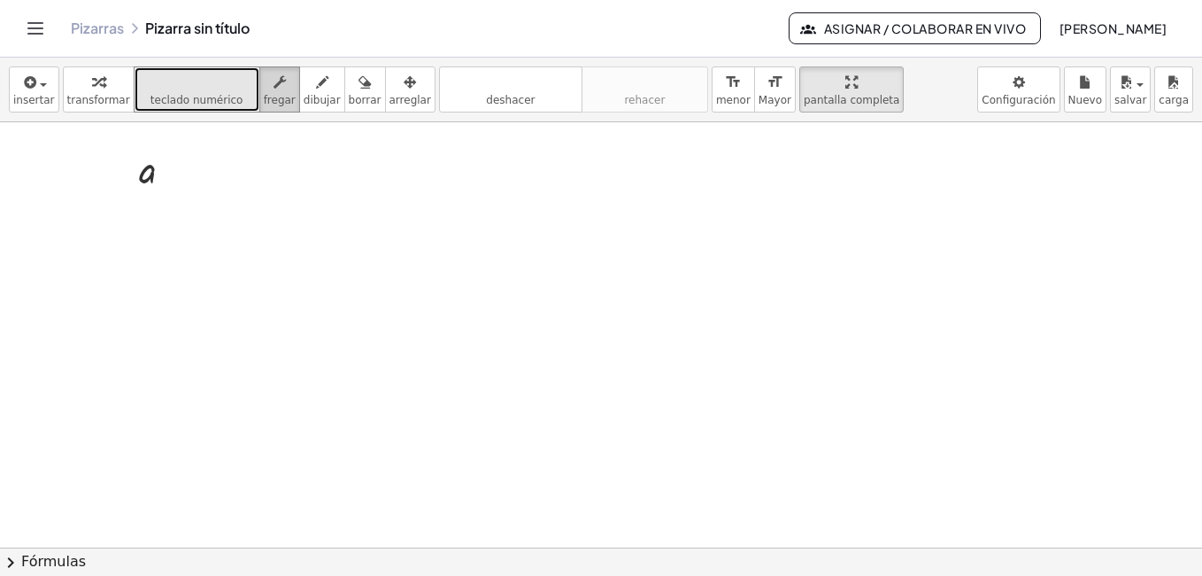
click at [264, 85] on div "button" at bounding box center [280, 81] width 32 height 21
click at [259, 86] on button "fregar" at bounding box center [279, 89] width 41 height 46
click at [236, 89] on icon "teclado" at bounding box center [197, 82] width 118 height 21
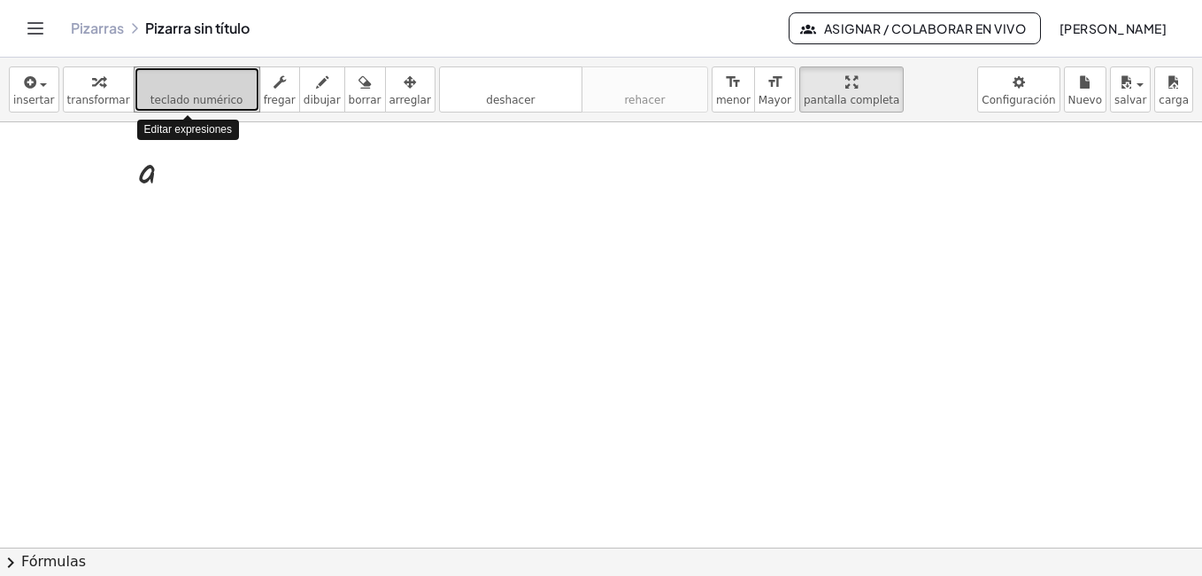
drag, startPoint x: 236, startPoint y: 89, endPoint x: 260, endPoint y: 296, distance: 207.7
click at [260, 296] on div "insertar select one: Math Expression Function Text Youtube Video Graphing Geome…" at bounding box center [601, 317] width 1202 height 518
click at [260, 296] on div at bounding box center [601, 440] width 1202 height 1275
click at [716, 91] on div "format_size" at bounding box center [733, 81] width 35 height 21
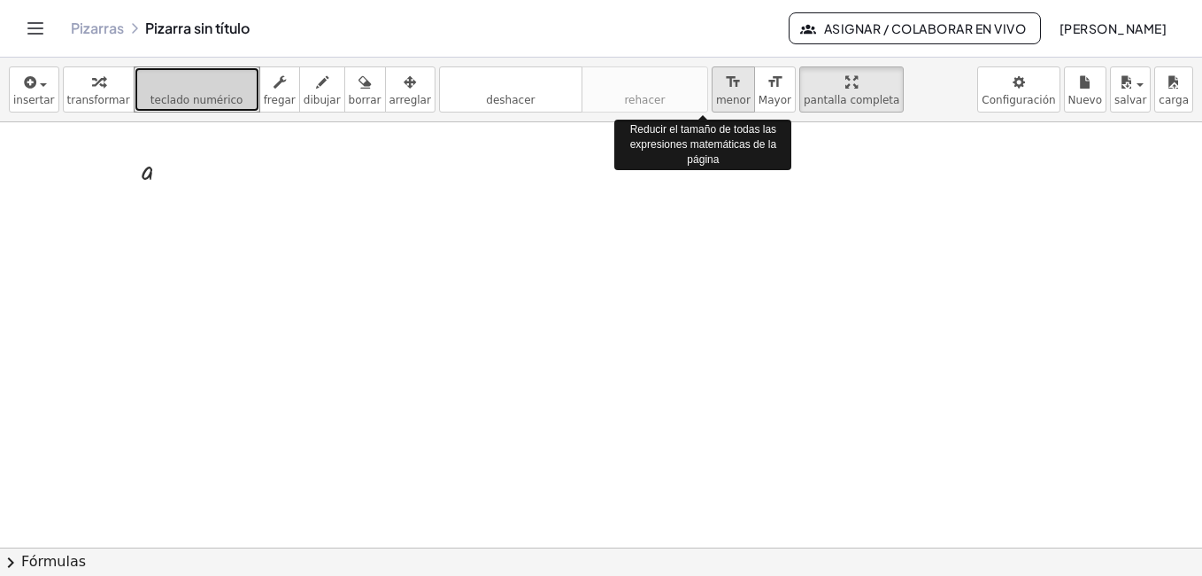
click at [716, 91] on div "format_size" at bounding box center [733, 81] width 35 height 21
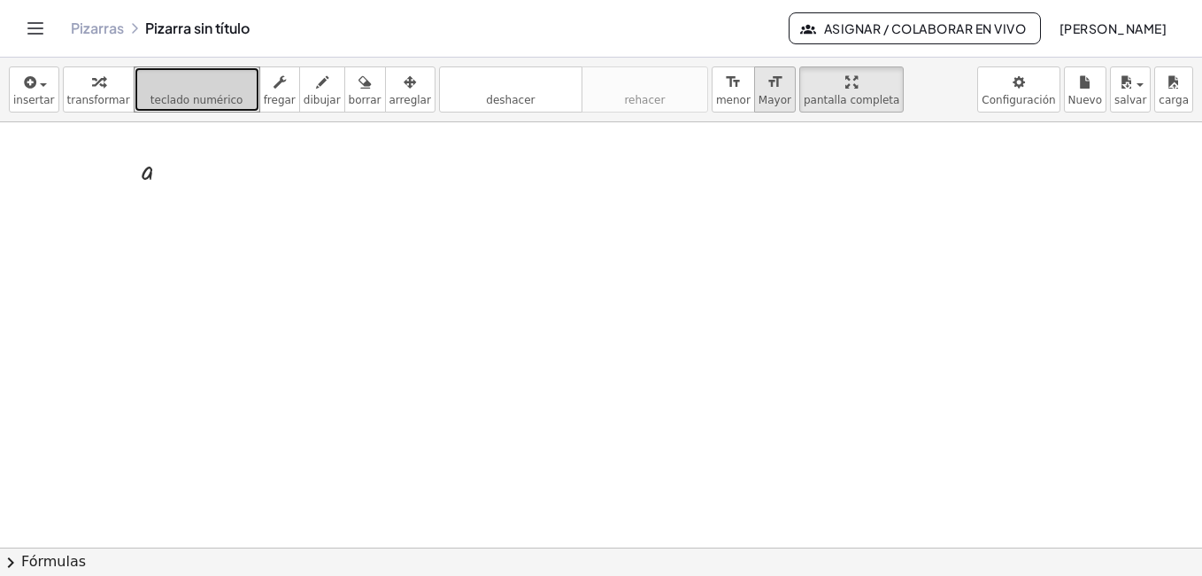
click at [767, 84] on icon "format_size" at bounding box center [775, 82] width 17 height 21
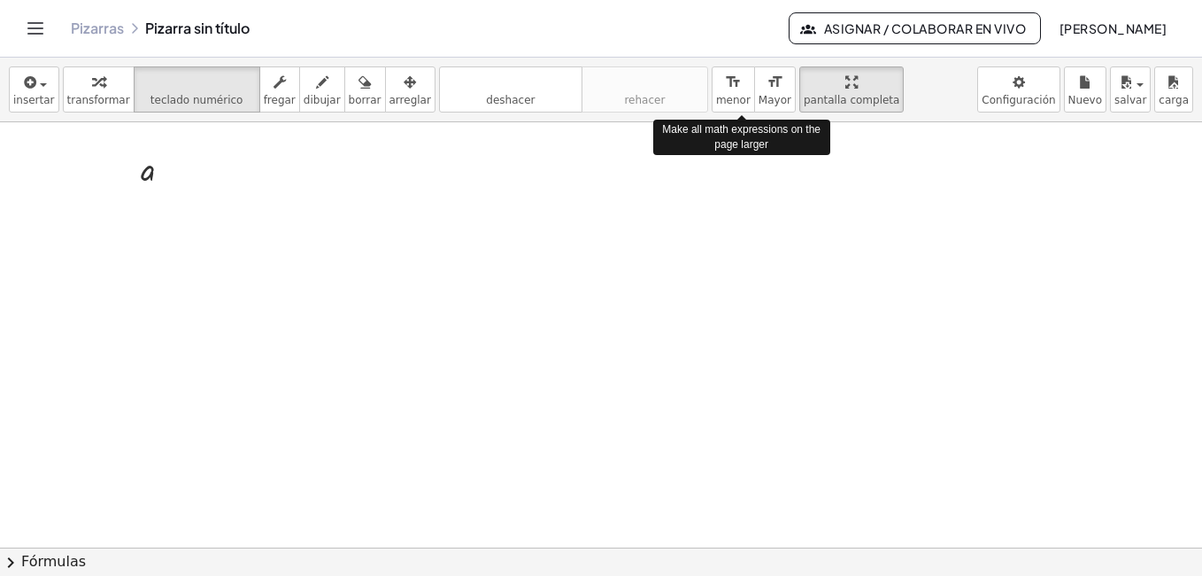
click at [201, 248] on div at bounding box center [208, 241] width 89 height 89
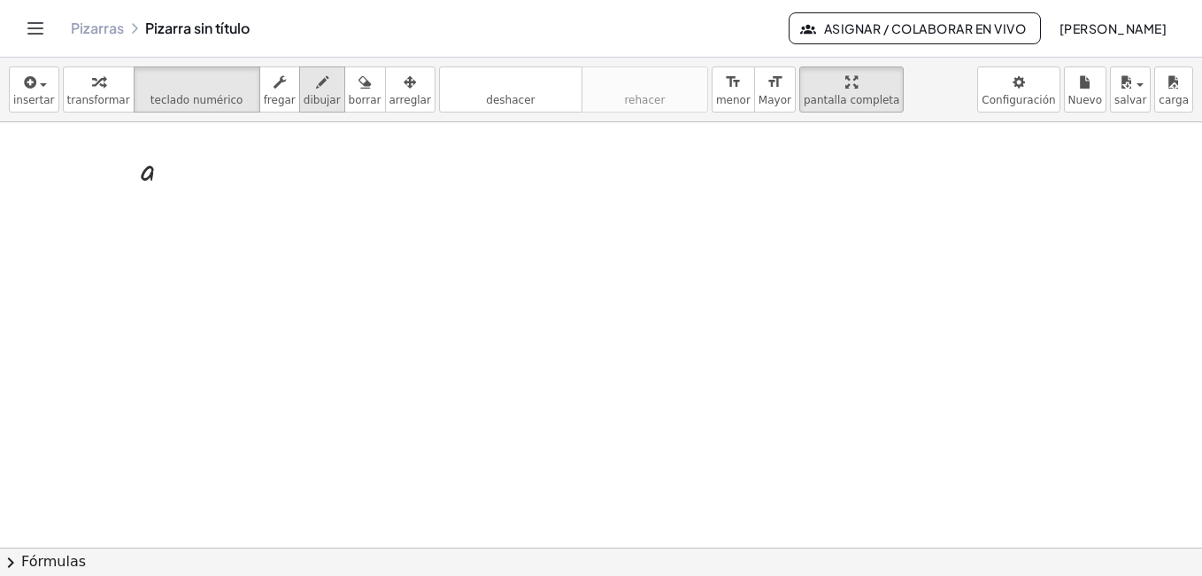
click at [304, 97] on span "dibujar" at bounding box center [322, 100] width 37 height 12
click at [143, 236] on div at bounding box center [601, 440] width 1202 height 1275
click at [312, 99] on span "dibujar" at bounding box center [322, 100] width 37 height 12
click at [354, 90] on div "button" at bounding box center [365, 81] width 33 height 21
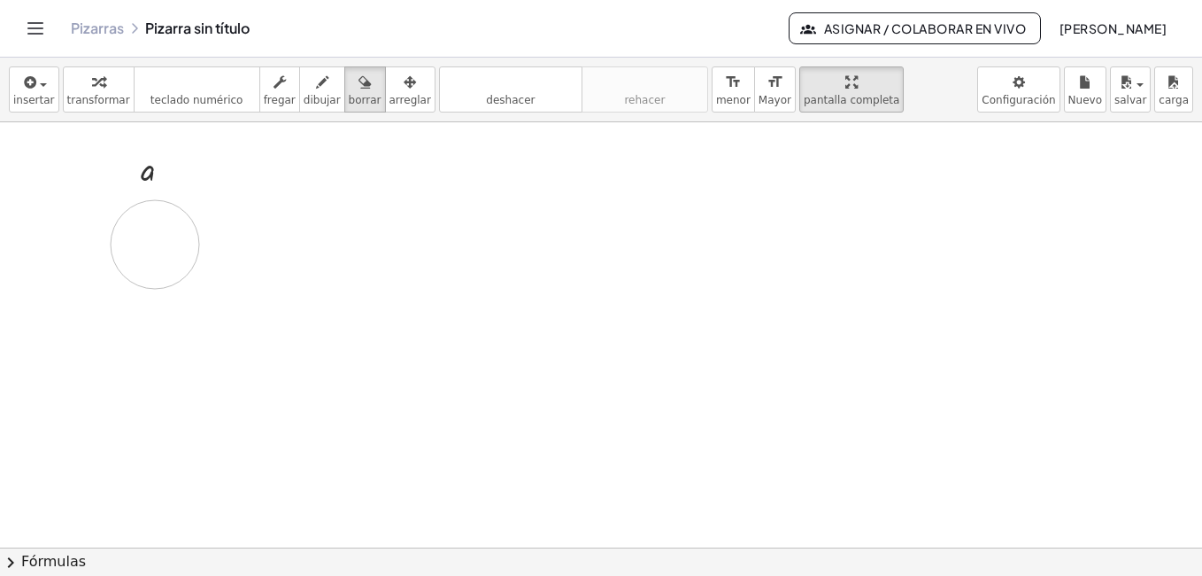
drag, startPoint x: 0, startPoint y: 280, endPoint x: 155, endPoint y: 244, distance: 159.0
click at [155, 244] on div at bounding box center [601, 440] width 1202 height 1275
click at [105, 305] on div at bounding box center [601, 440] width 1202 height 1275
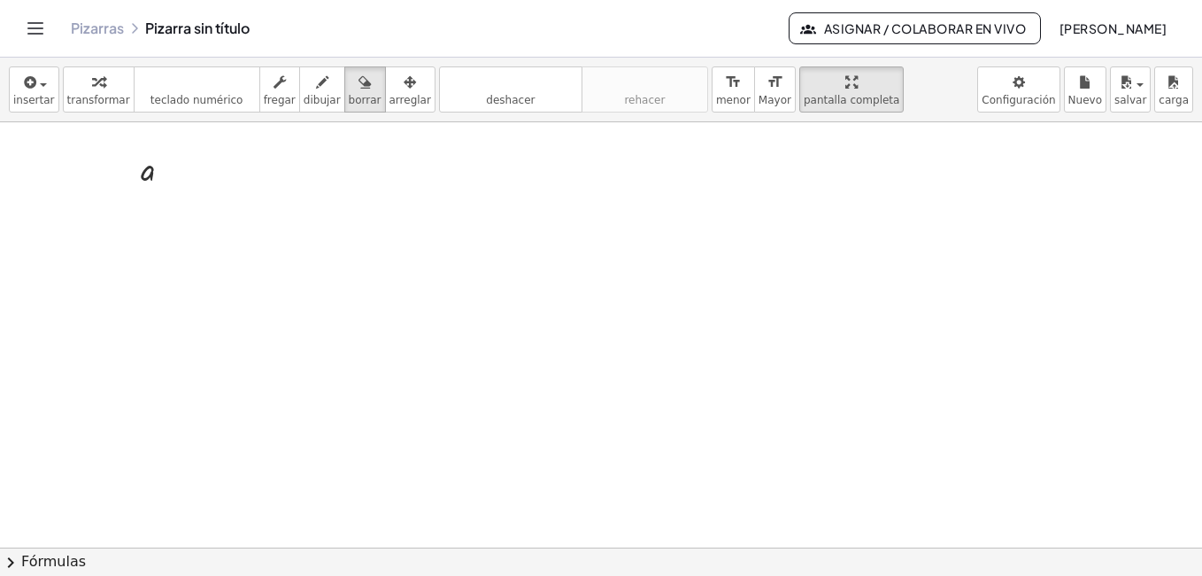
click at [105, 305] on div at bounding box center [601, 440] width 1202 height 1275
click at [38, 90] on div "button" at bounding box center [34, 81] width 42 height 21
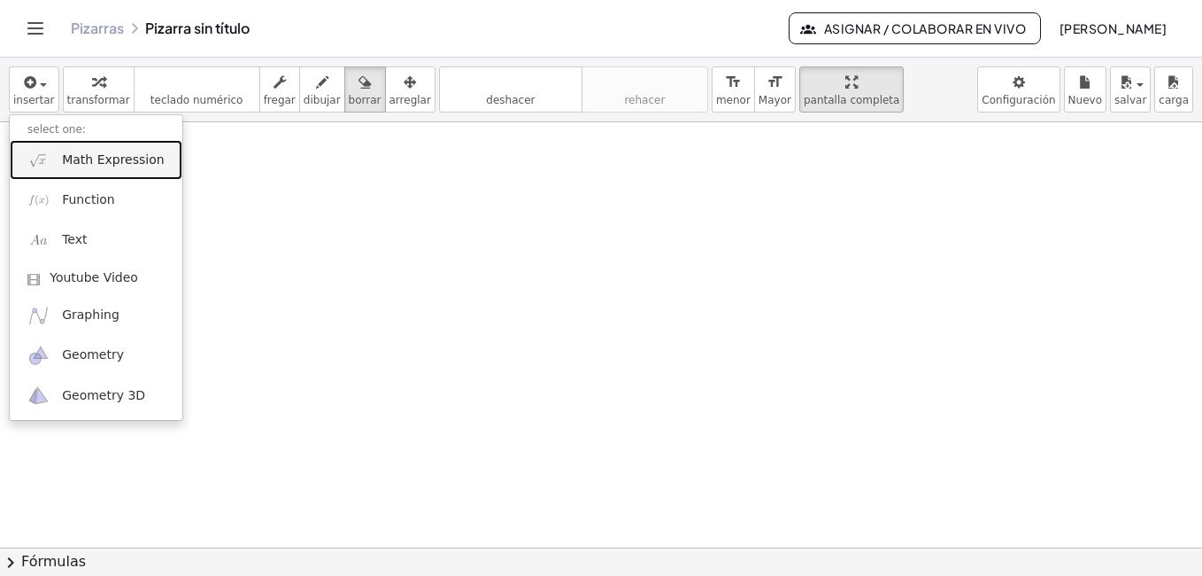
click at [104, 162] on span "Math Expression" at bounding box center [113, 160] width 102 height 18
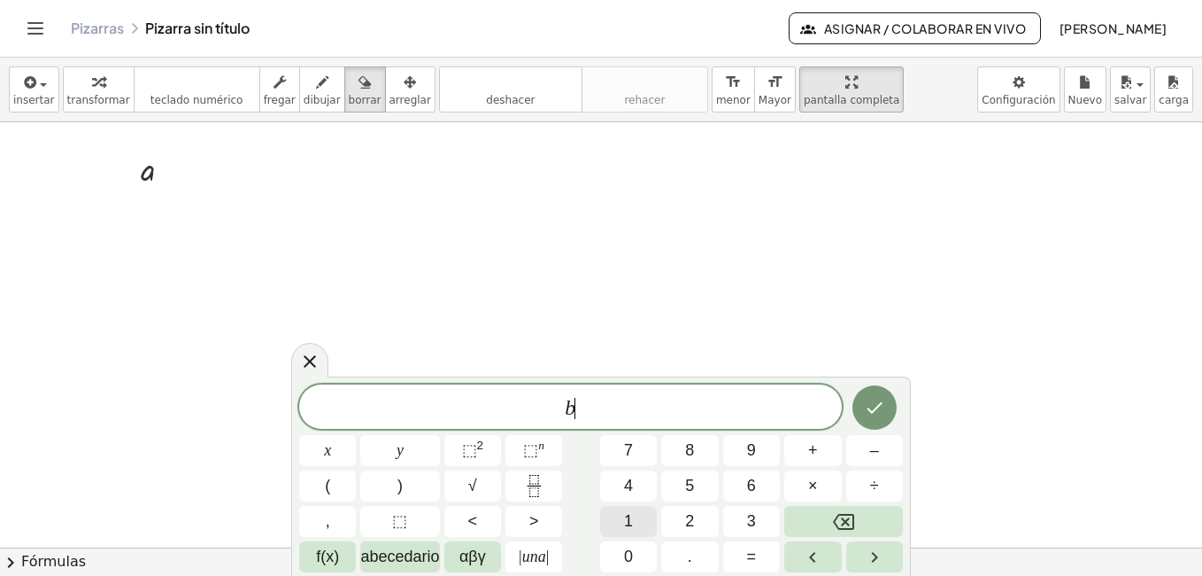
click at [633, 522] on button "1" at bounding box center [628, 521] width 57 height 31
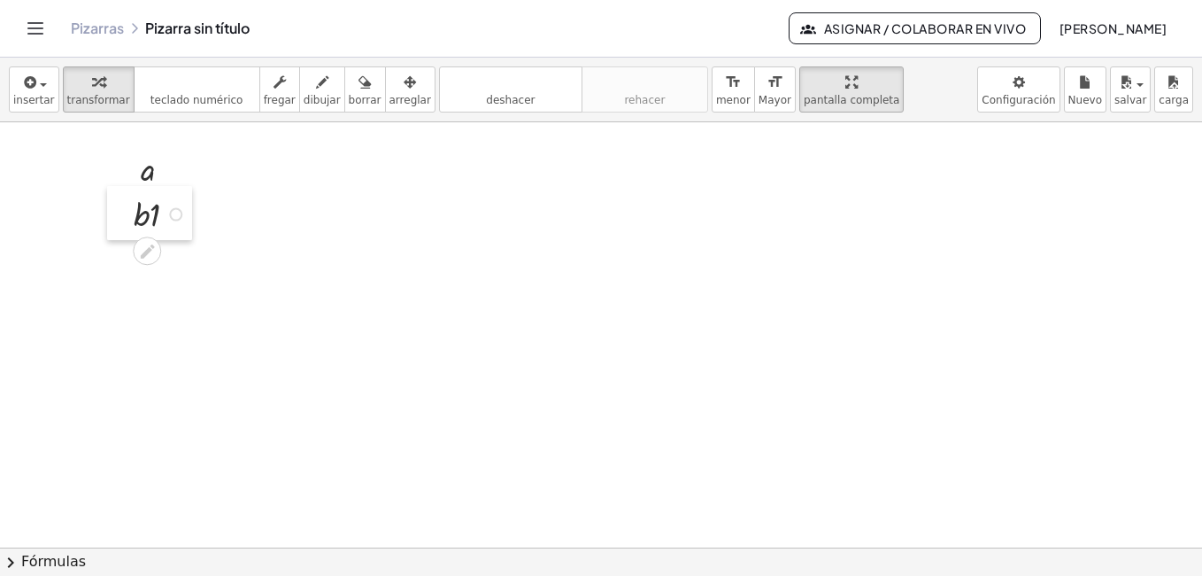
drag, startPoint x: 318, startPoint y: 192, endPoint x: 119, endPoint y: 213, distance: 200.4
click at [119, 213] on div at bounding box center [120, 213] width 27 height 54
click at [141, 211] on div at bounding box center [162, 212] width 75 height 45
click at [165, 200] on div at bounding box center [162, 212] width 75 height 45
click at [164, 222] on div at bounding box center [162, 212] width 65 height 43
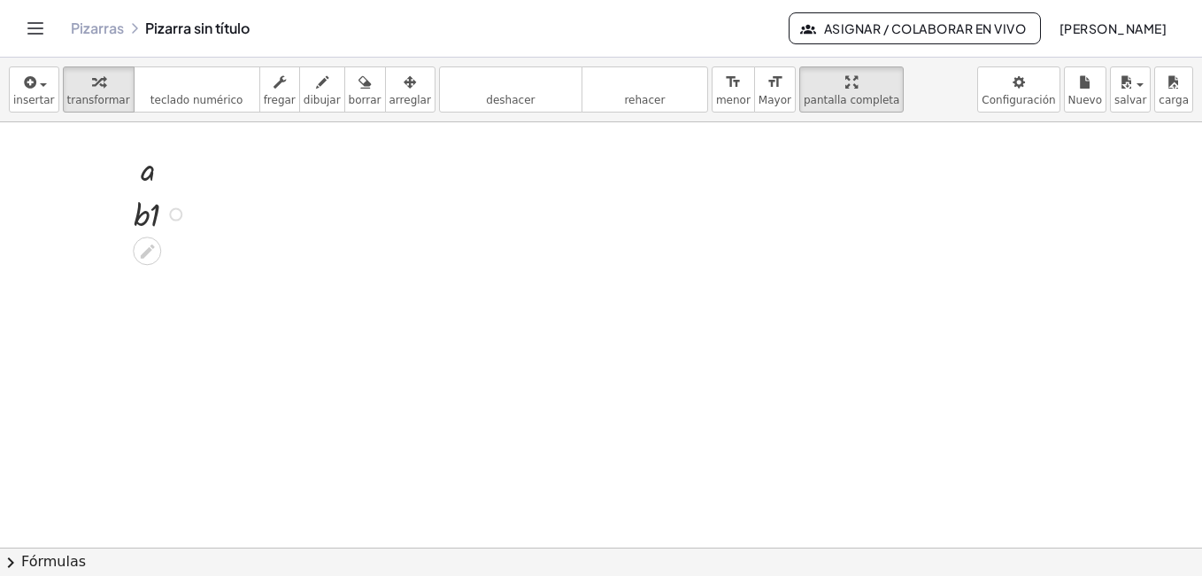
click at [161, 234] on div at bounding box center [154, 249] width 14 height 33
click at [170, 223] on div at bounding box center [162, 212] width 75 height 45
click at [128, 220] on div at bounding box center [120, 213] width 27 height 54
click at [126, 209] on div at bounding box center [120, 213] width 27 height 54
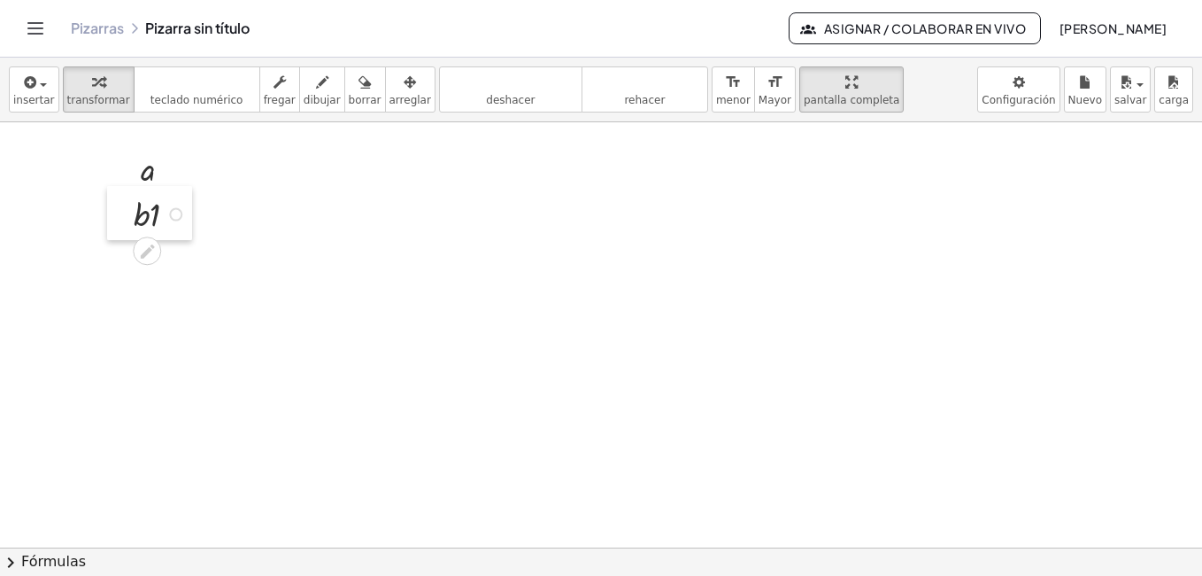
click at [126, 209] on div at bounding box center [120, 213] width 27 height 54
click at [26, 81] on icon "button" at bounding box center [29, 82] width 16 height 21
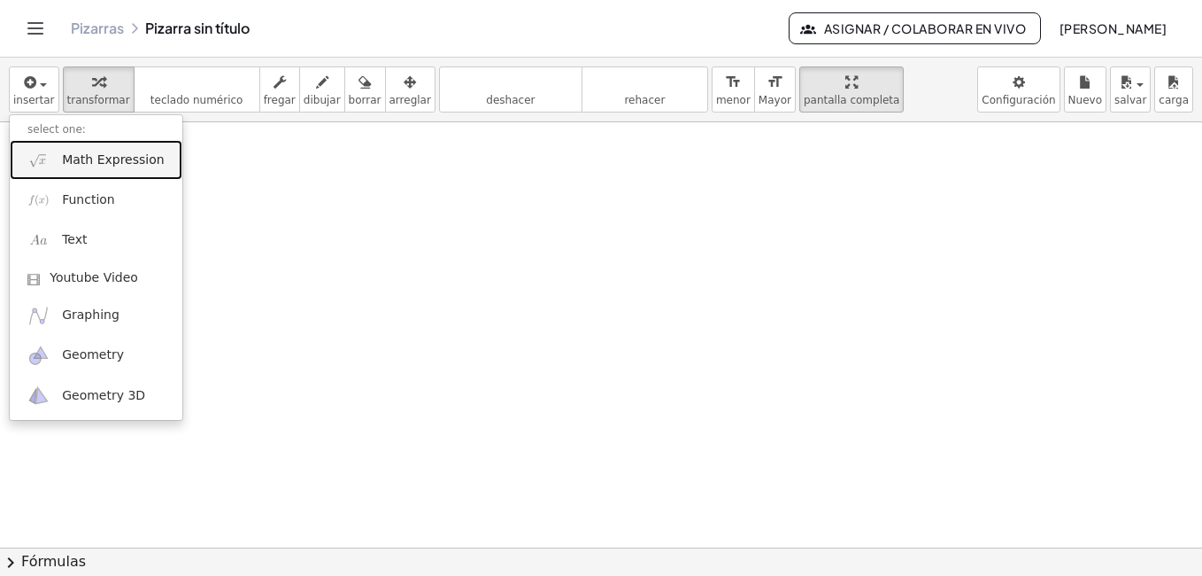
click at [73, 152] on span "Math Expression" at bounding box center [113, 160] width 102 height 18
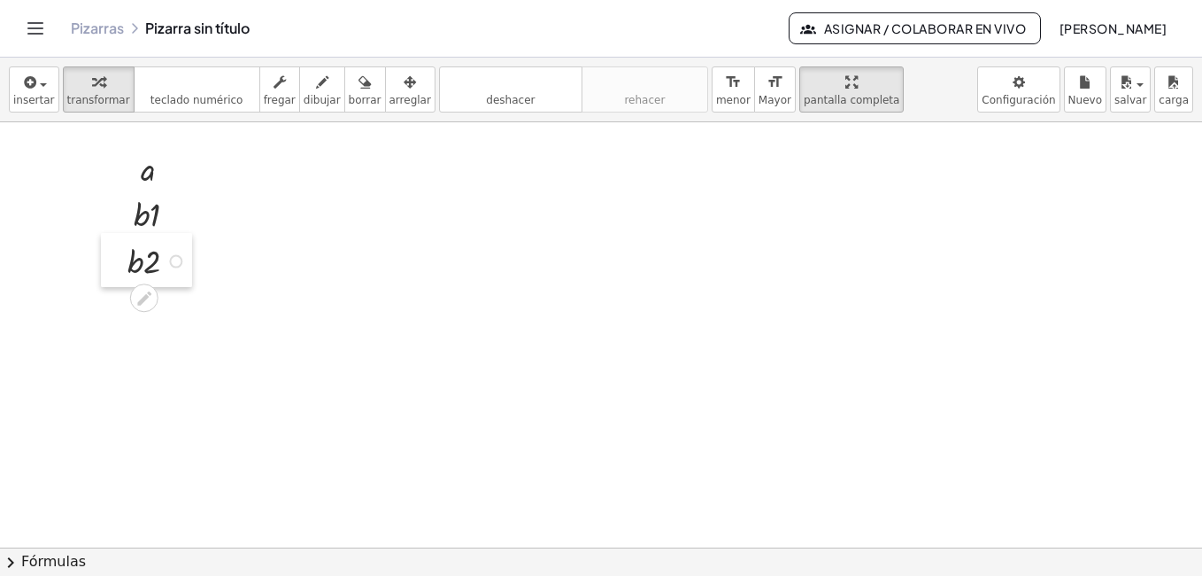
drag, startPoint x: 327, startPoint y: 191, endPoint x: 115, endPoint y: 259, distance: 222.3
click at [115, 259] on div at bounding box center [114, 260] width 27 height 54
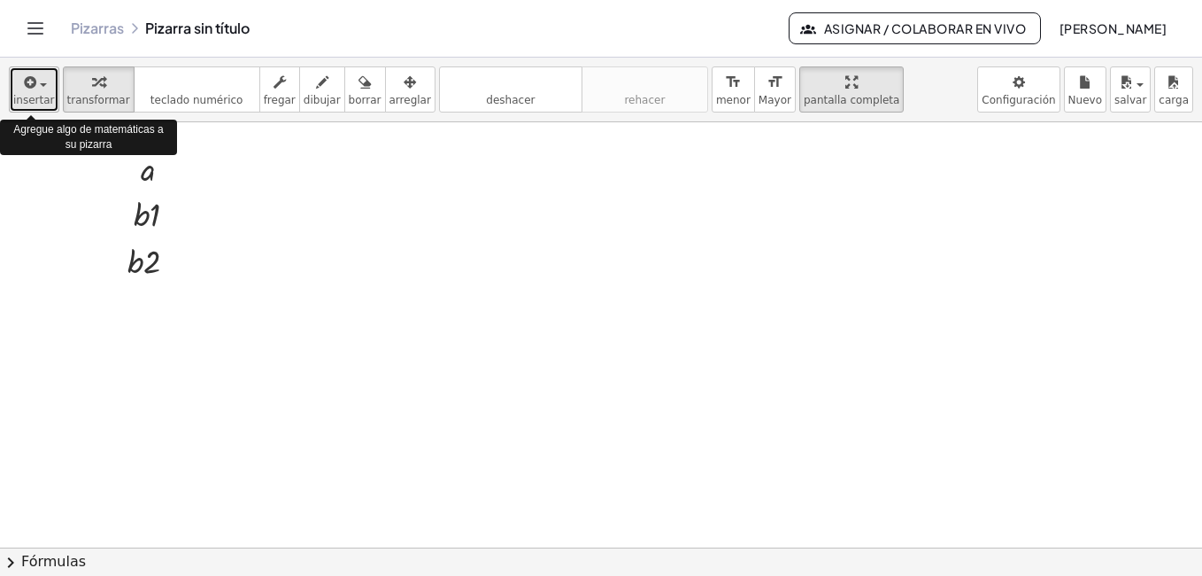
click at [22, 82] on icon "button" at bounding box center [29, 82] width 16 height 21
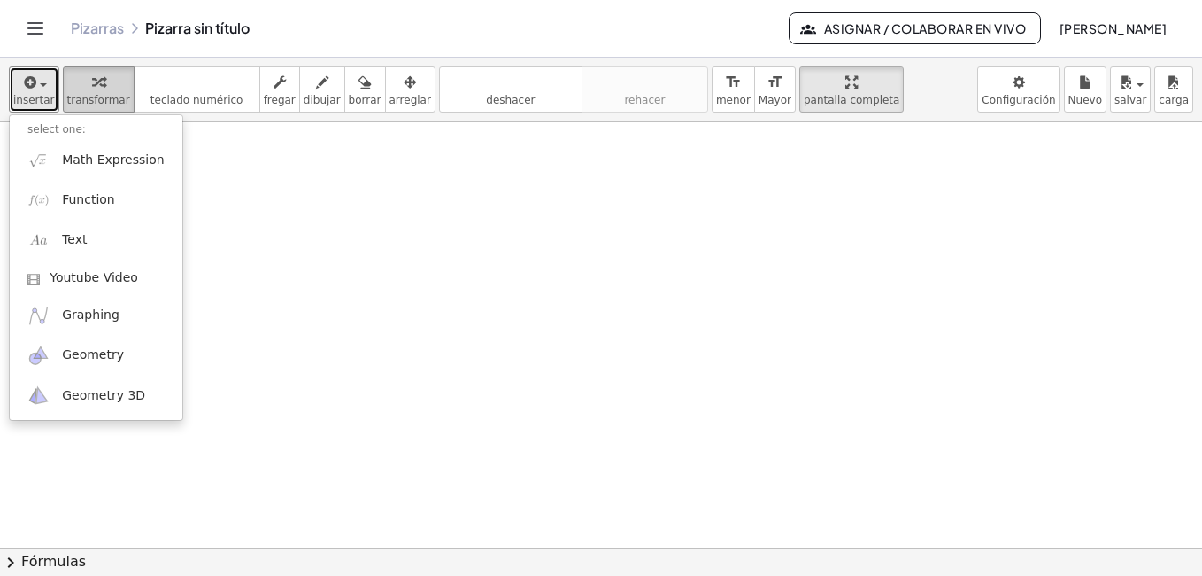
click at [92, 78] on icon "button" at bounding box center [98, 82] width 12 height 21
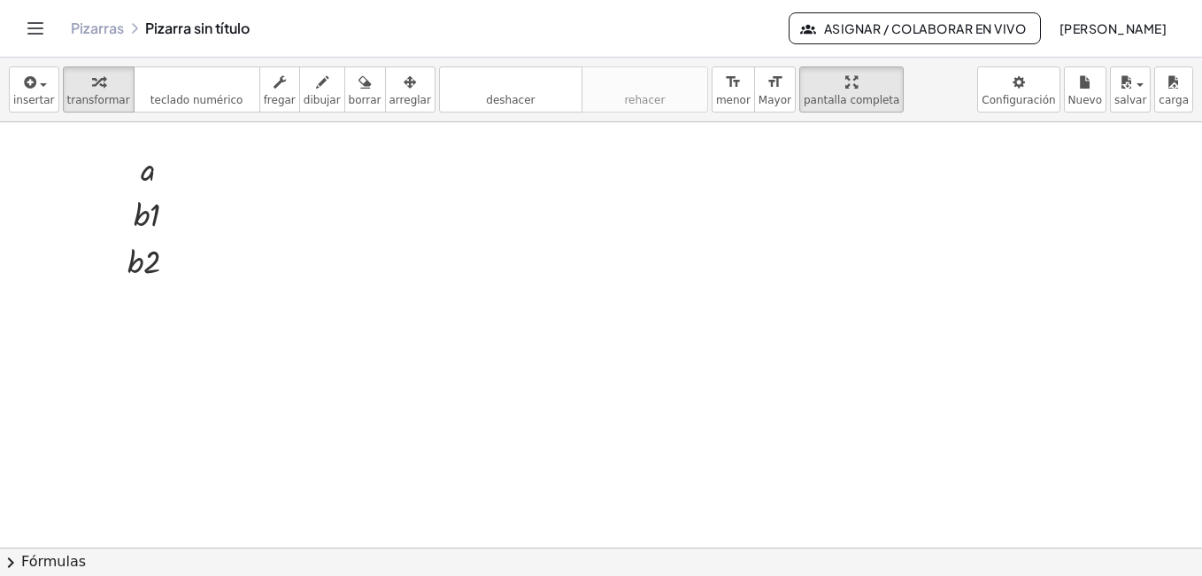
click at [0, 91] on html "Actividades matemáticas comprensibles Comenzar Banco de actividades Trabajo asi…" at bounding box center [601, 288] width 1202 height 576
click at [16, 84] on div "button" at bounding box center [34, 81] width 42 height 21
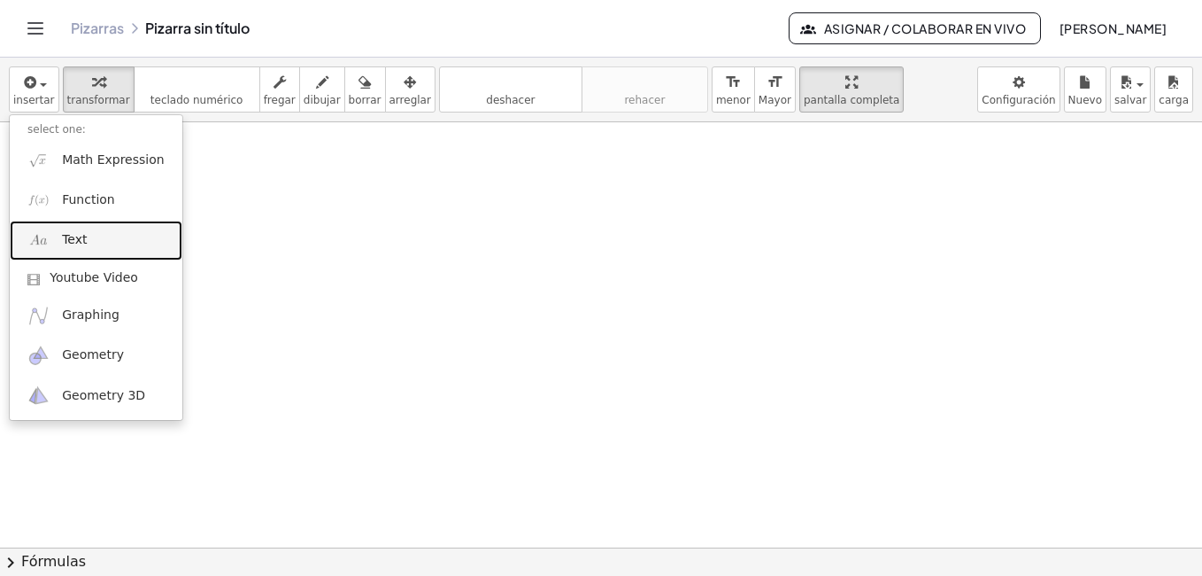
click at [97, 228] on link "Text" at bounding box center [96, 240] width 173 height 40
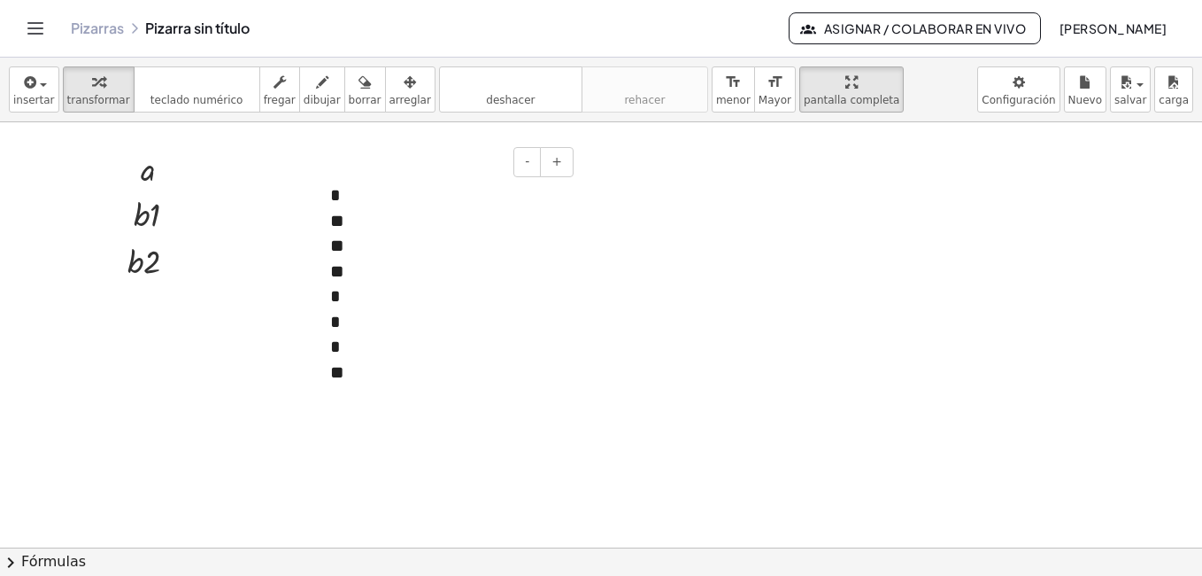
click at [386, 191] on div "* ** ** ** * * * **" at bounding box center [446, 284] width 266 height 238
click at [341, 212] on div "**" at bounding box center [445, 221] width 230 height 26
click at [356, 197] on div "* ** ** ** * * * **" at bounding box center [446, 284] width 266 height 238
click at [361, 193] on div "* ** ** ** * * * **" at bounding box center [446, 284] width 266 height 238
click at [378, 228] on div "**" at bounding box center [445, 221] width 230 height 26
